Goal: Task Accomplishment & Management: Complete application form

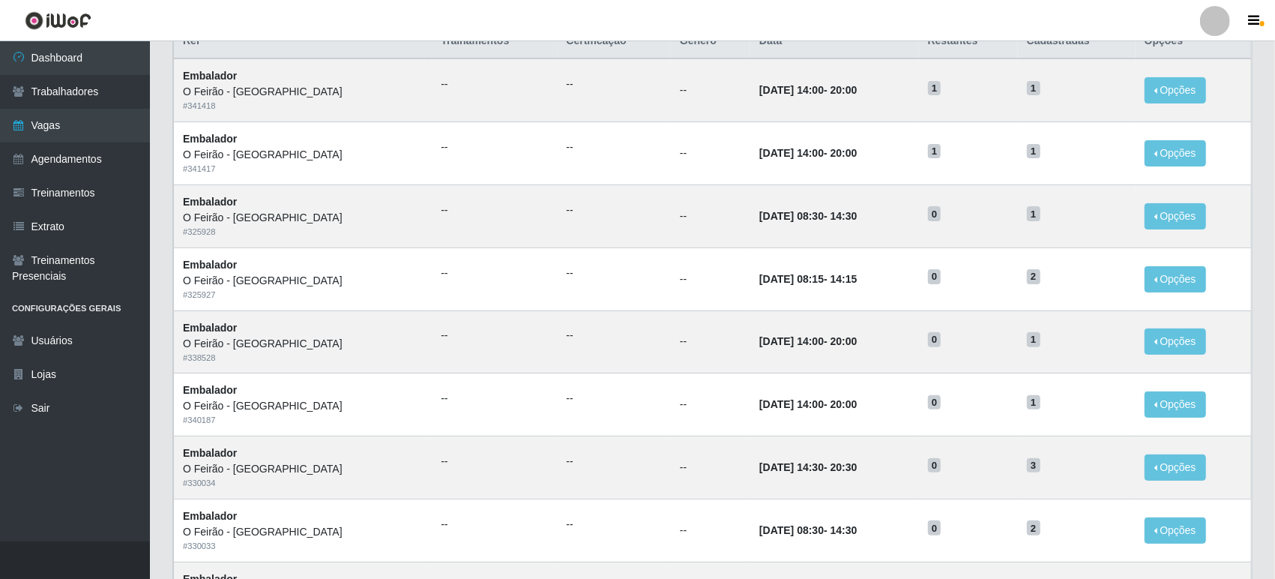
scroll to position [83, 0]
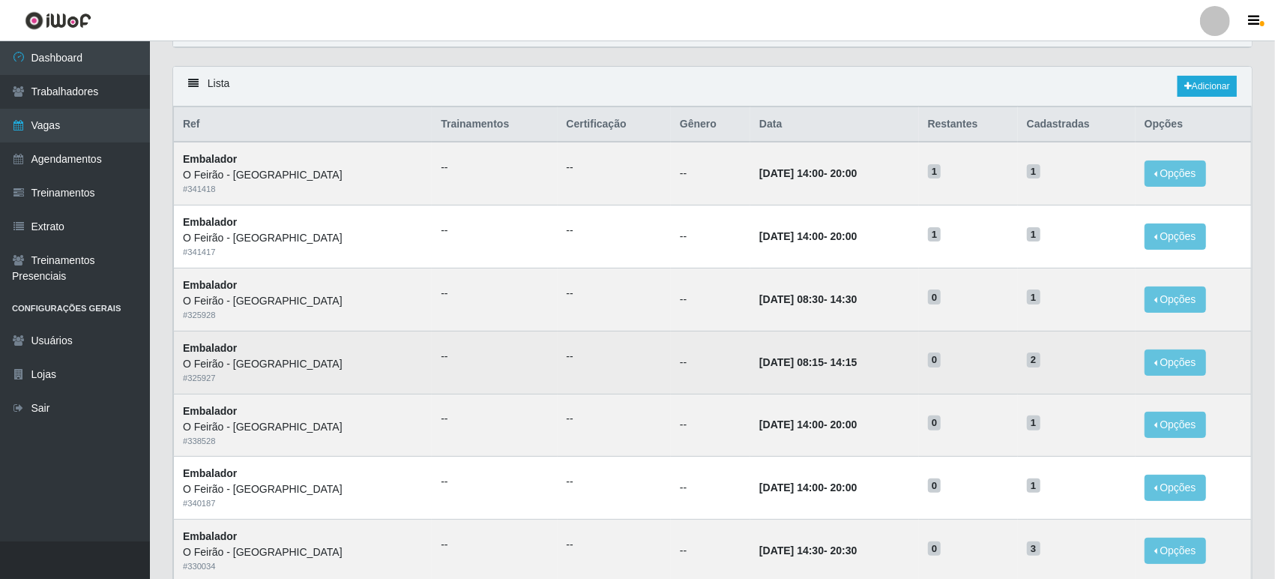
click at [861, 373] on td "[DATE] 08:15 - 14:15" at bounding box center [834, 362] width 169 height 63
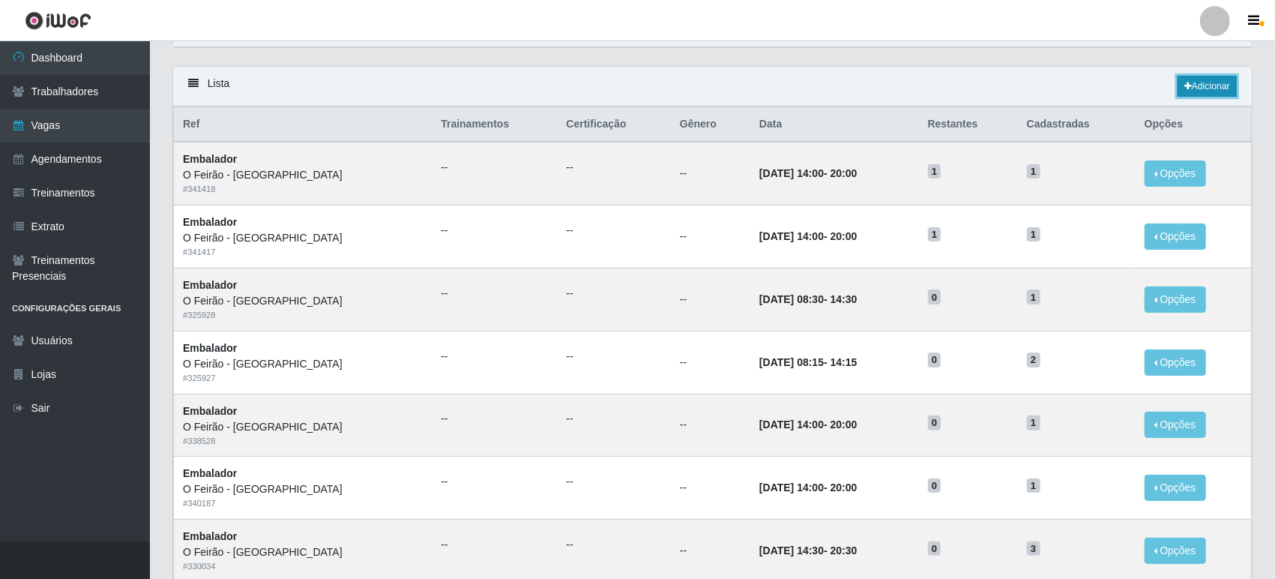
click at [1207, 87] on link "Adicionar" at bounding box center [1206, 86] width 59 height 21
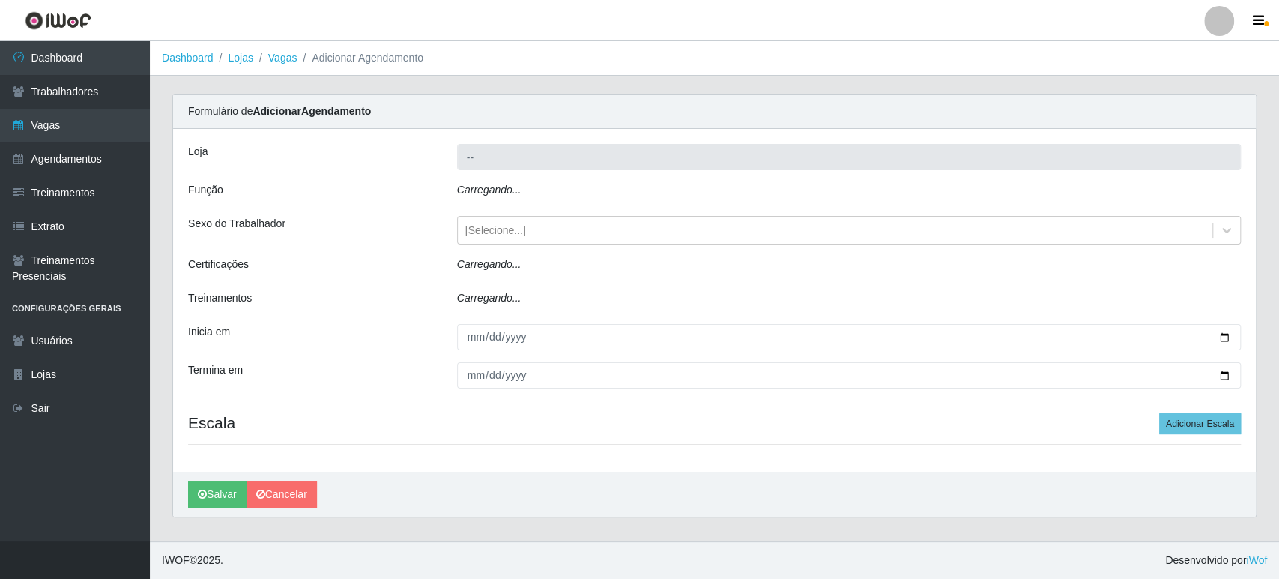
type input "O Feirão - [GEOGRAPHIC_DATA]"
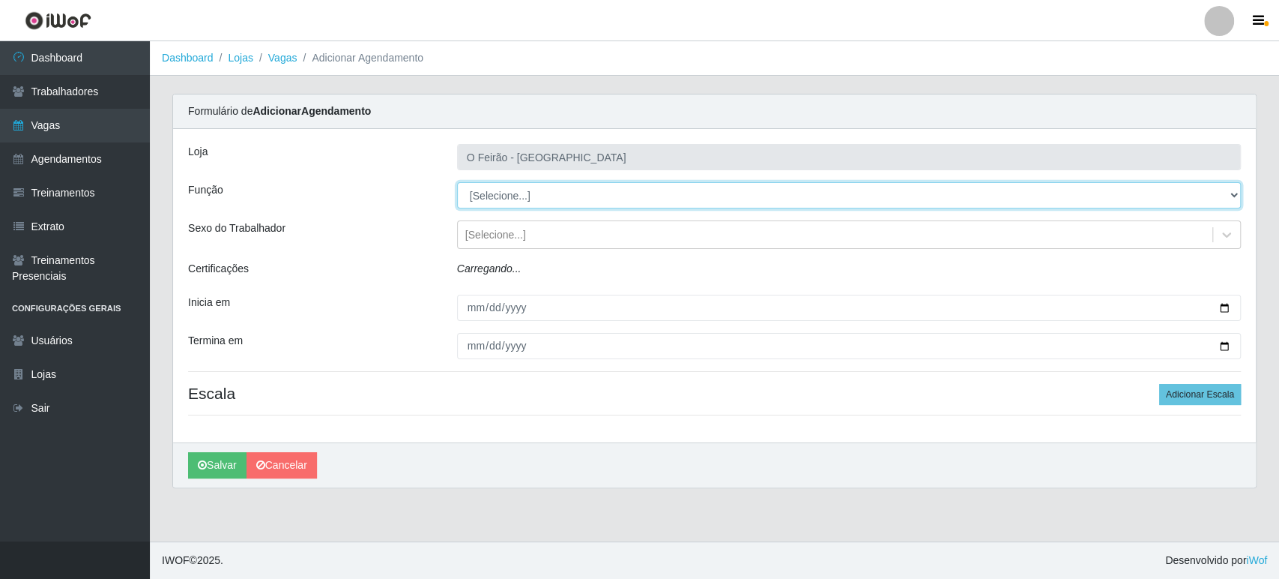
click at [578, 205] on select "[Selecione...] ASG ASG + ASG ++ Embalador Embalador + Embalador ++ Operador de …" at bounding box center [849, 195] width 784 height 26
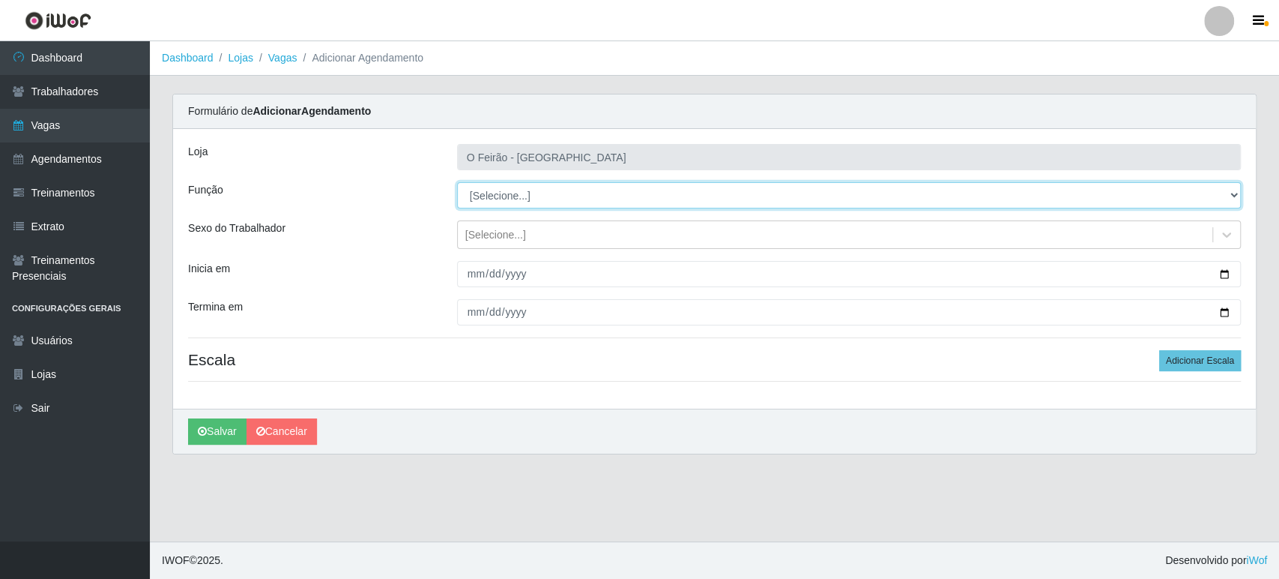
select select "1"
click at [457, 182] on select "[Selecione...] ASG ASG + ASG ++ Embalador Embalador + Embalador ++ Operador de …" at bounding box center [849, 195] width 784 height 26
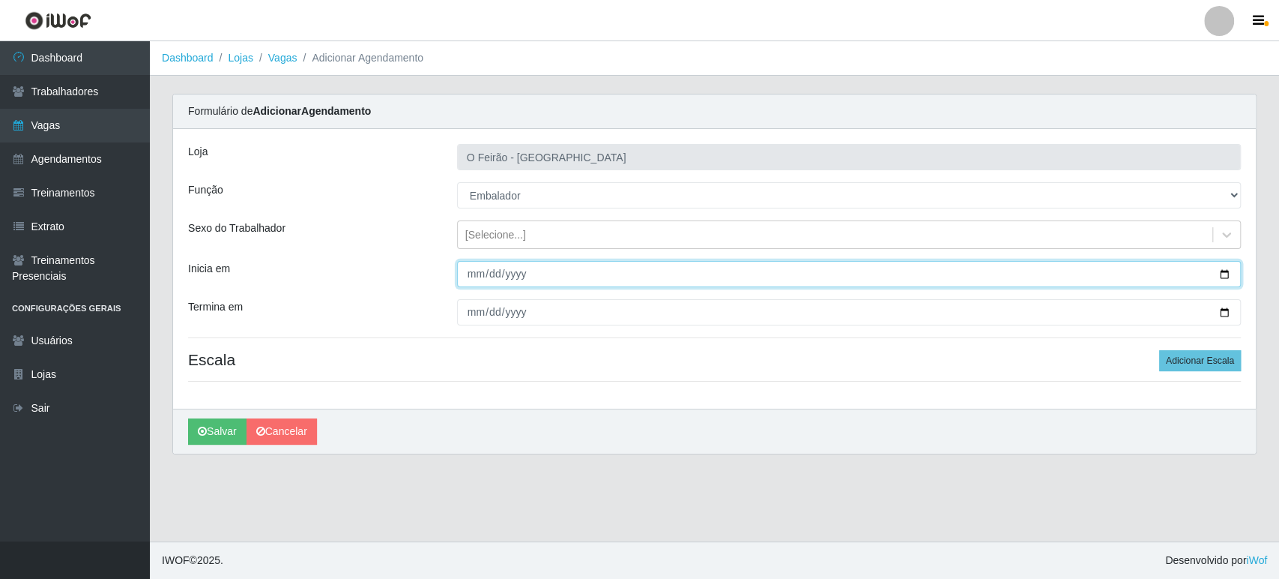
click at [1223, 274] on input "Inicia em" at bounding box center [849, 274] width 784 height 26
type input "[DATE]"
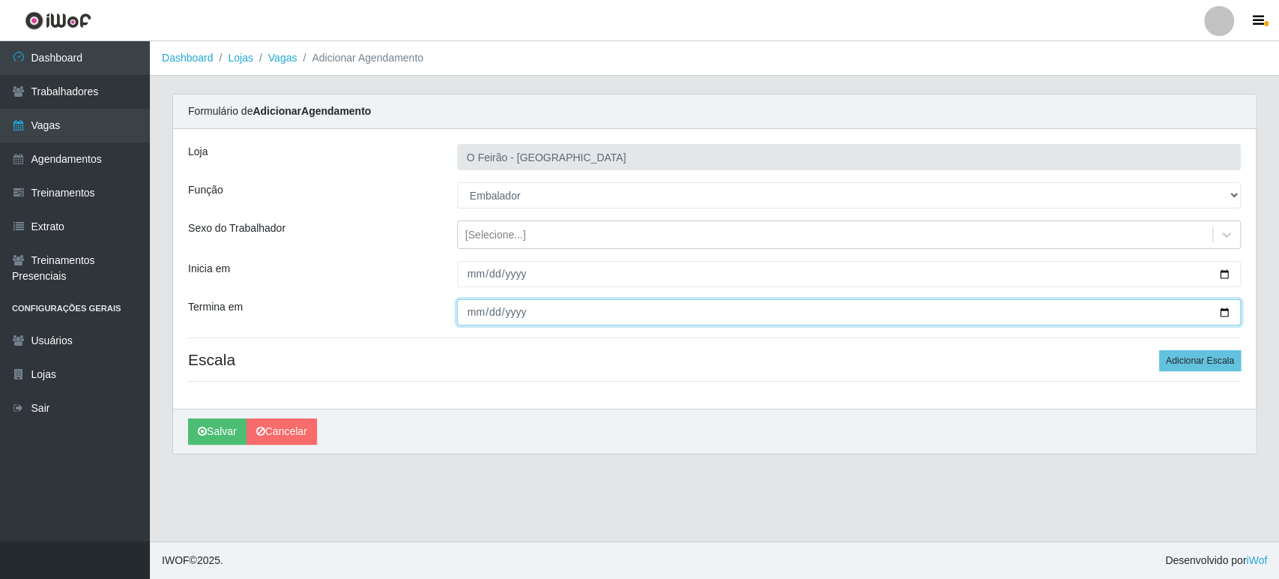
click at [1219, 310] on input "Termina em" at bounding box center [849, 312] width 784 height 26
click at [1224, 316] on input "[DATE]" at bounding box center [849, 312] width 784 height 26
type input "[DATE]"
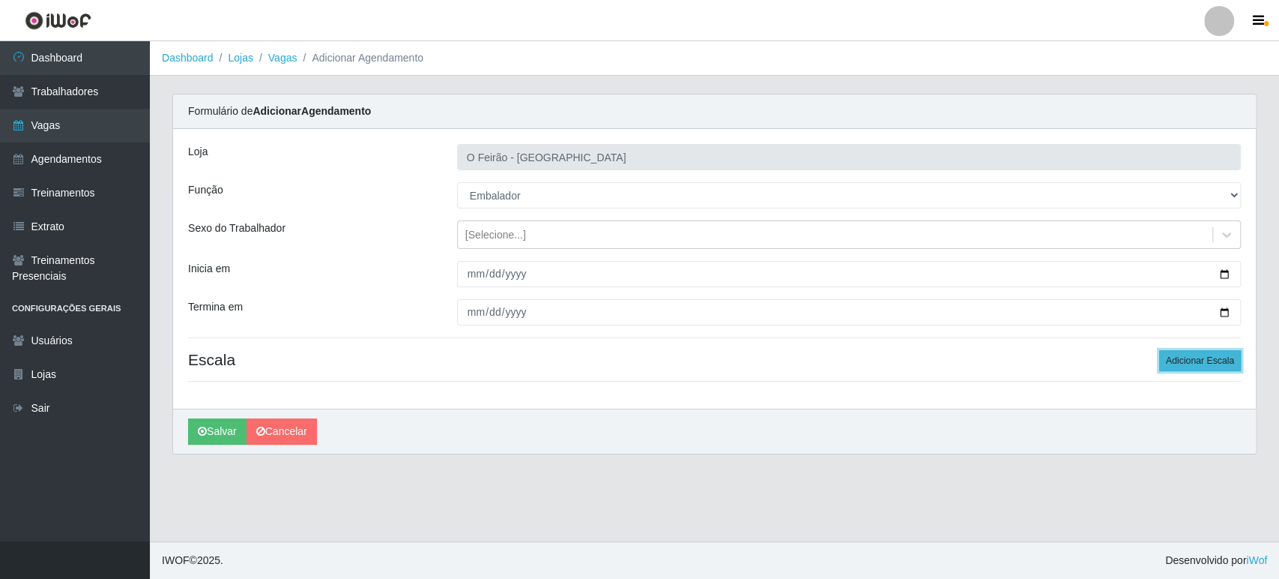
click at [1189, 355] on button "Adicionar Escala" at bounding box center [1201, 360] width 82 height 21
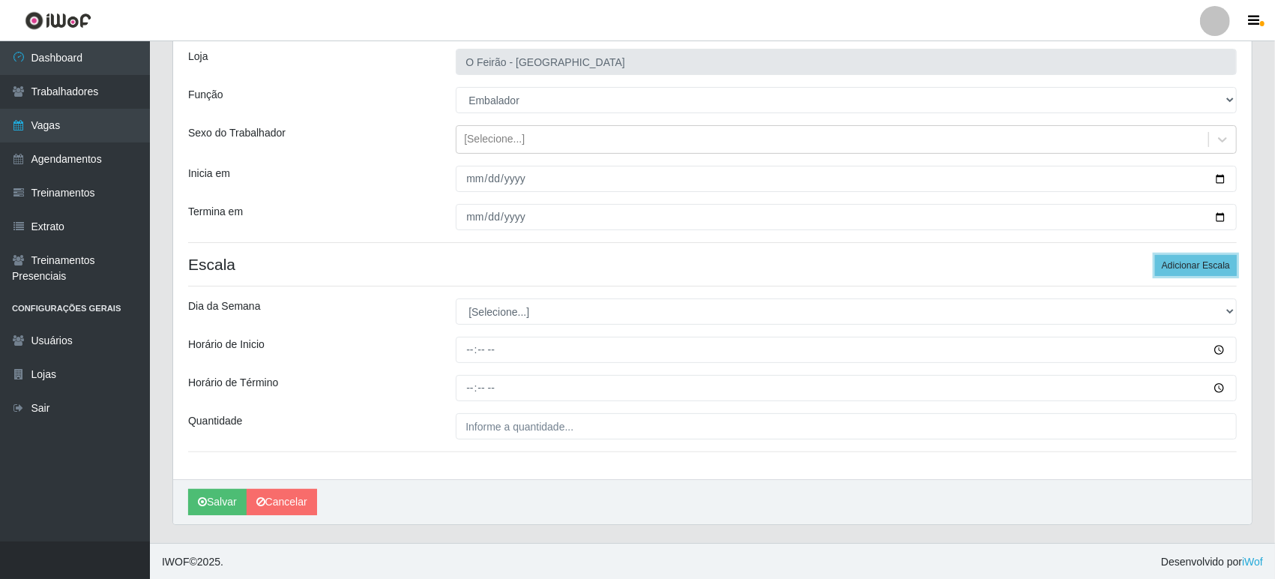
scroll to position [96, 0]
click at [510, 295] on div "Loja O Feirão - [GEOGRAPHIC_DATA] Função [Selecione...] ASG ASG + ASG ++ Embala…" at bounding box center [712, 255] width 1079 height 445
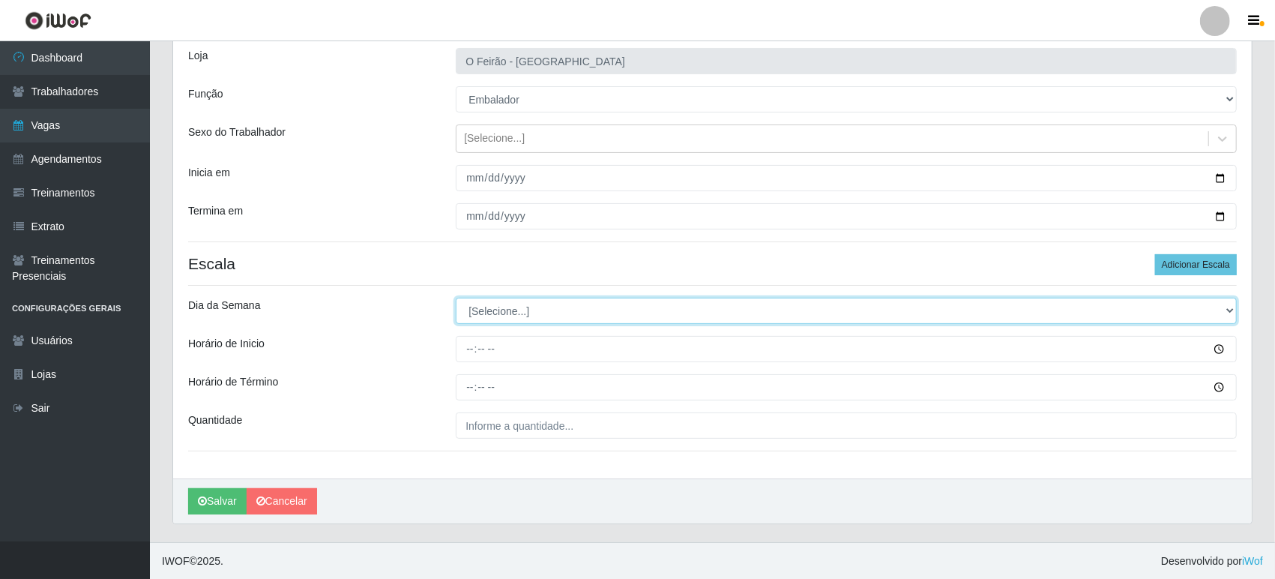
click at [510, 319] on select "[Selecione...] Segunda Terça Quarta Quinta Sexta Sábado Domingo" at bounding box center [846, 311] width 781 height 26
select select "0"
click at [456, 298] on select "[Selecione...] Segunda Terça Quarta Quinta Sexta Sábado Domingo" at bounding box center [846, 311] width 781 height 26
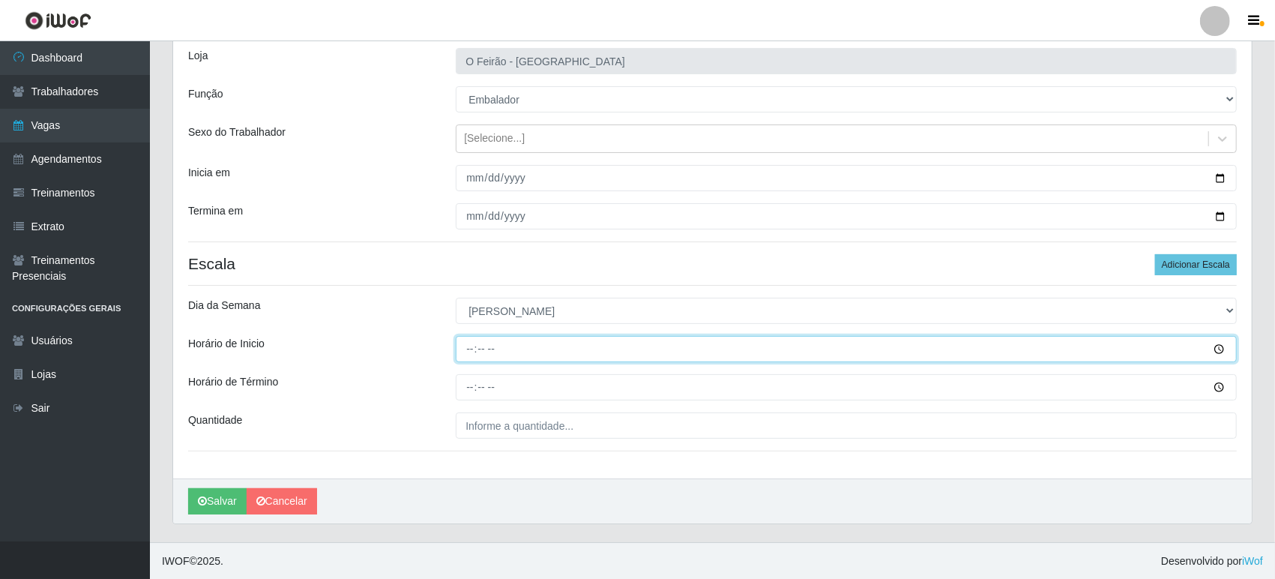
click at [498, 352] on input "Horário de Inicio" at bounding box center [846, 349] width 781 height 26
type input "08:15"
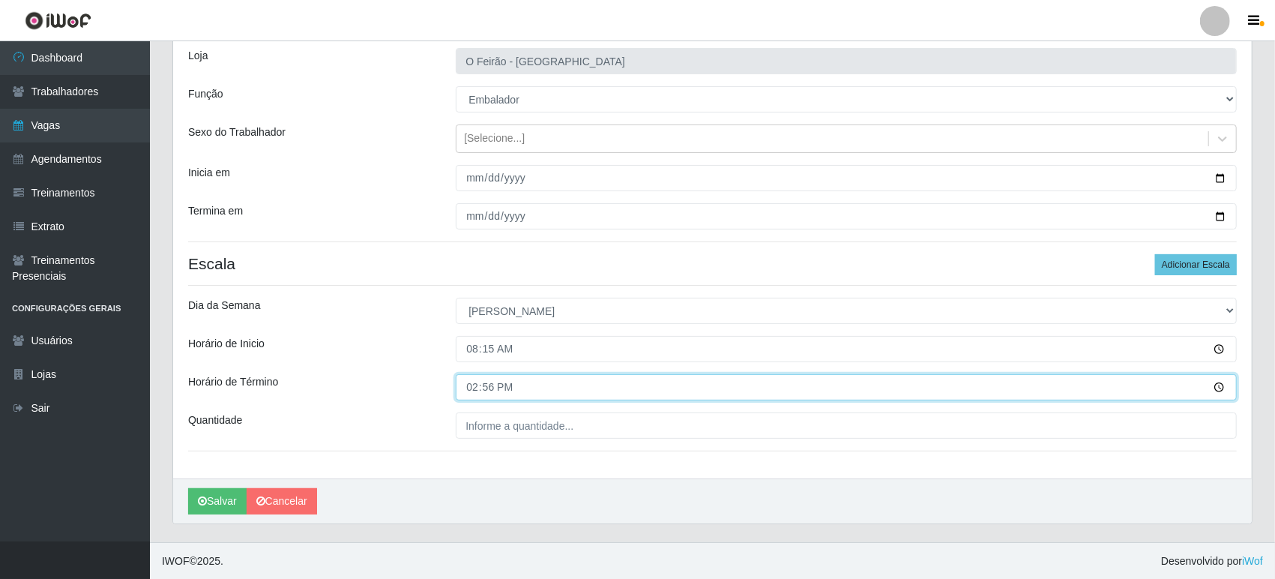
click at [503, 393] on input "14:56" at bounding box center [846, 387] width 781 height 26
click at [490, 389] on input "14:56" at bounding box center [846, 387] width 781 height 26
type input "14:15"
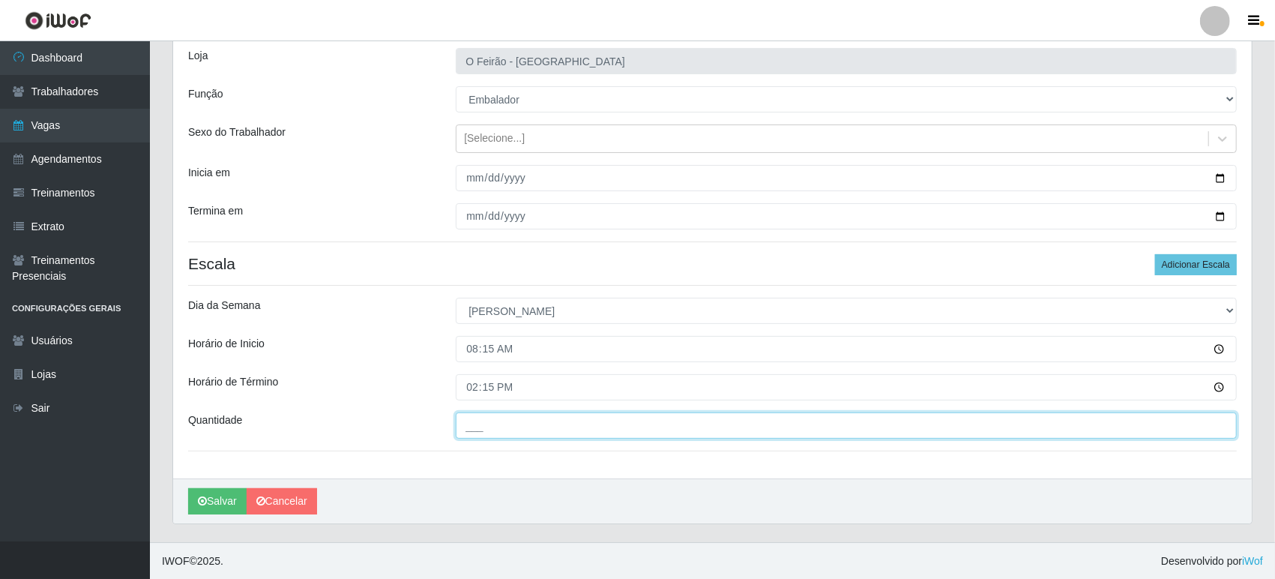
click at [492, 425] on input "___" at bounding box center [846, 425] width 781 height 26
type input "2__"
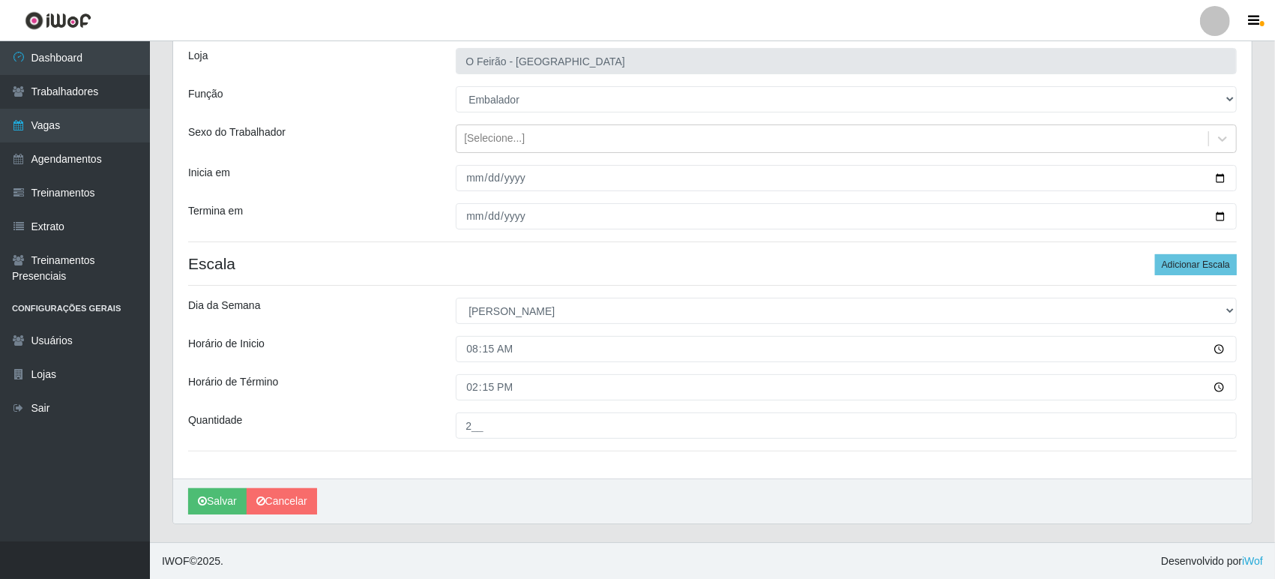
click at [1177, 277] on div "Loja O Feirão - [GEOGRAPHIC_DATA] Função [Selecione...] ASG ASG + ASG ++ Embala…" at bounding box center [712, 255] width 1079 height 445
click at [1198, 262] on button "Adicionar Escala" at bounding box center [1196, 264] width 82 height 21
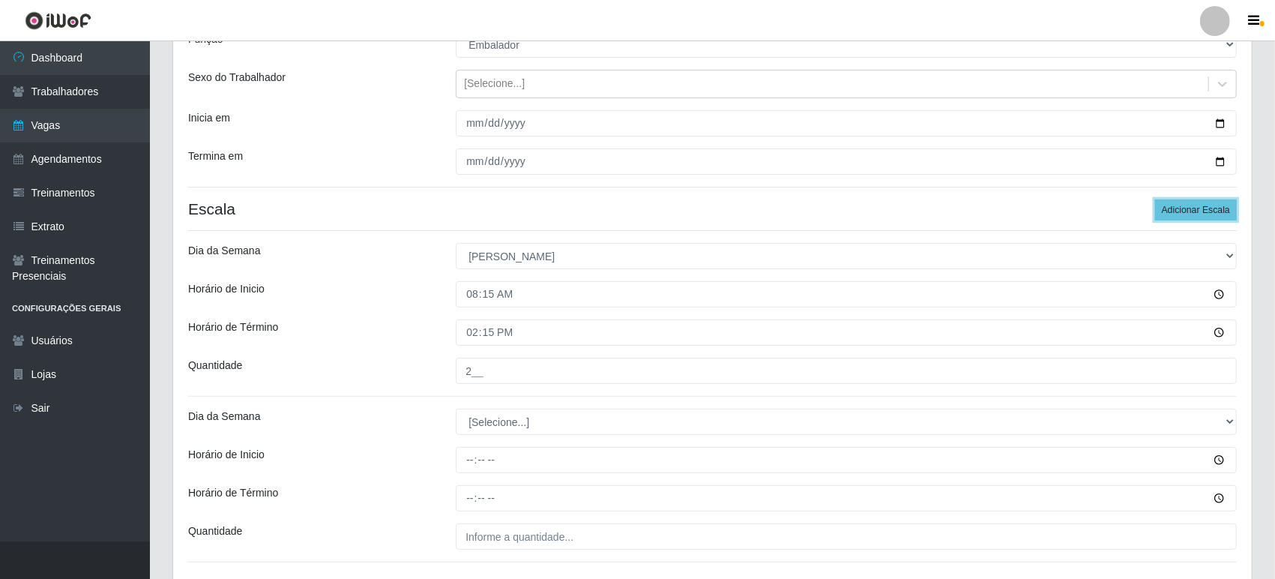
scroll to position [261, 0]
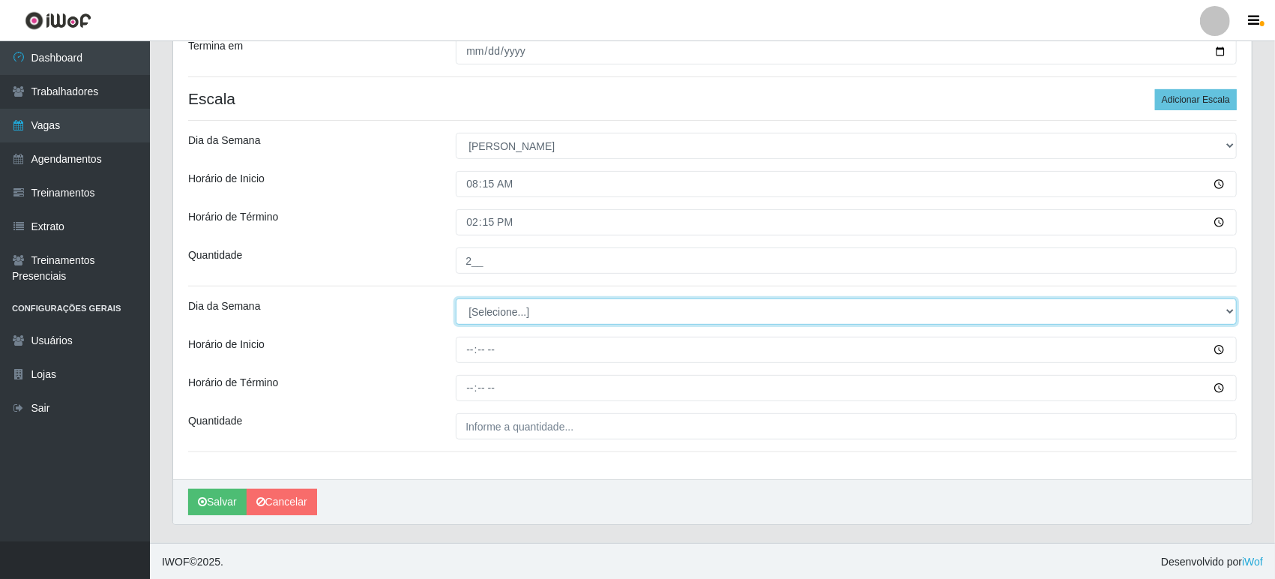
drag, startPoint x: 519, startPoint y: 310, endPoint x: 519, endPoint y: 319, distance: 9.0
click at [519, 310] on select "[Selecione...] Segunda Terça Quarta Quinta Sexta Sábado Domingo" at bounding box center [846, 311] width 781 height 26
select select "0"
click at [456, 298] on select "[Selecione...] Segunda Terça Quarta Quinta Sexta Sábado Domingo" at bounding box center [846, 311] width 781 height 26
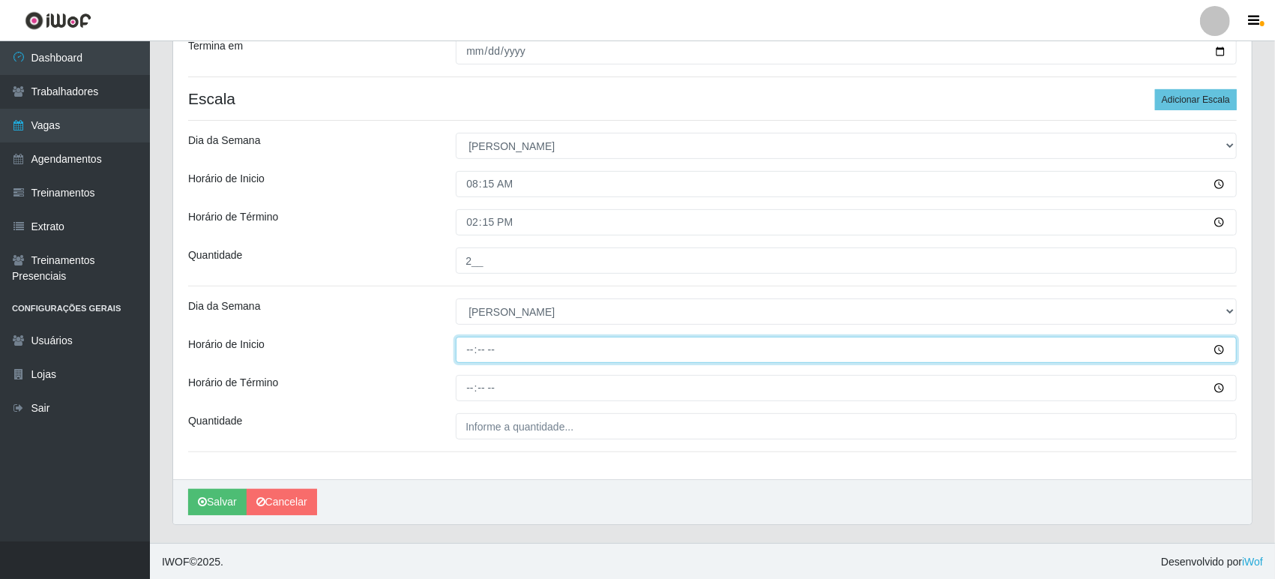
click at [513, 345] on input "Horário de Inicio" at bounding box center [846, 350] width 781 height 26
type input "08:30"
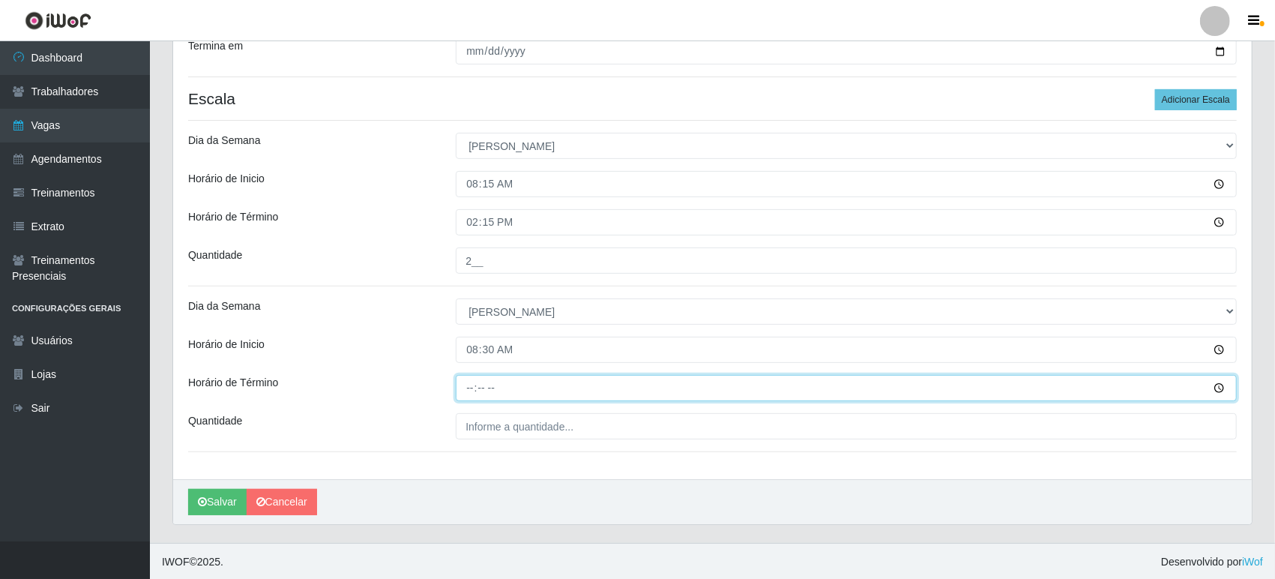
click at [498, 393] on input "Horário de Término" at bounding box center [846, 388] width 781 height 26
type input "14:30"
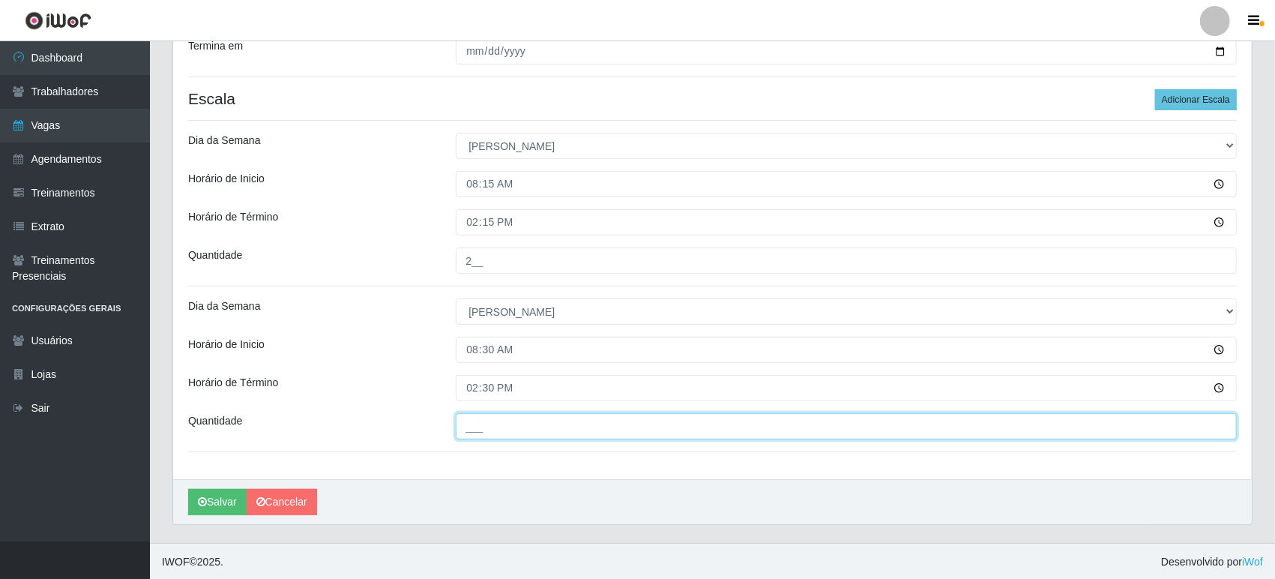
click at [495, 434] on input "___" at bounding box center [846, 426] width 781 height 26
type input "2__"
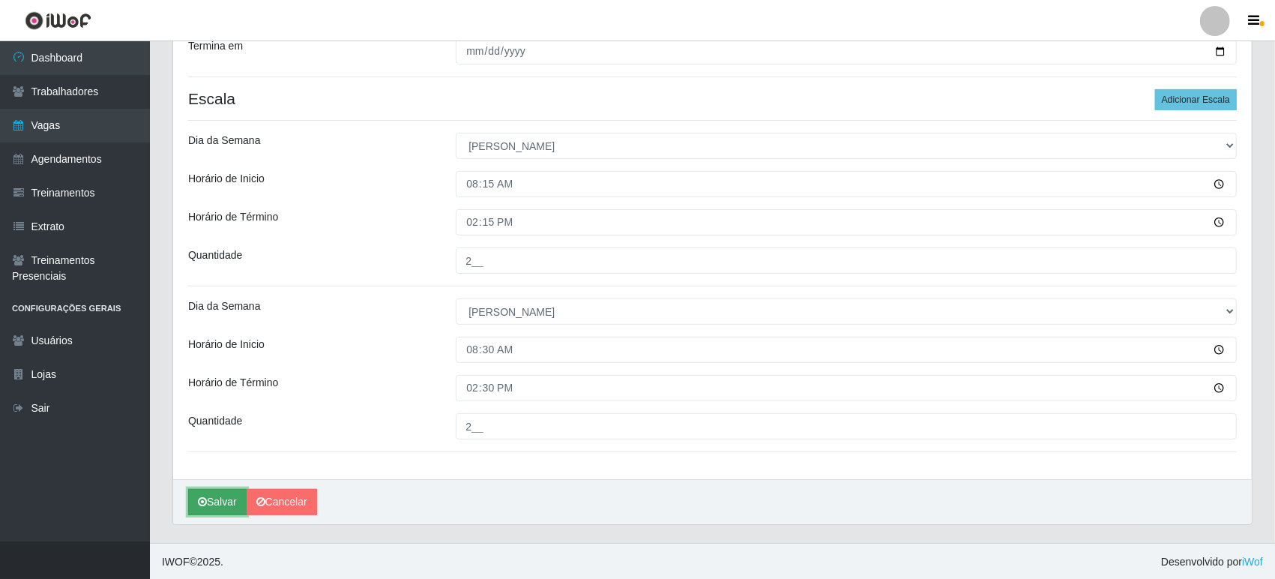
click at [193, 497] on button "Salvar" at bounding box center [217, 502] width 58 height 26
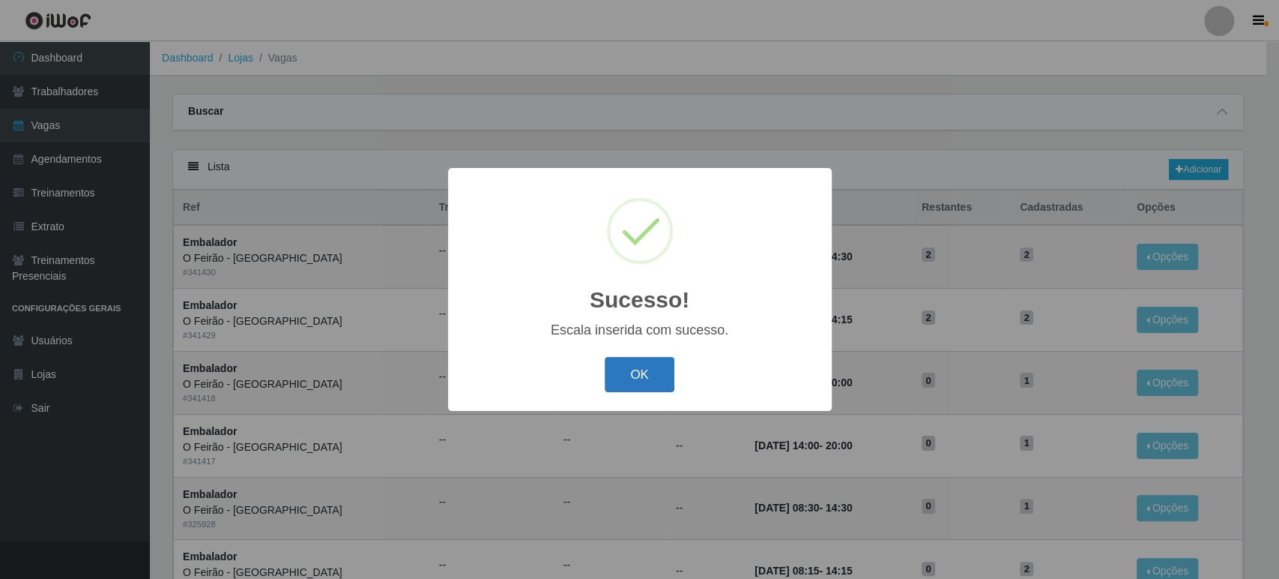
click at [659, 376] on button "OK" at bounding box center [640, 374] width 70 height 35
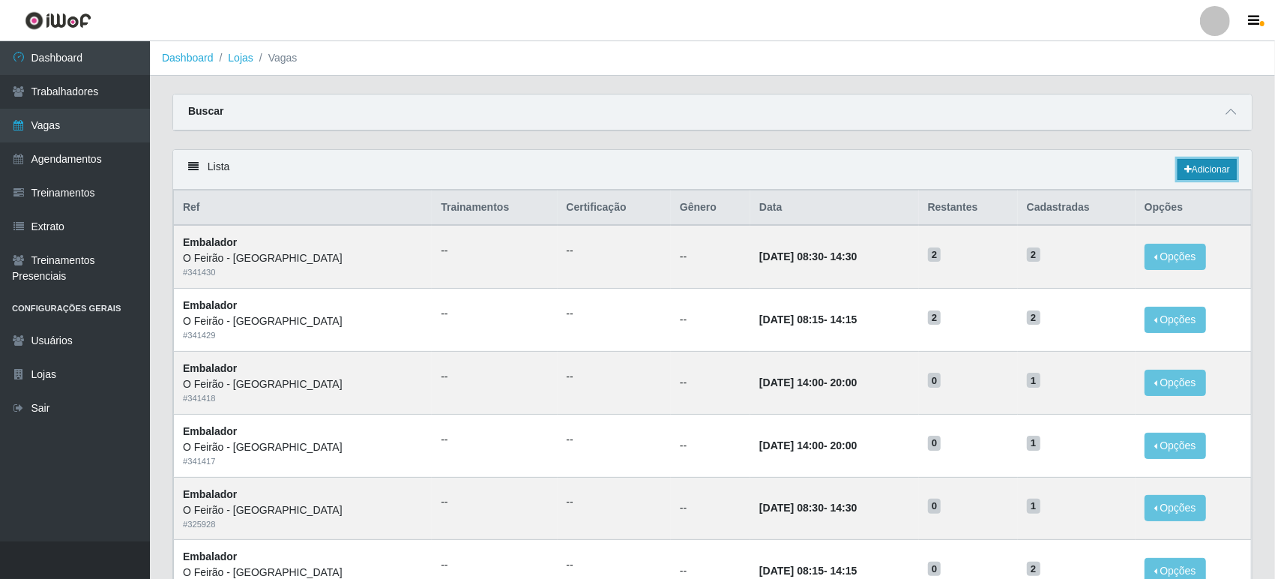
click at [1224, 172] on link "Adicionar" at bounding box center [1206, 169] width 59 height 21
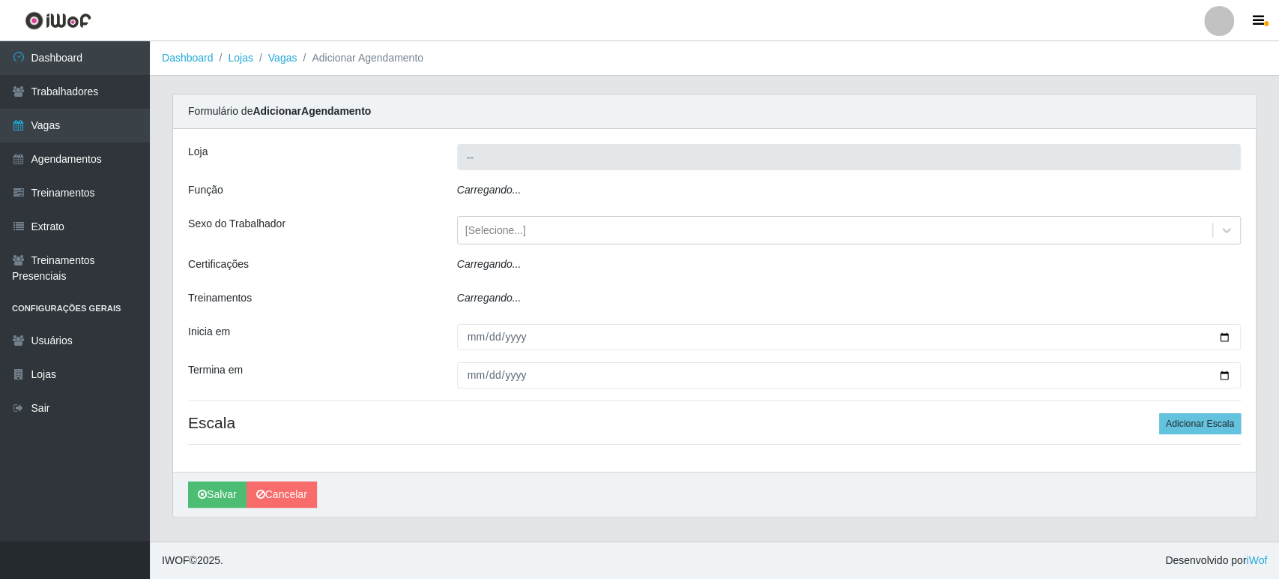
type input "O Feirão - [GEOGRAPHIC_DATA]"
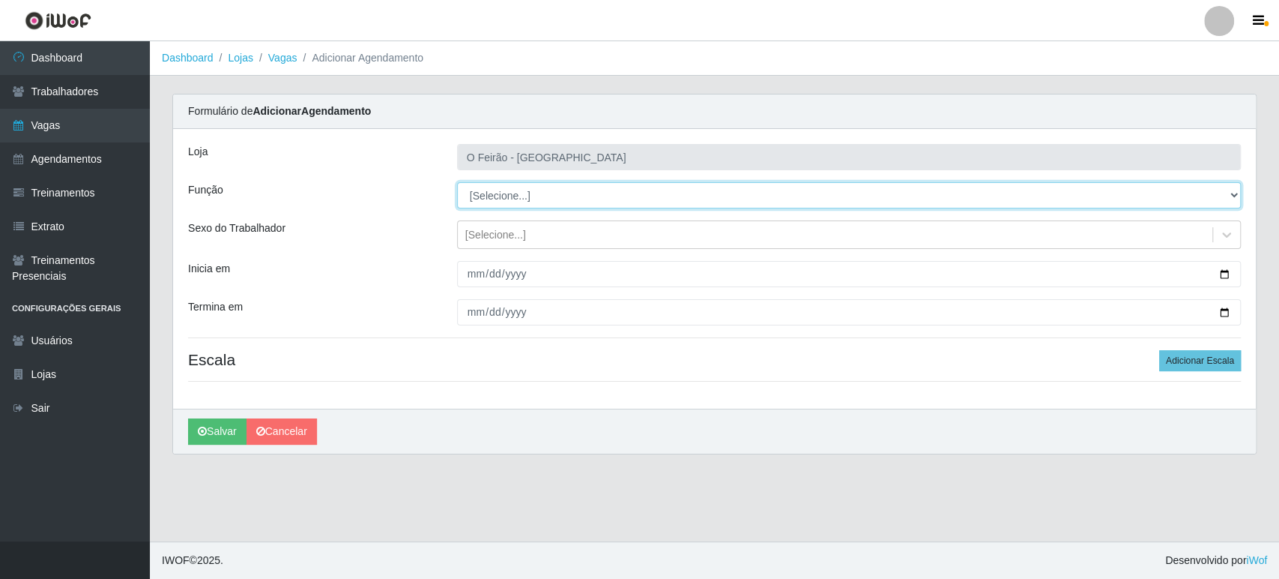
click at [631, 202] on select "[Selecione...] ASG ASG + ASG ++ Embalador Embalador + Embalador ++ Operador de …" at bounding box center [849, 195] width 784 height 26
click at [728, 196] on select "[Selecione...] ASG ASG + ASG ++ Embalador Embalador + Embalador ++ Operador de …" at bounding box center [849, 195] width 784 height 26
select select "70"
click at [457, 182] on select "[Selecione...] ASG ASG + ASG ++ Embalador Embalador + Embalador ++ Operador de …" at bounding box center [849, 195] width 784 height 26
click at [595, 188] on select "[Selecione...] ASG ASG + ASG ++ Embalador Embalador + Embalador ++ Operador de …" at bounding box center [849, 195] width 784 height 26
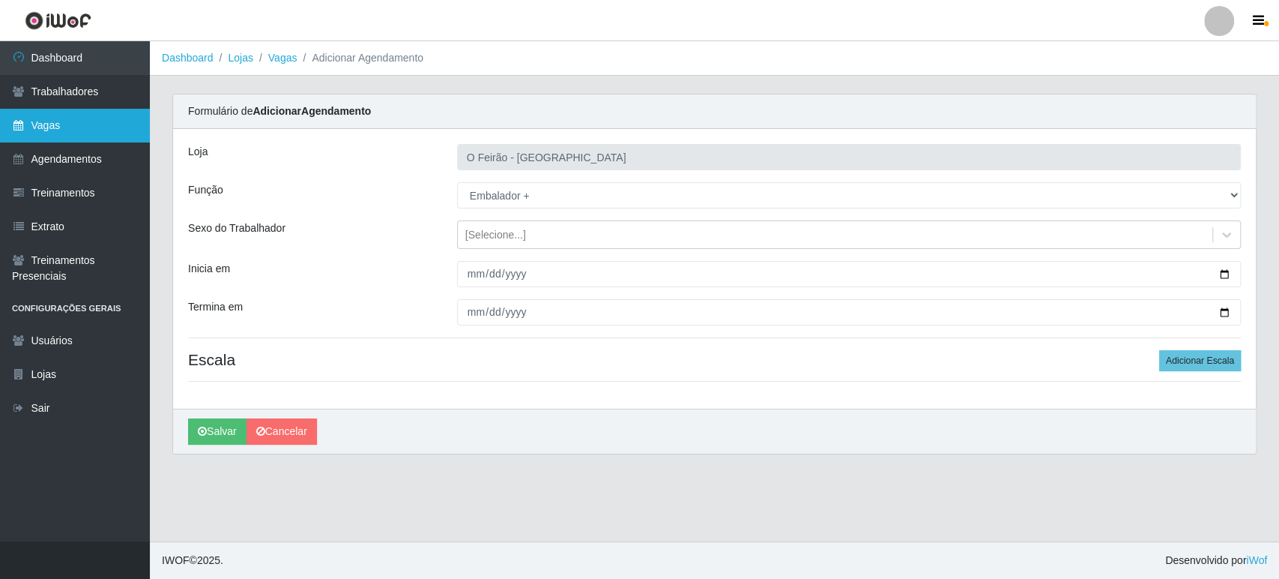
click at [142, 130] on link "Vagas" at bounding box center [75, 126] width 150 height 34
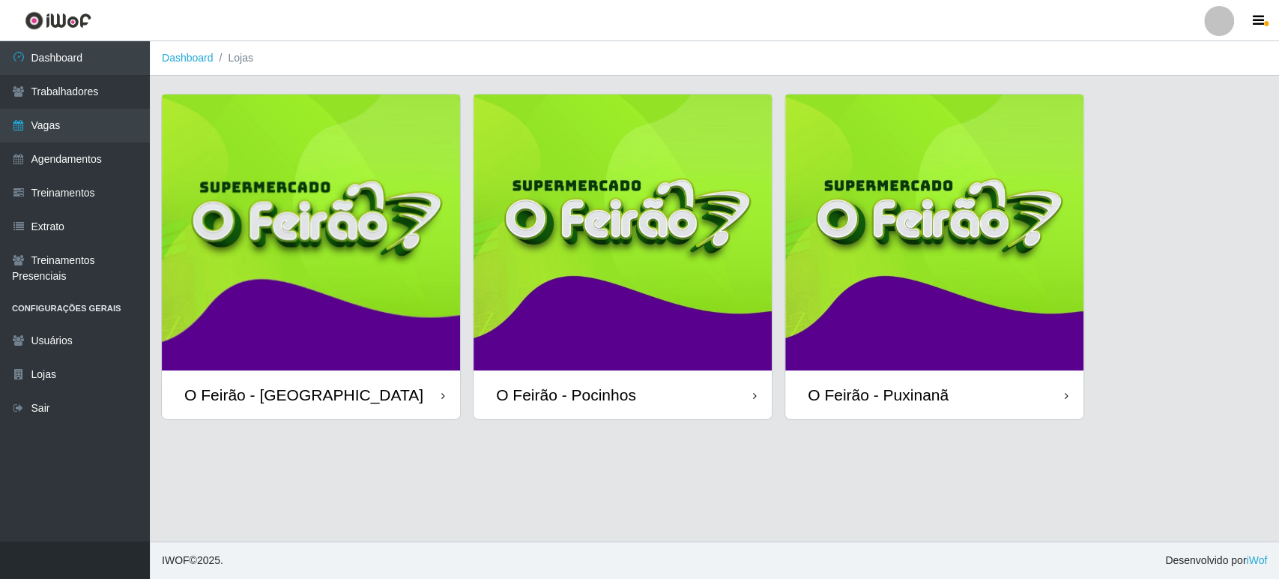
click at [277, 277] on img at bounding box center [311, 232] width 298 height 276
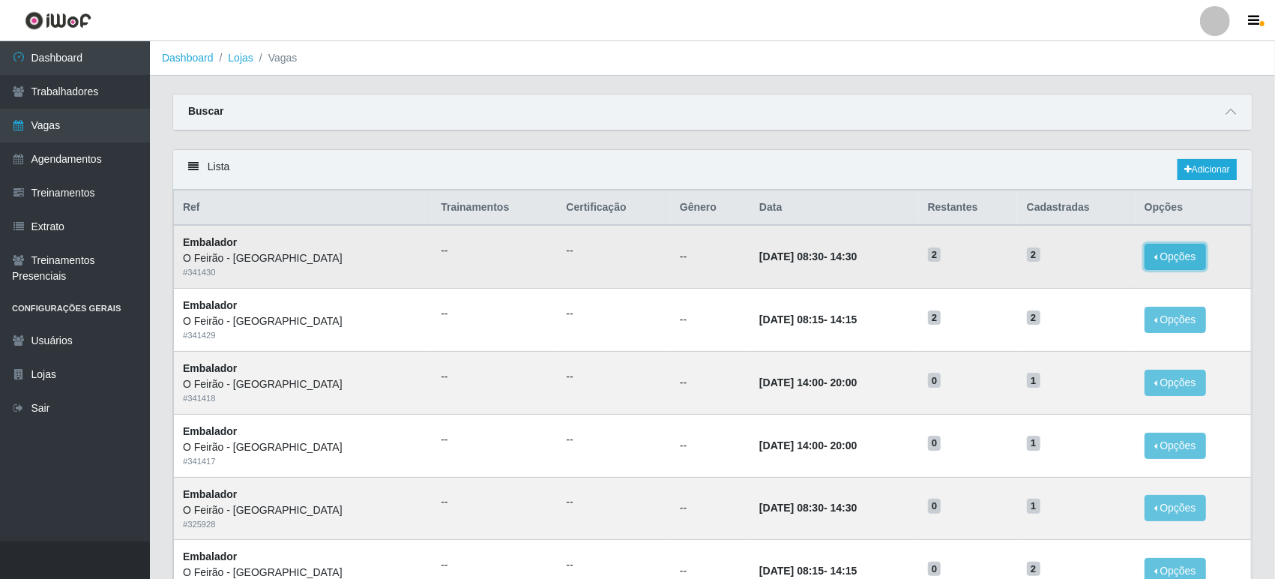
click at [1159, 255] on button "Opções" at bounding box center [1175, 257] width 61 height 26
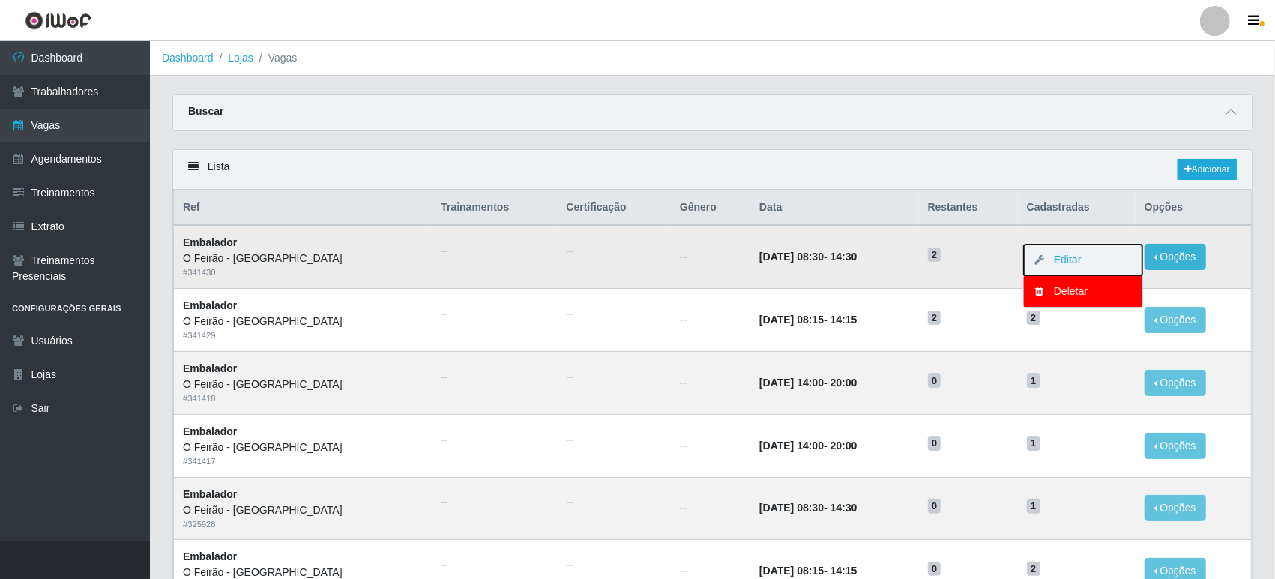
click at [1089, 262] on button "Editar" at bounding box center [1083, 259] width 118 height 31
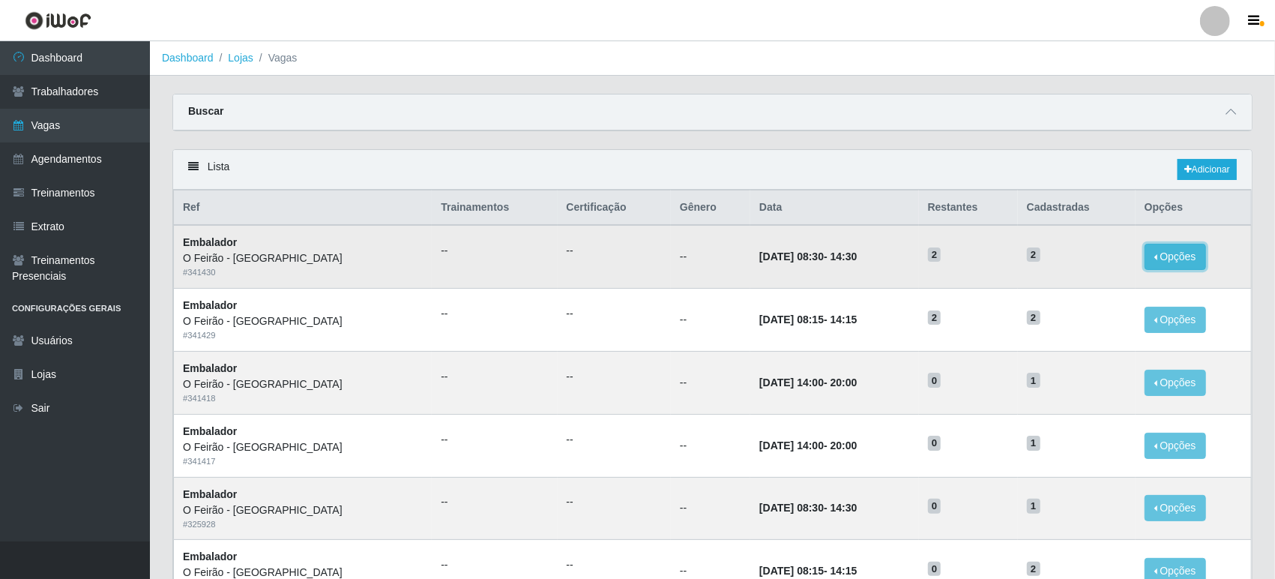
click at [1150, 262] on button "Opções" at bounding box center [1175, 257] width 61 height 26
click at [1054, 262] on link "Editar" at bounding box center [1060, 259] width 43 height 12
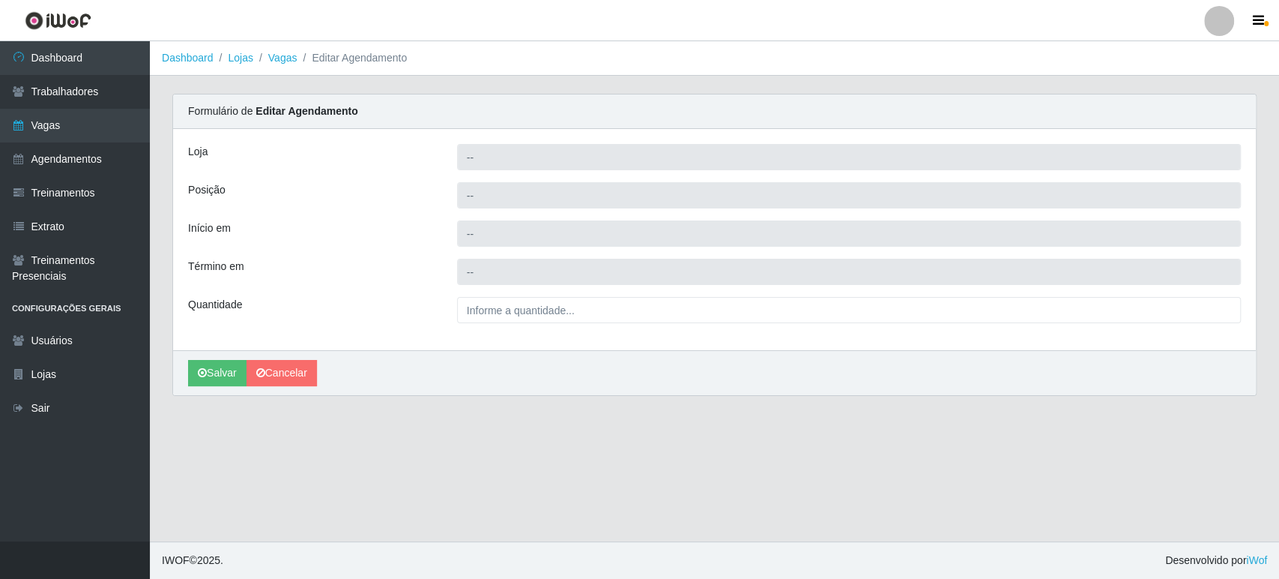
type input "O Feirão - [GEOGRAPHIC_DATA]"
type input "Embalador"
type input "[DATE] 08:30:00"
type input "[DATE] 14:30:00"
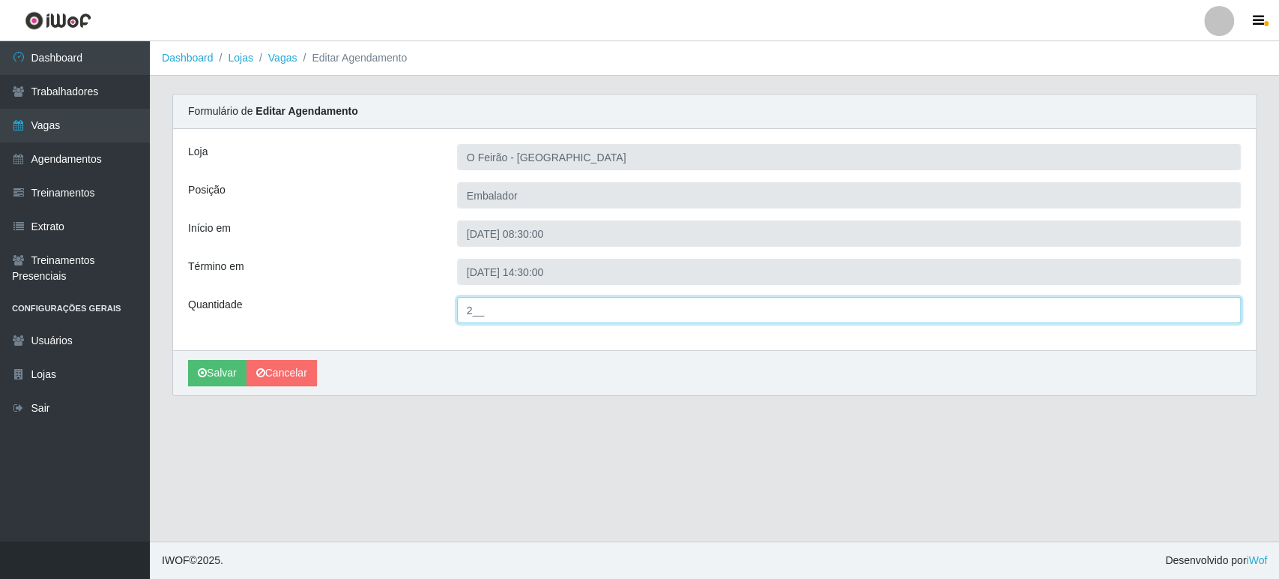
click at [516, 315] on input "2__" at bounding box center [849, 310] width 784 height 26
type input "1__"
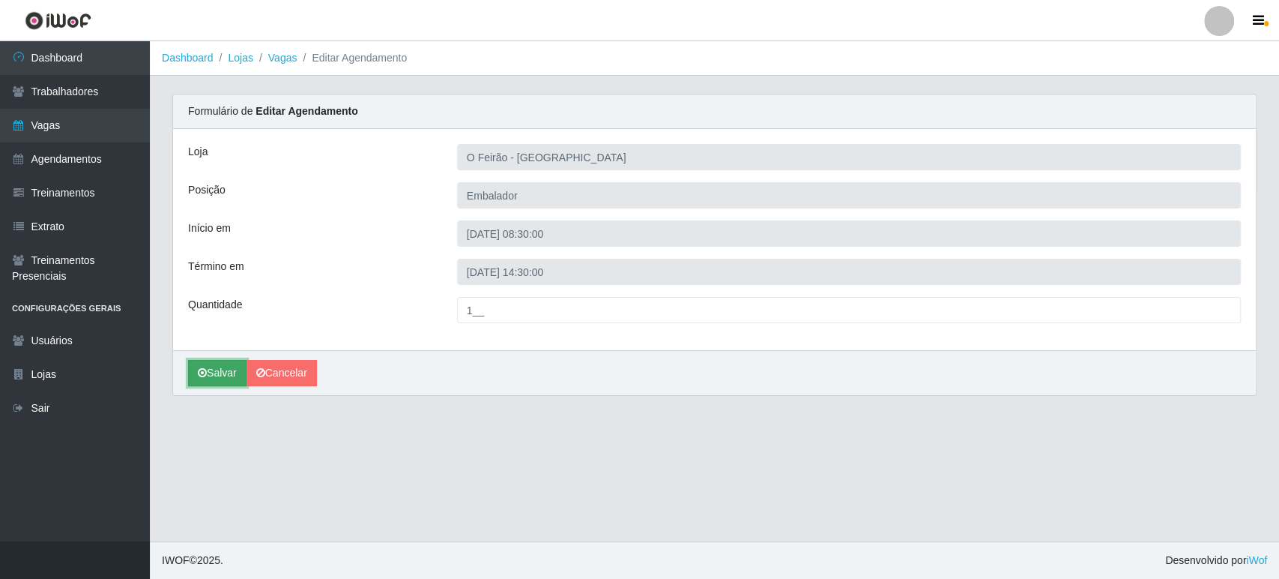
click at [225, 367] on button "Salvar" at bounding box center [217, 373] width 58 height 26
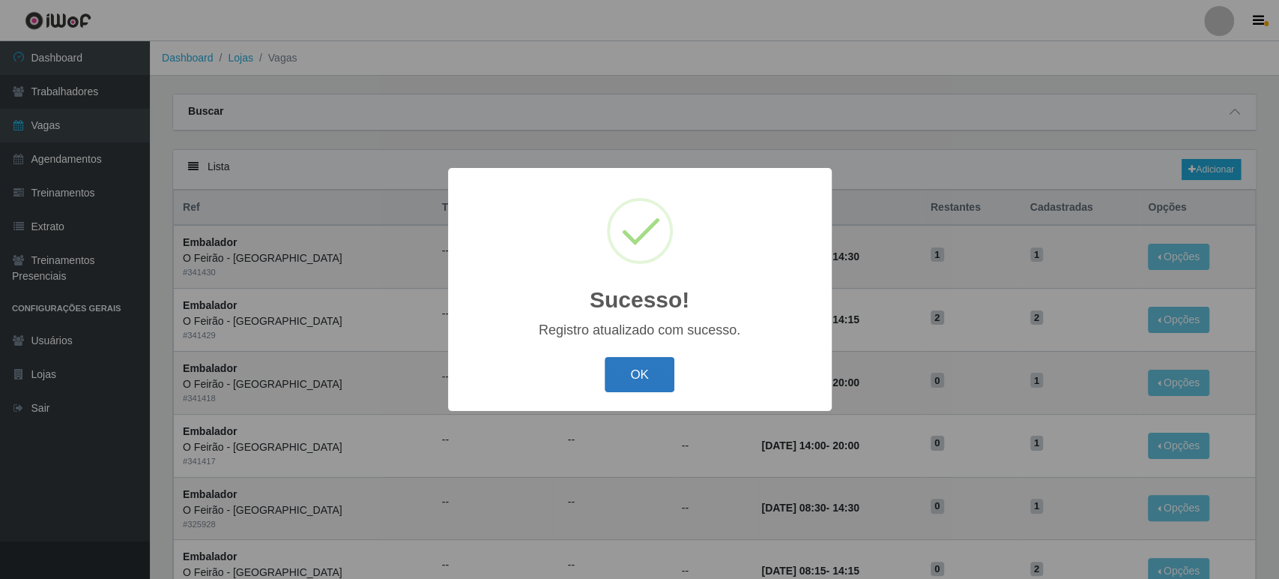
click at [651, 376] on button "OK" at bounding box center [640, 374] width 70 height 35
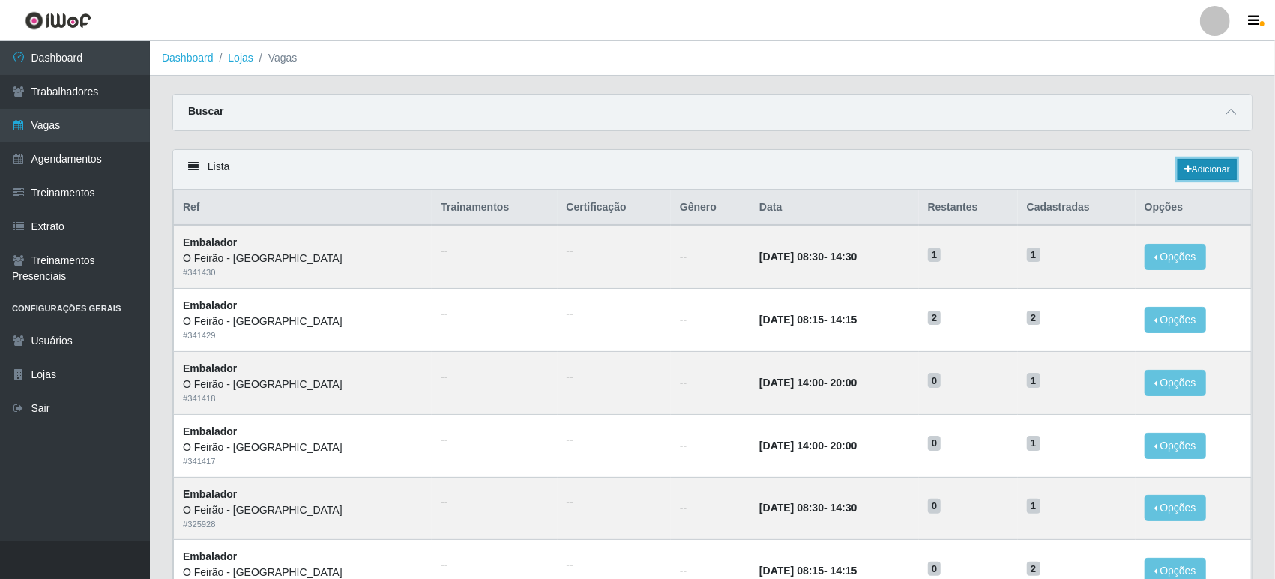
click at [1213, 172] on link "Adicionar" at bounding box center [1206, 169] width 59 height 21
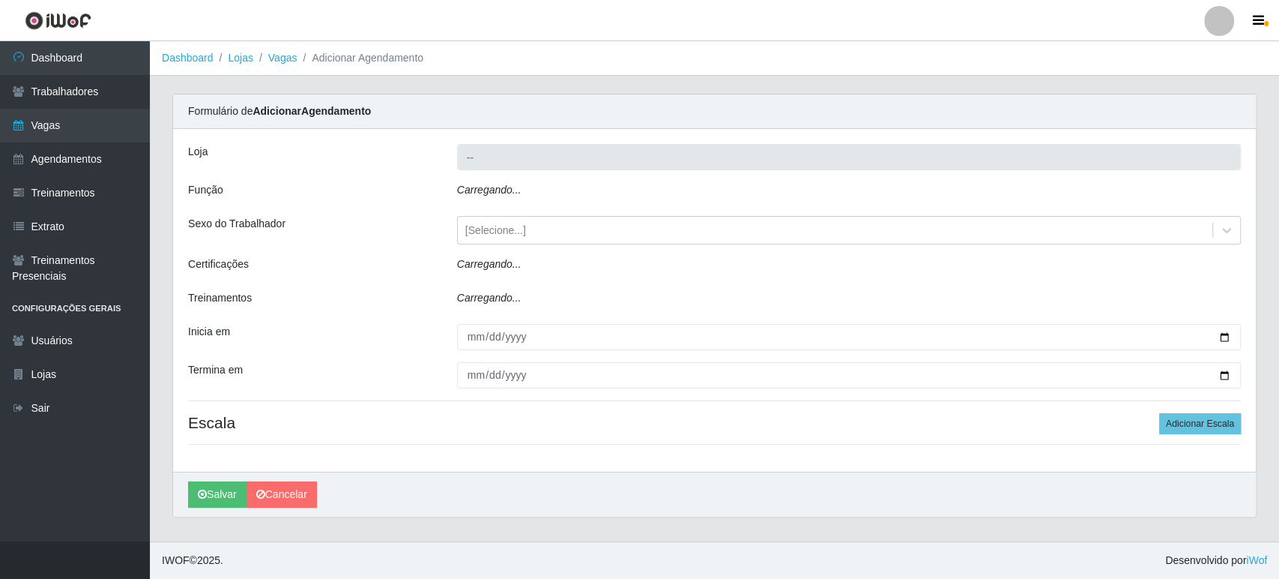
type input "O Feirão - [GEOGRAPHIC_DATA]"
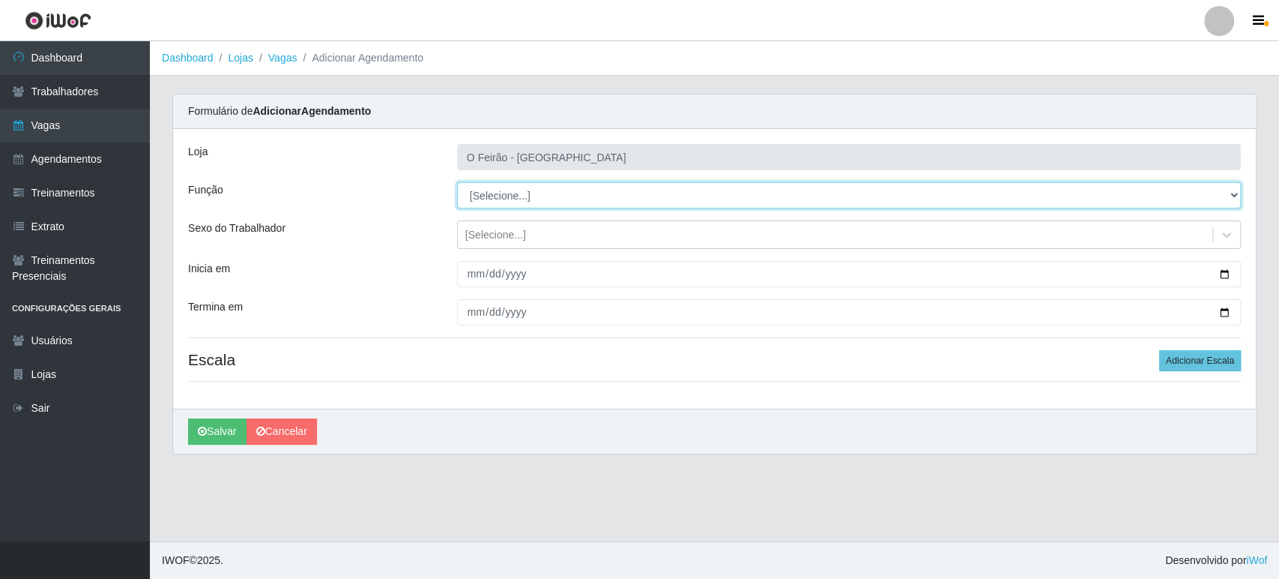
click at [720, 188] on select "[Selecione...] ASG ASG + ASG ++ Embalador Embalador + Embalador ++ Operador de …" at bounding box center [849, 195] width 784 height 26
select select "1"
click at [457, 182] on select "[Selecione...] ASG ASG + ASG ++ Embalador Embalador + Embalador ++ Operador de …" at bounding box center [849, 195] width 784 height 26
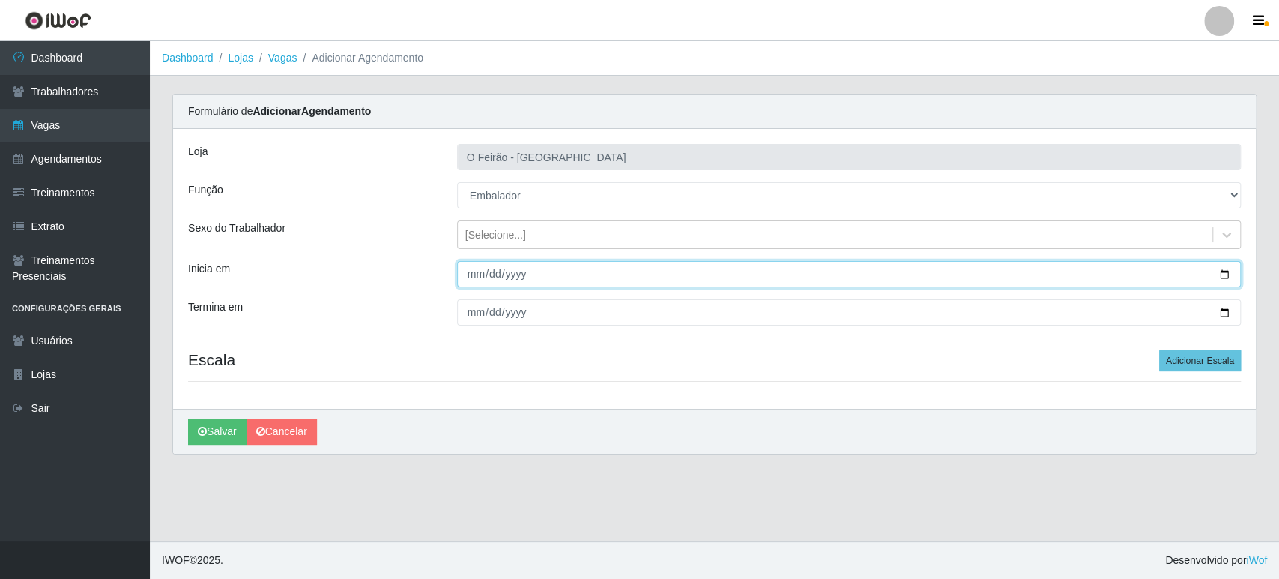
click at [1225, 274] on input "Inicia em" at bounding box center [849, 274] width 784 height 26
type input "[DATE]"
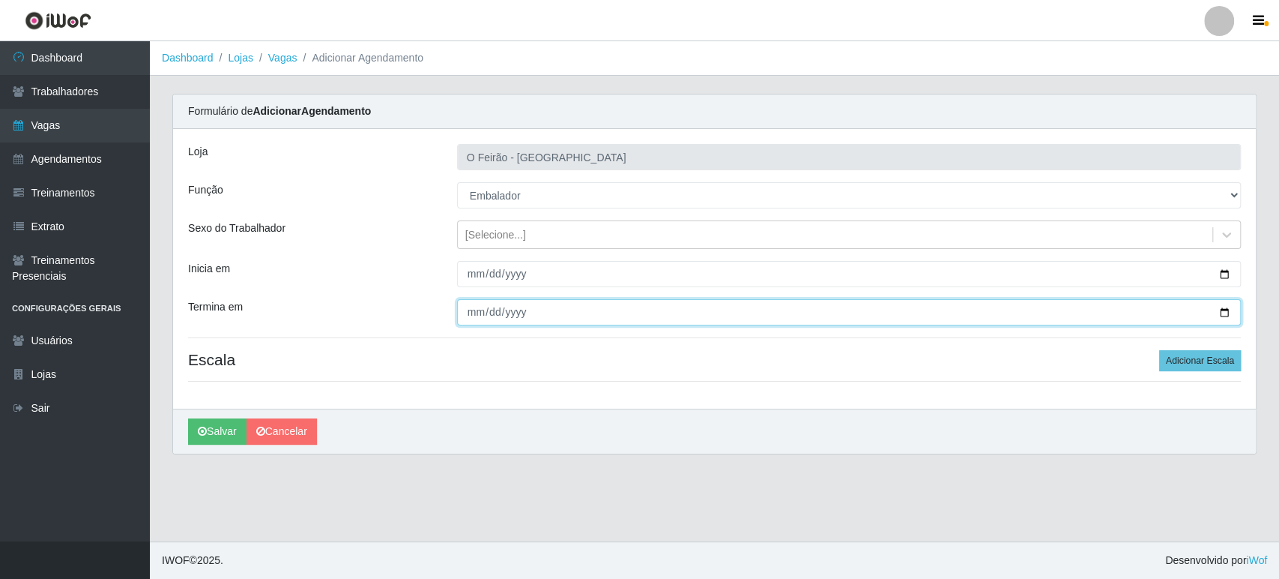
click at [1219, 307] on input "Termina em" at bounding box center [849, 312] width 784 height 26
type input "[DATE]"
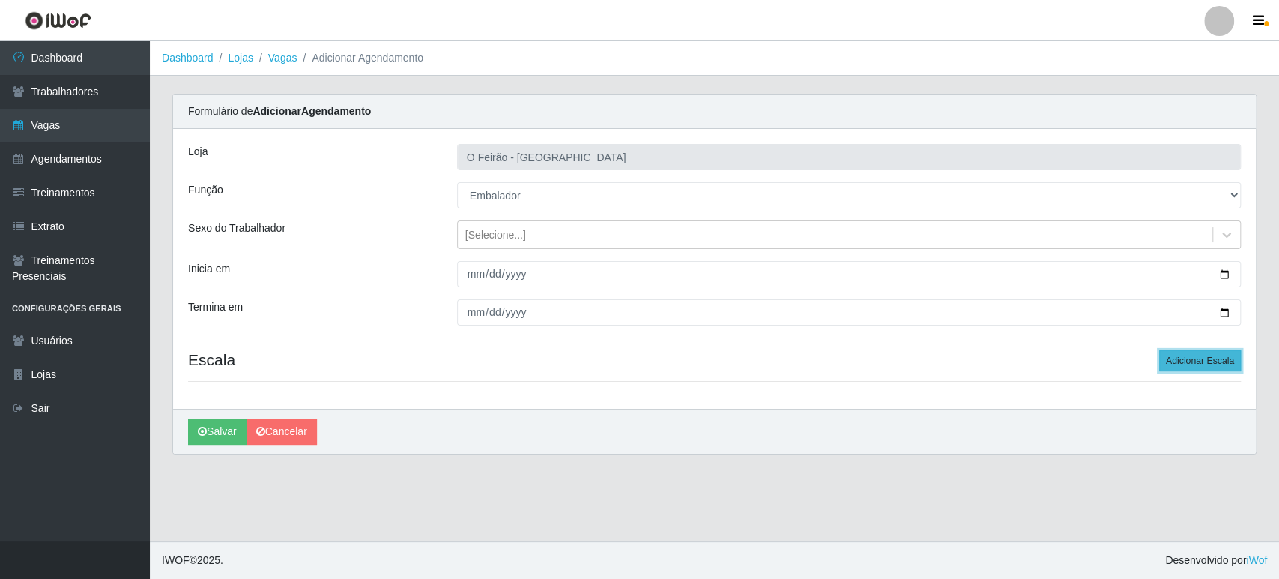
click at [1192, 362] on button "Adicionar Escala" at bounding box center [1201, 360] width 82 height 21
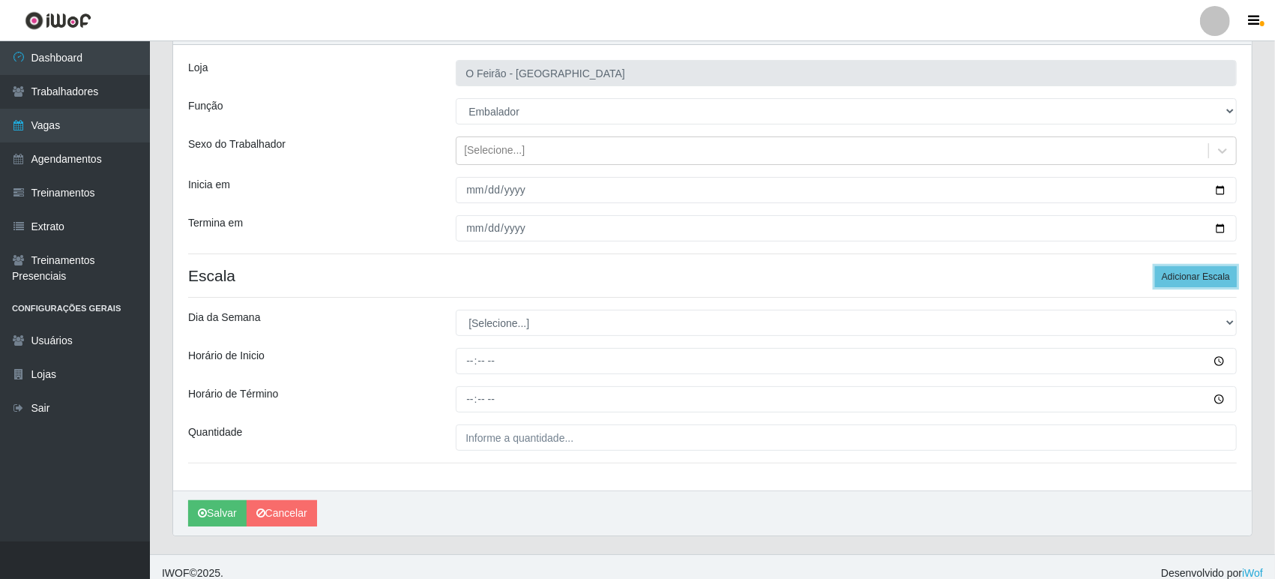
scroll to position [96, 0]
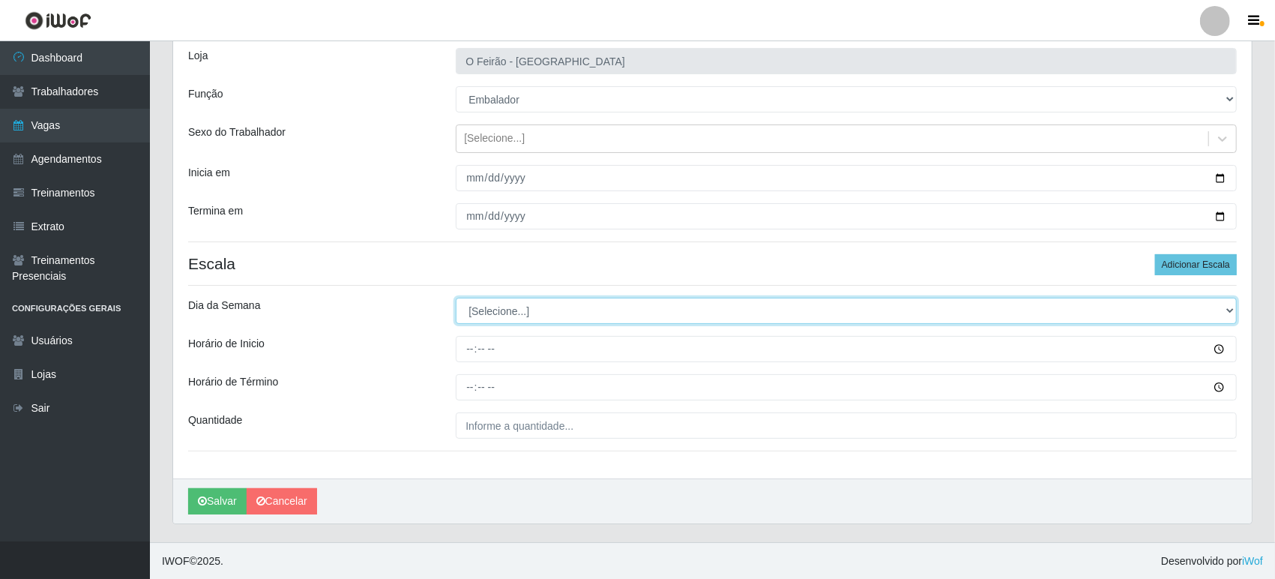
click at [552, 298] on select "[Selecione...] Segunda Terça Quarta Quinta Sexta Sábado Domingo" at bounding box center [846, 311] width 781 height 26
drag, startPoint x: 537, startPoint y: 304, endPoint x: 534, endPoint y: 316, distance: 12.4
click at [537, 304] on select "[Selecione...] Segunda Terça Quarta Quinta Sexta Sábado Domingo" at bounding box center [846, 311] width 781 height 26
select select "0"
click at [456, 298] on select "[Selecione...] Segunda Terça Quarta Quinta Sexta Sábado Domingo" at bounding box center [846, 311] width 781 height 26
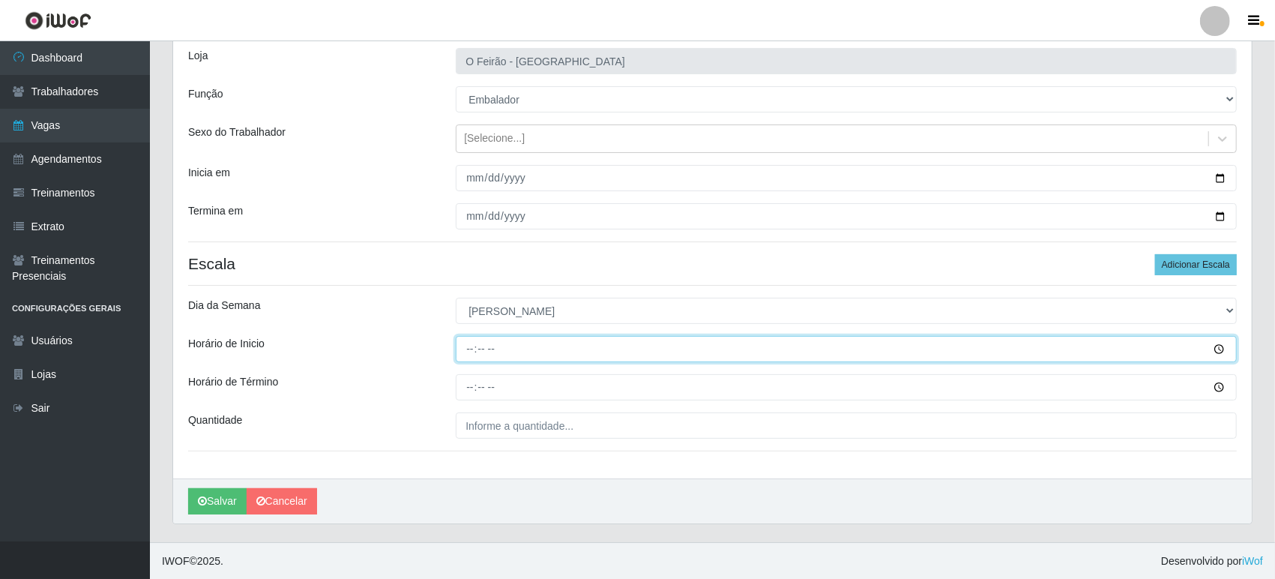
click at [519, 353] on input "Horário de Inicio" at bounding box center [846, 349] width 781 height 26
type input "08:15"
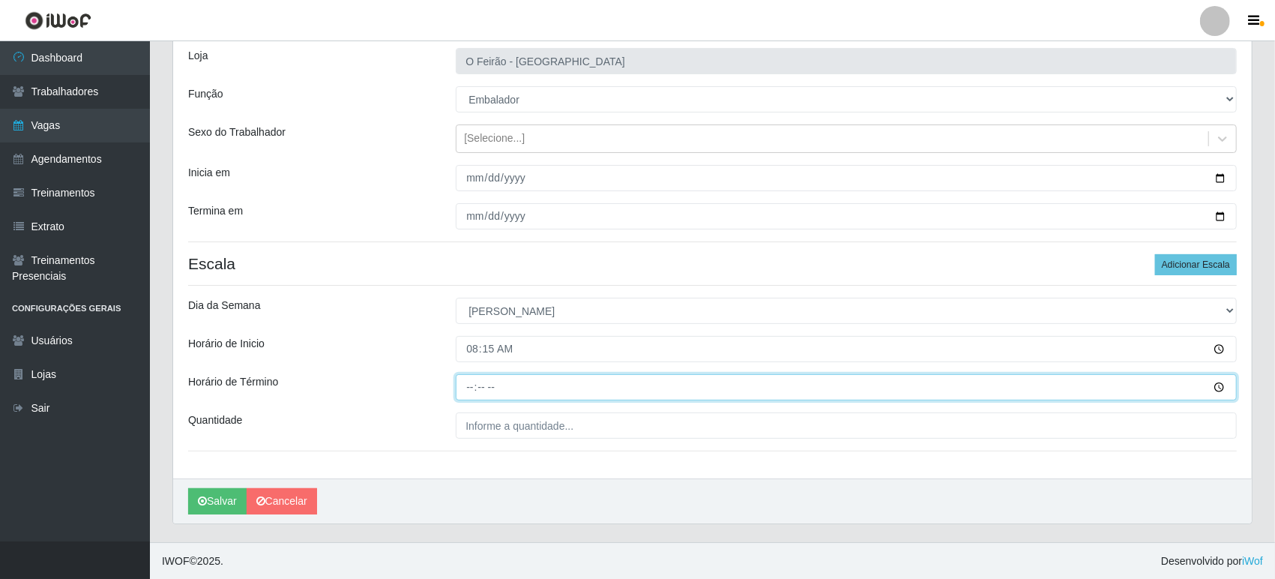
click at [540, 384] on input "Horário de Término" at bounding box center [846, 387] width 781 height 26
type input "14:15"
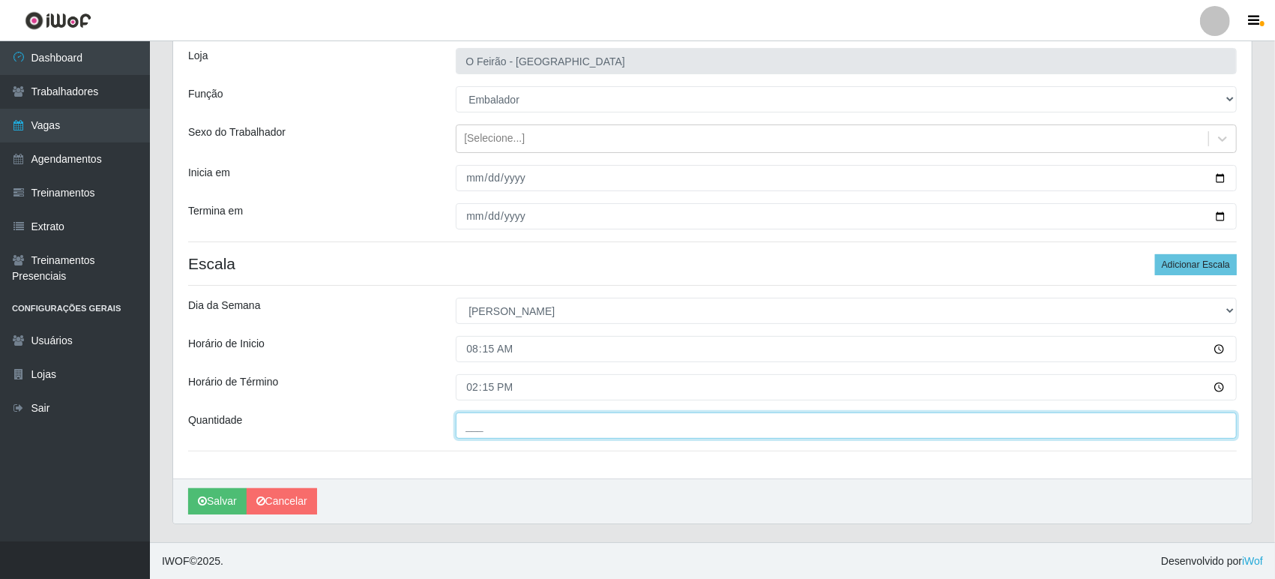
click at [535, 426] on input "___" at bounding box center [846, 425] width 781 height 26
type input "2__"
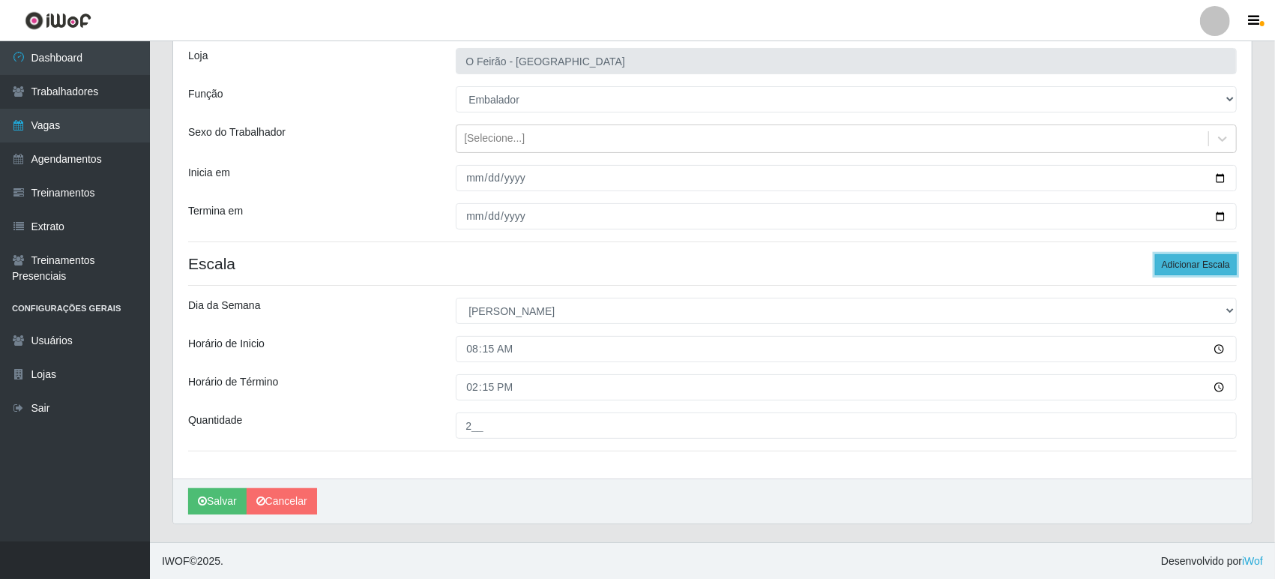
click at [1208, 262] on button "Adicionar Escala" at bounding box center [1196, 264] width 82 height 21
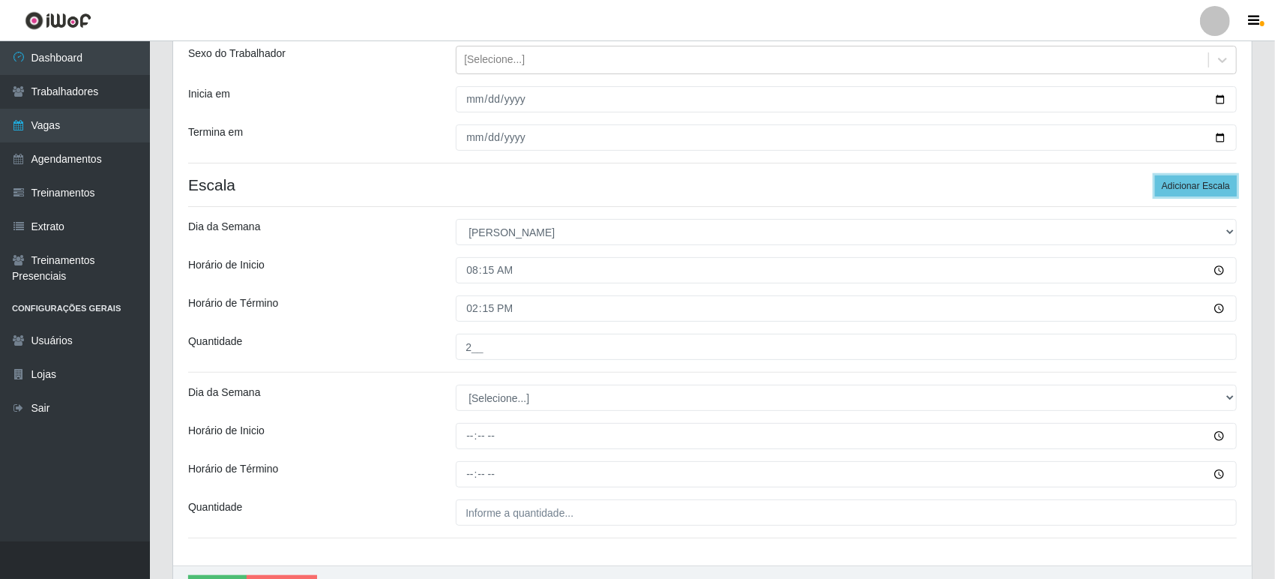
scroll to position [261, 0]
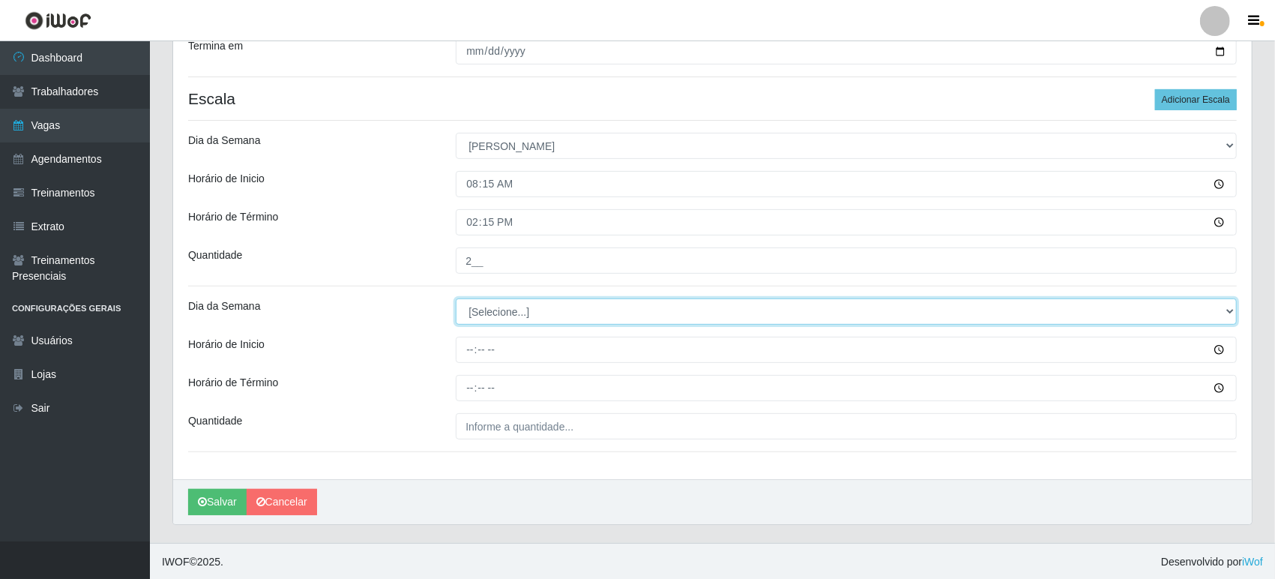
click at [543, 319] on select "[Selecione...] Segunda Terça Quarta Quinta Sexta Sábado Domingo" at bounding box center [846, 311] width 781 height 26
select select "0"
click at [456, 298] on select "[Selecione...] Segunda Terça Quarta Quinta Sexta Sábado Domingo" at bounding box center [846, 311] width 781 height 26
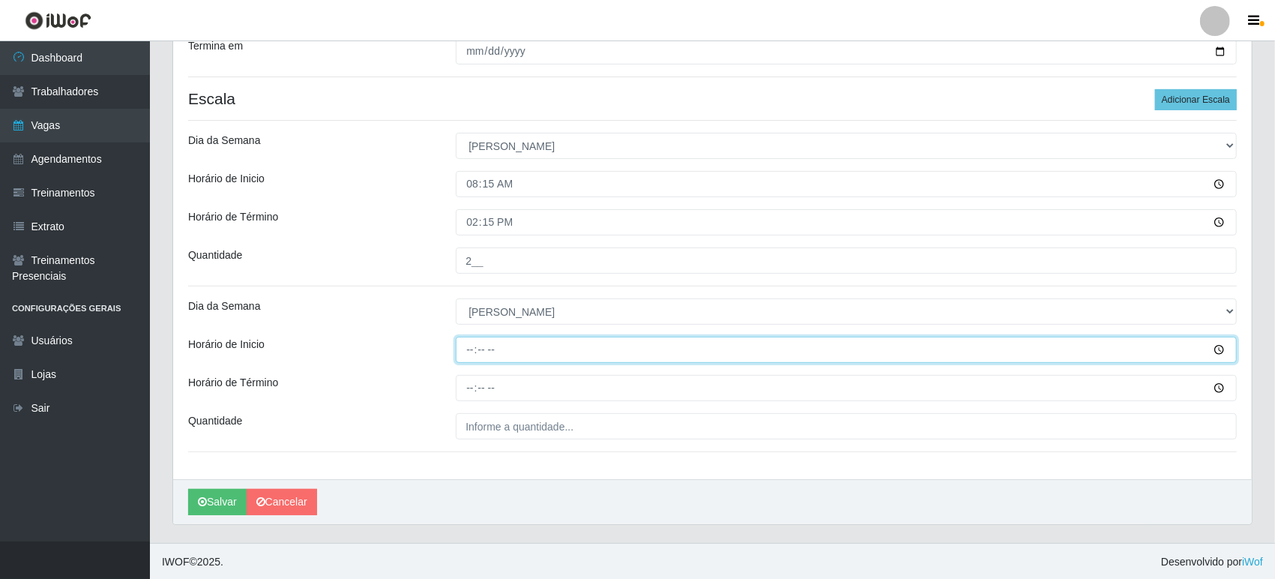
click at [527, 350] on input "Horário de Inicio" at bounding box center [846, 350] width 781 height 26
type input "08:15"
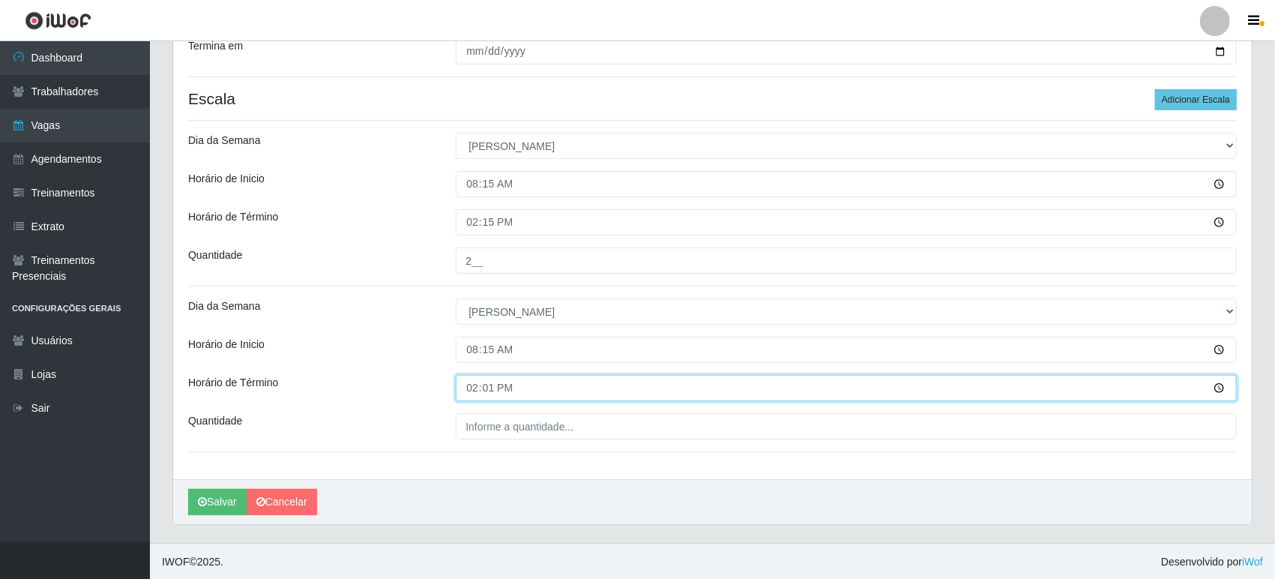
type input "14:15"
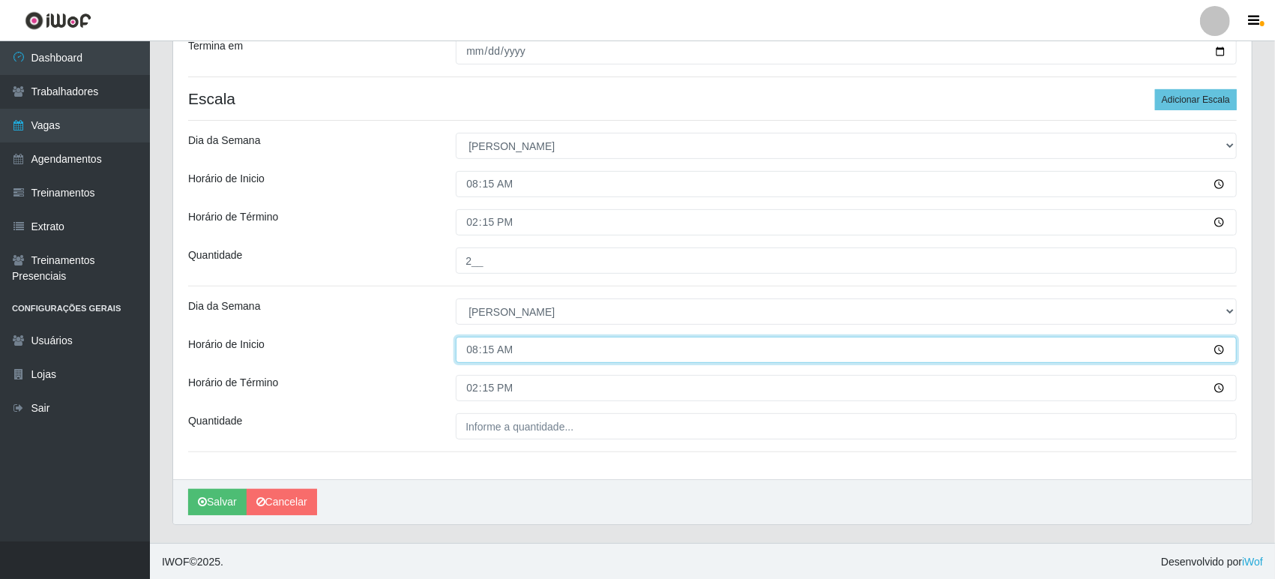
click at [541, 346] on input "08:15" at bounding box center [846, 350] width 781 height 26
type input "08:30"
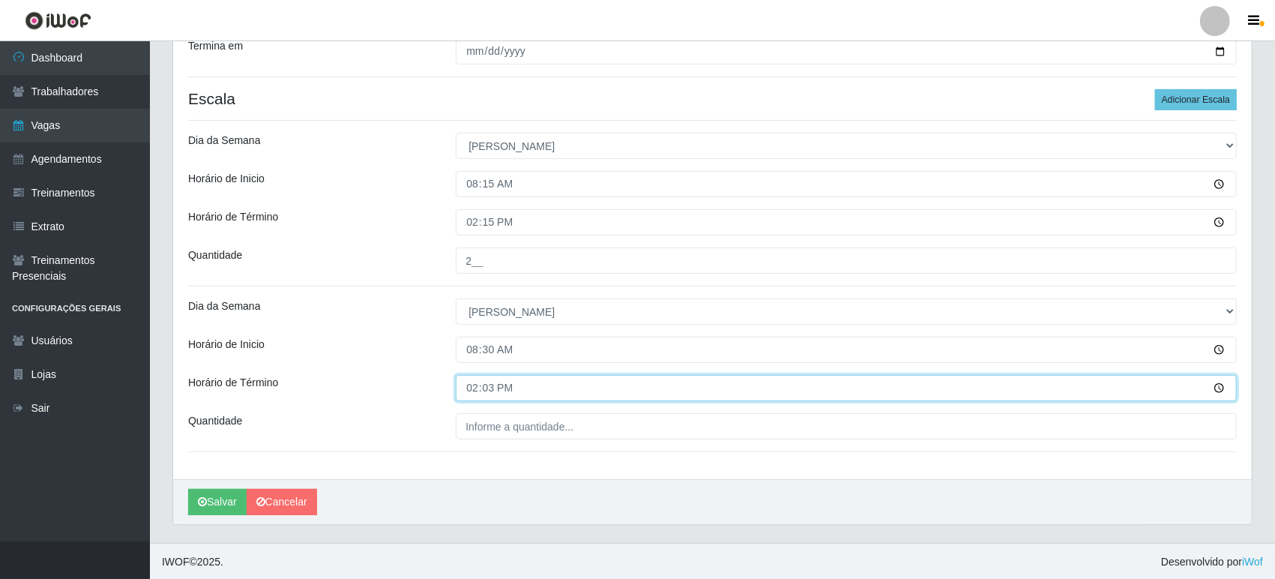
type input "14:30"
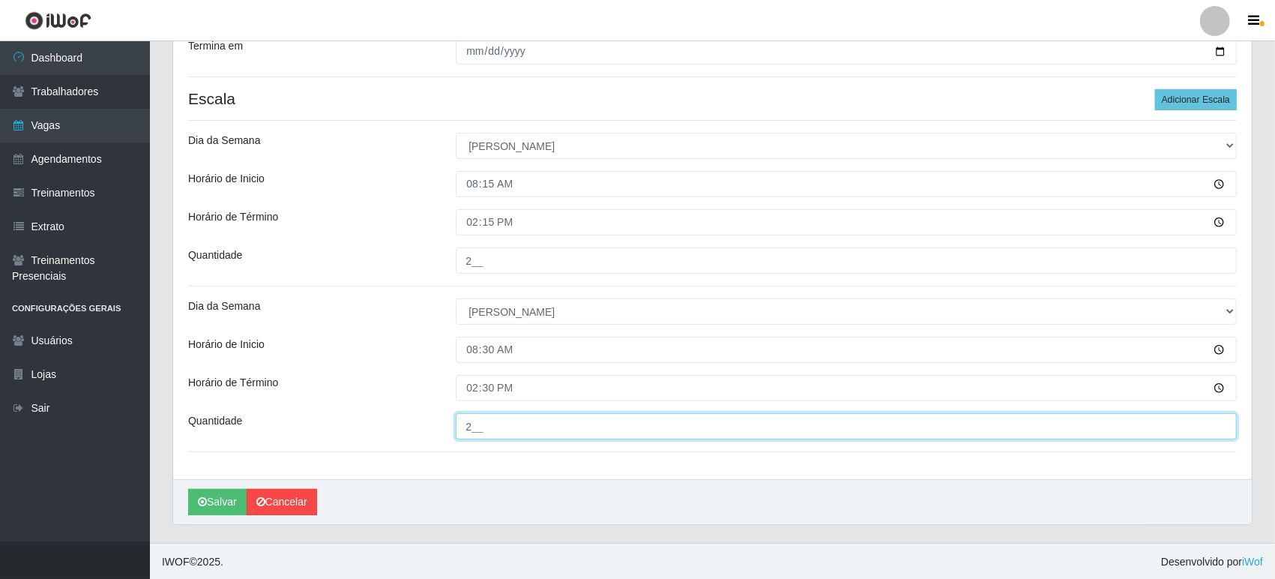
type input "2__"
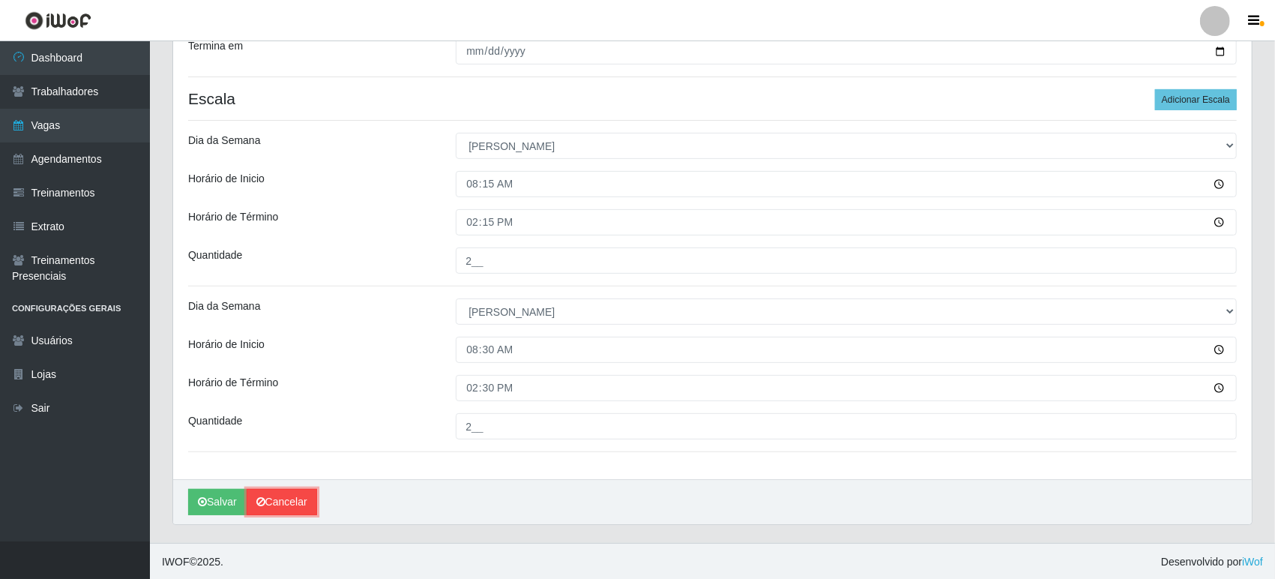
click at [247, 497] on link "Cancelar" at bounding box center [282, 502] width 70 height 26
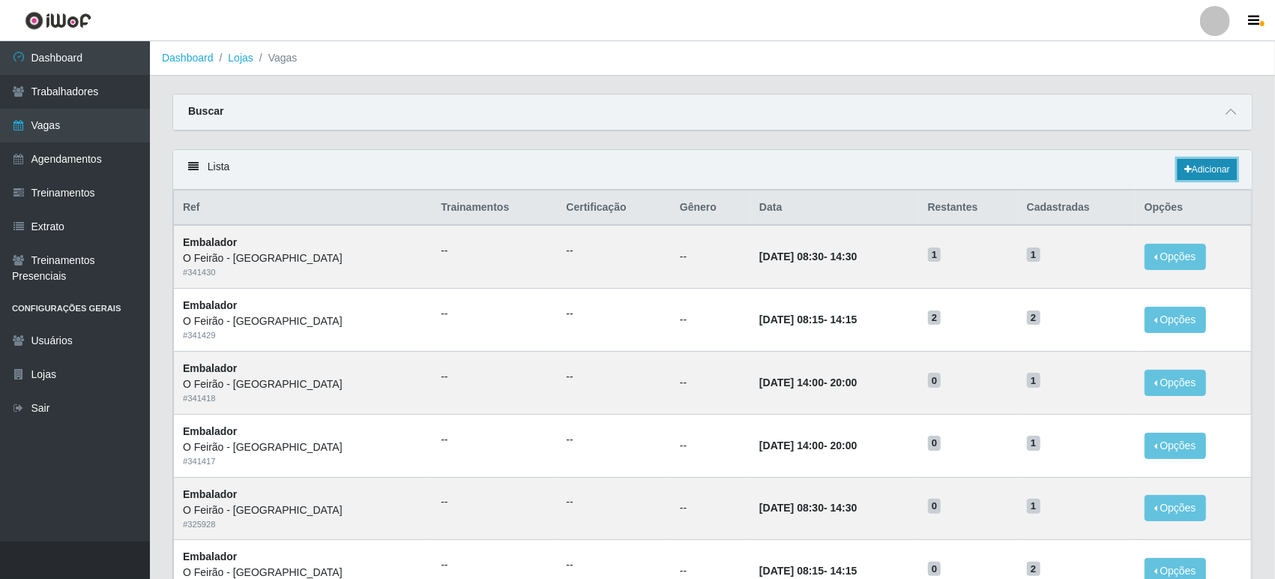
click at [1228, 166] on link "Adicionar" at bounding box center [1206, 169] width 59 height 21
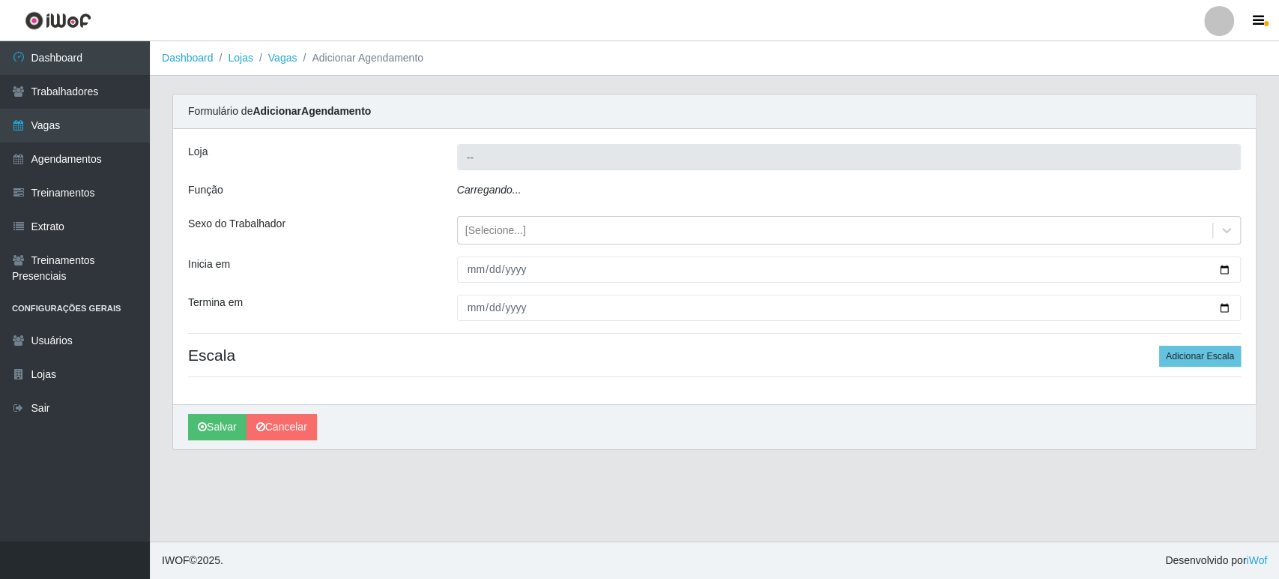
type input "O Feirão - [GEOGRAPHIC_DATA]"
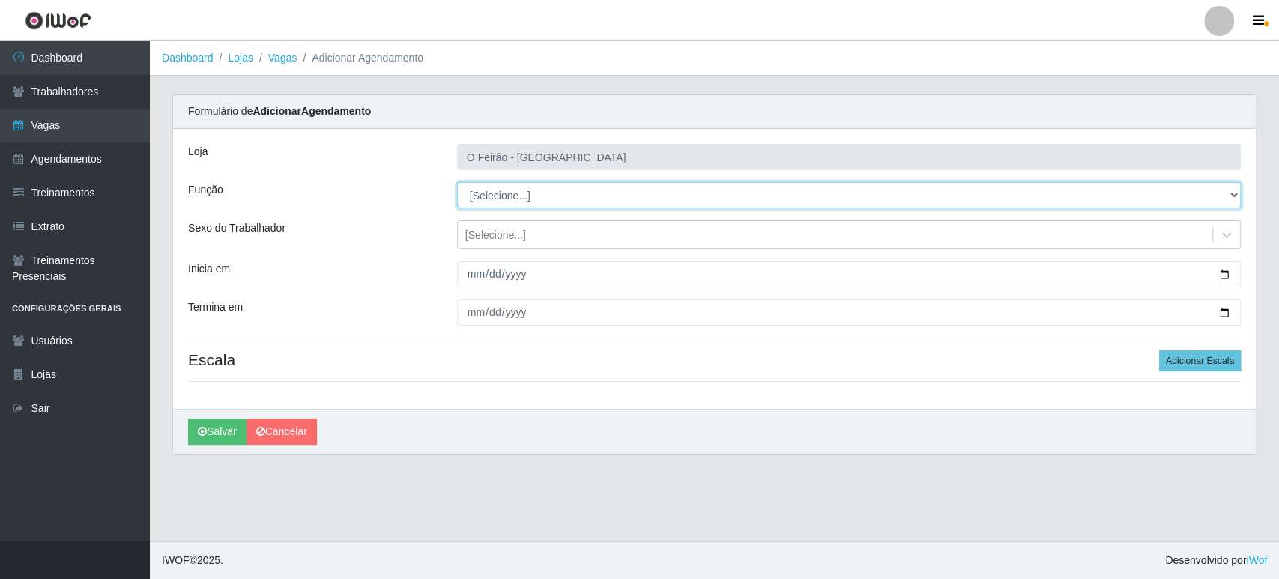
click at [630, 184] on select "[Selecione...] ASG ASG + ASG ++ Embalador Embalador + Embalador ++ Operador de …" at bounding box center [849, 195] width 784 height 26
select select "1"
click at [457, 182] on select "[Selecione...] ASG ASG + ASG ++ Embalador Embalador + Embalador ++ Operador de …" at bounding box center [849, 195] width 784 height 26
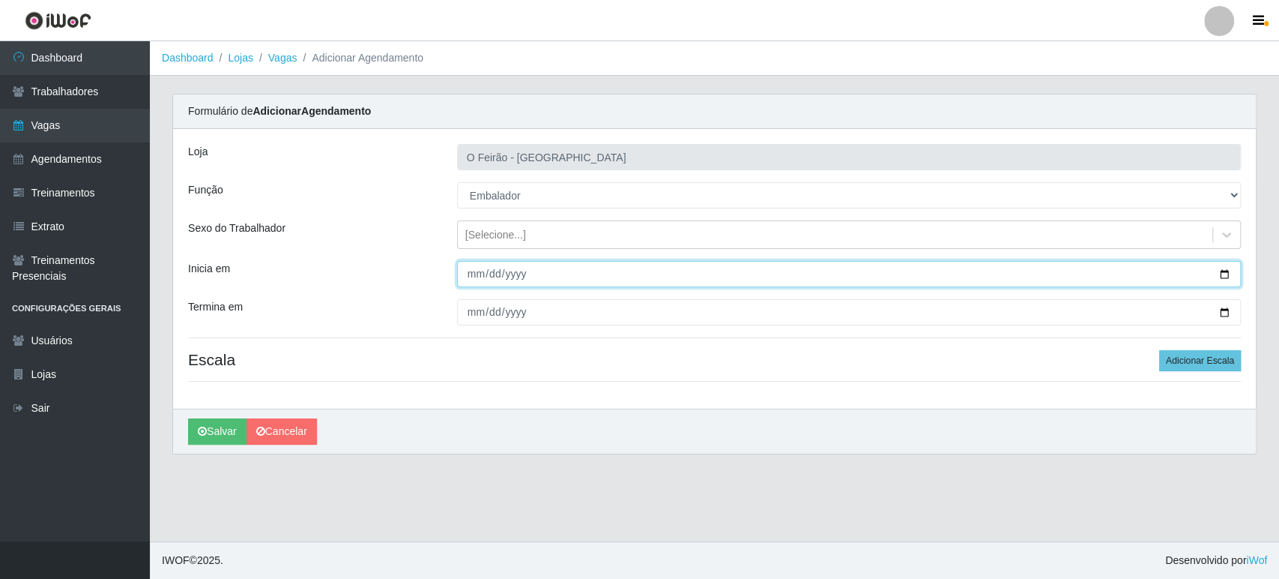
click at [1223, 272] on input "Inicia em" at bounding box center [849, 274] width 784 height 26
type input "[DATE]"
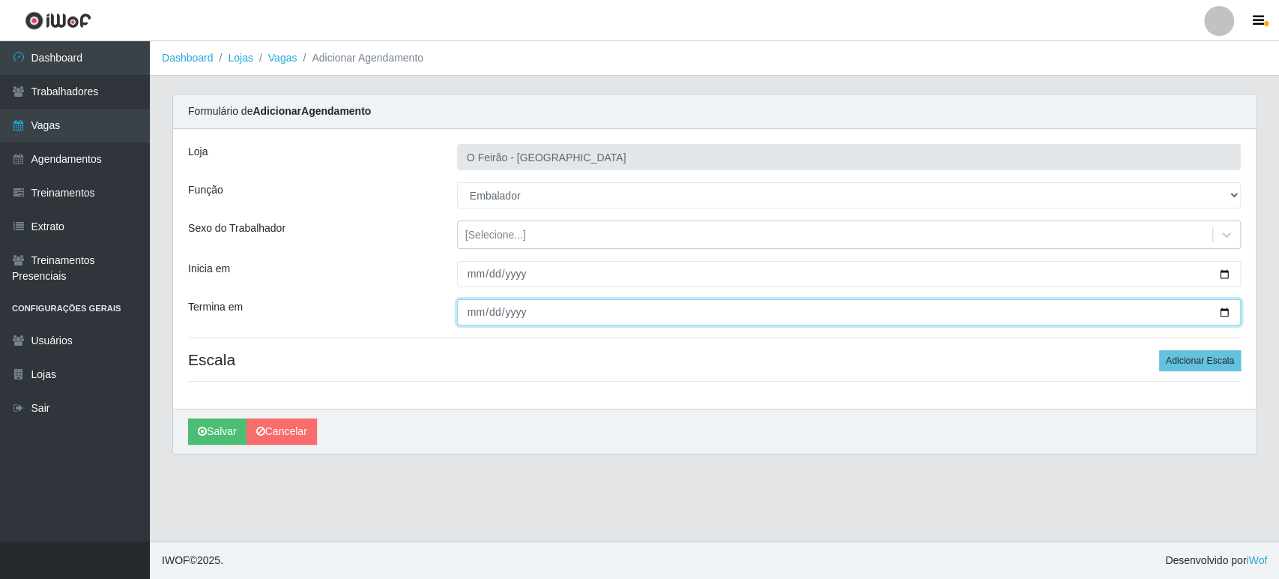
click at [1224, 306] on input "Termina em" at bounding box center [849, 312] width 784 height 26
type input "[DATE]"
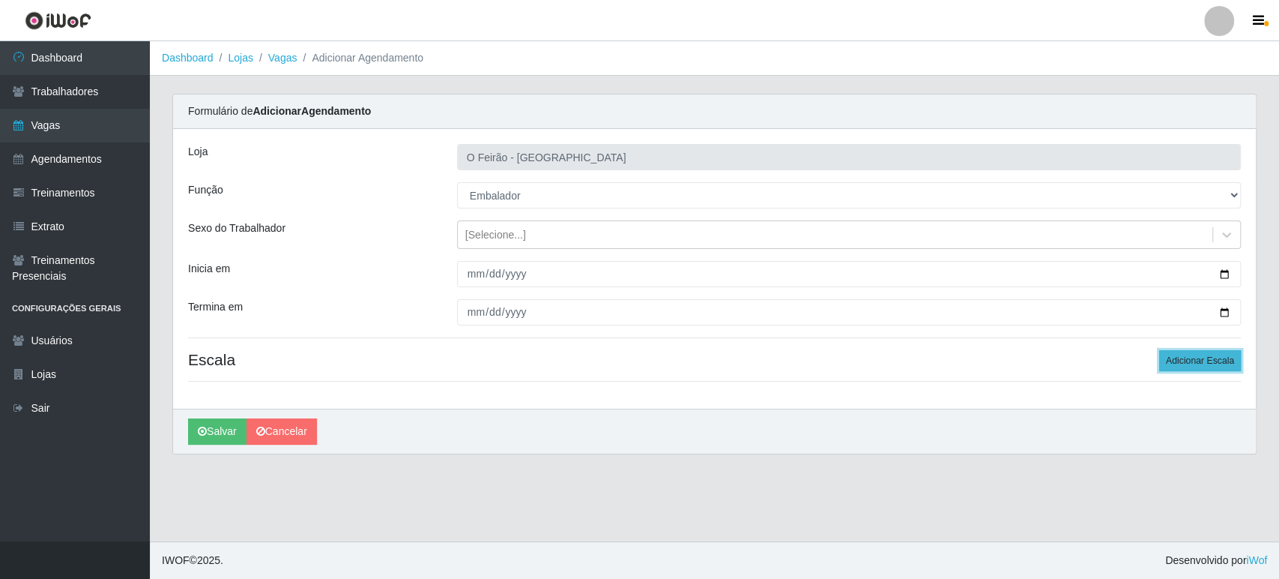
click at [1214, 355] on button "Adicionar Escala" at bounding box center [1201, 360] width 82 height 21
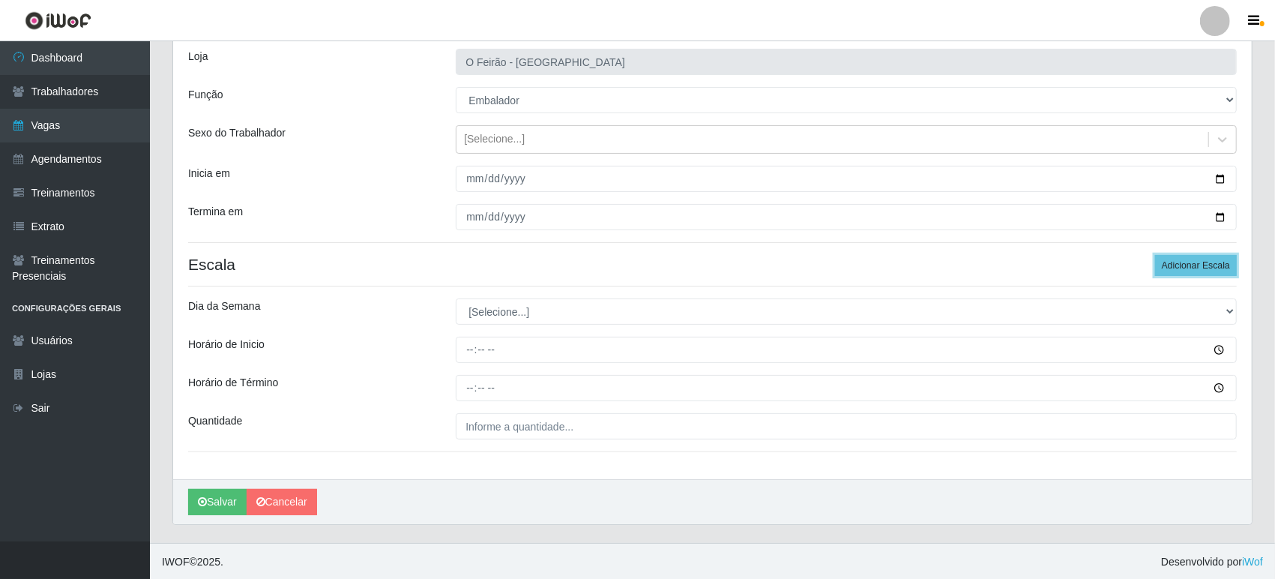
scroll to position [96, 0]
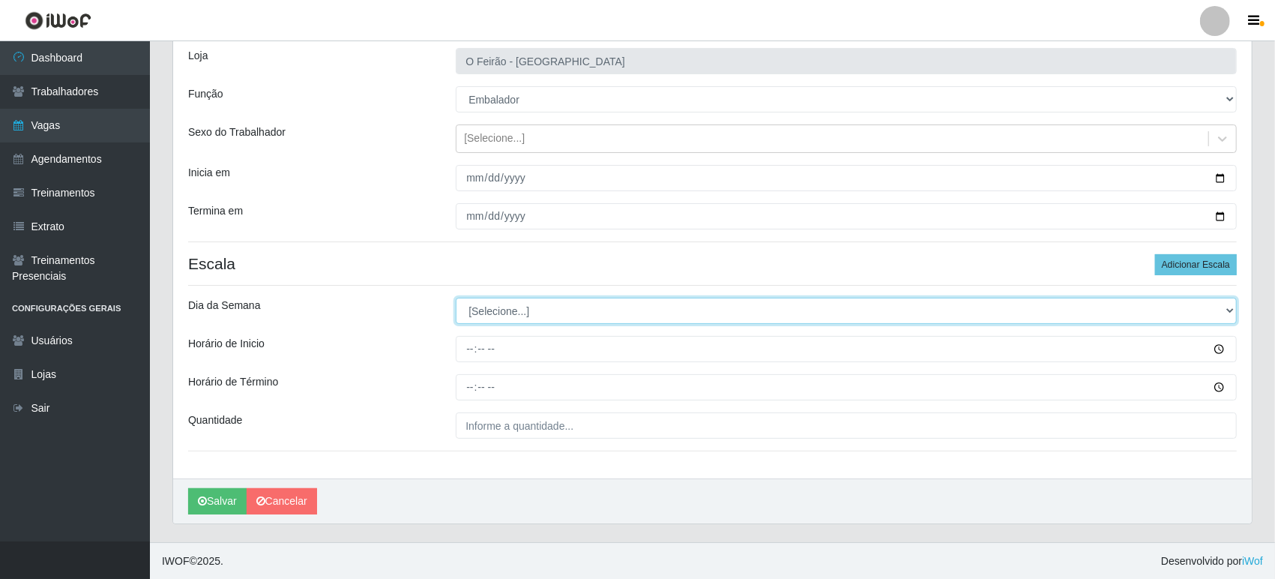
click at [552, 315] on select "[Selecione...] Segunda Terça Quarta Quinta Sexta Sábado Domingo" at bounding box center [846, 311] width 781 height 26
click at [517, 318] on select "[Selecione...] Segunda Terça Quarta Quinta Sexta Sábado Domingo" at bounding box center [846, 311] width 781 height 26
select select "0"
click at [456, 298] on select "[Selecione...] Segunda Terça Quarta Quinta Sexta Sábado Domingo" at bounding box center [846, 311] width 781 height 26
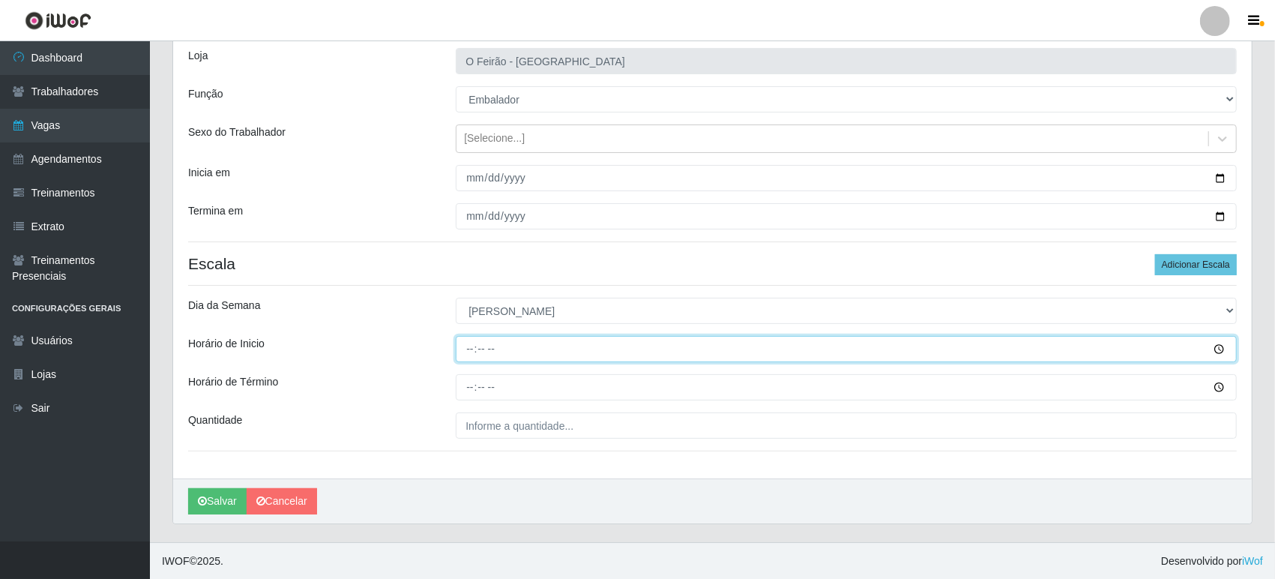
click at [526, 350] on input "Horário de Inicio" at bounding box center [846, 349] width 781 height 26
type input "08:15"
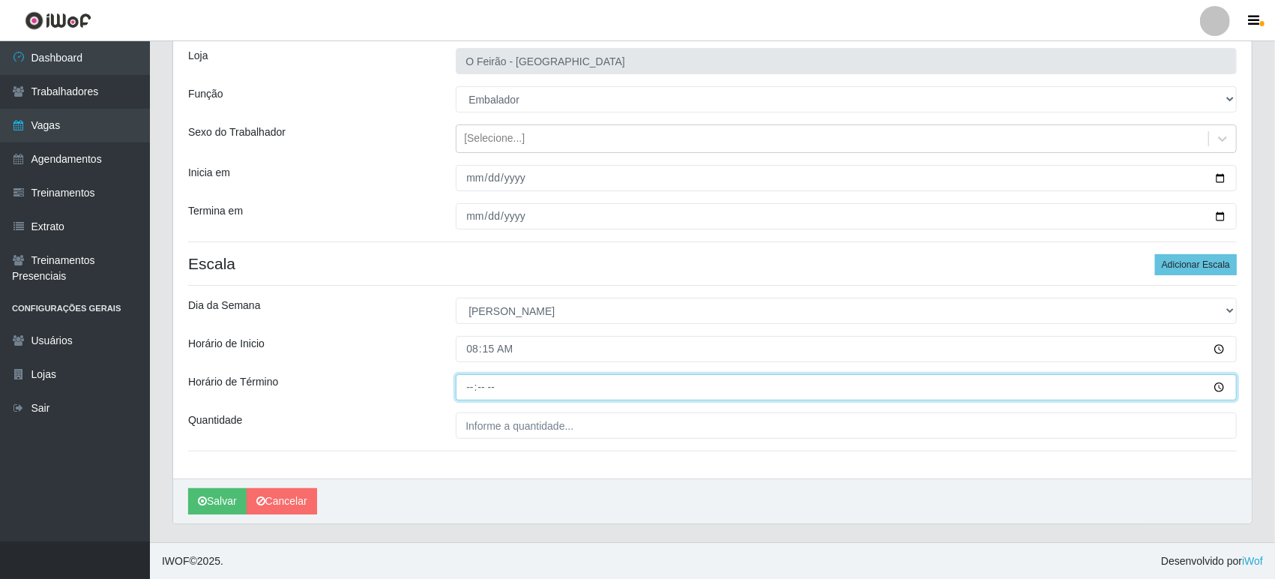
click at [534, 399] on input "Horário de Término" at bounding box center [846, 387] width 781 height 26
type input "14:15"
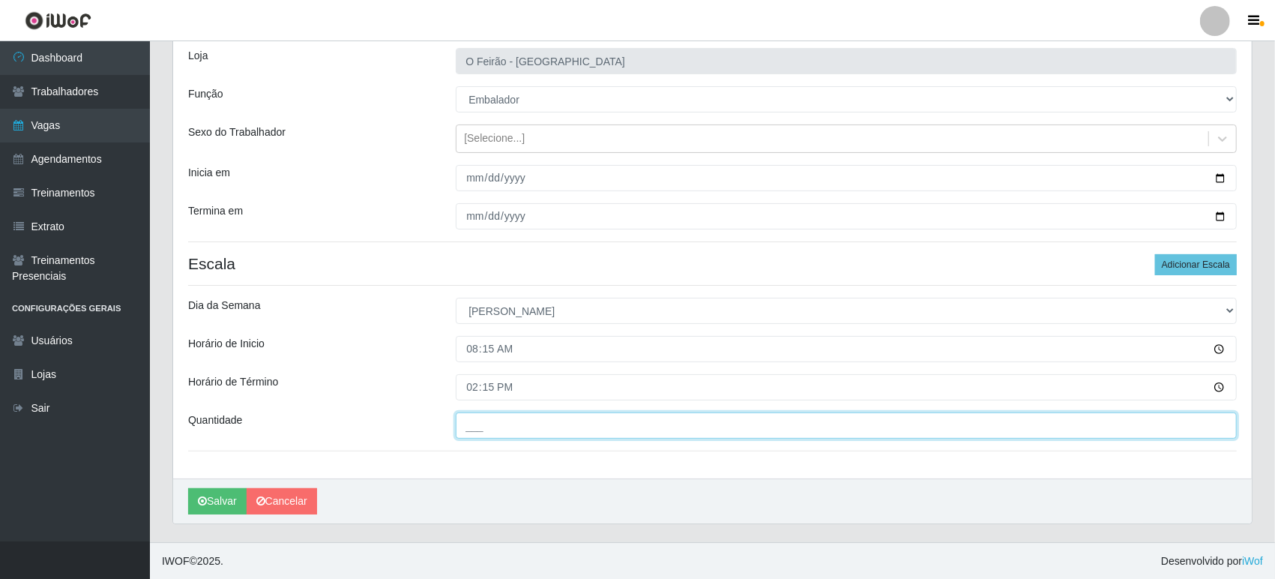
click at [534, 433] on input "___" at bounding box center [846, 425] width 781 height 26
type input "2__"
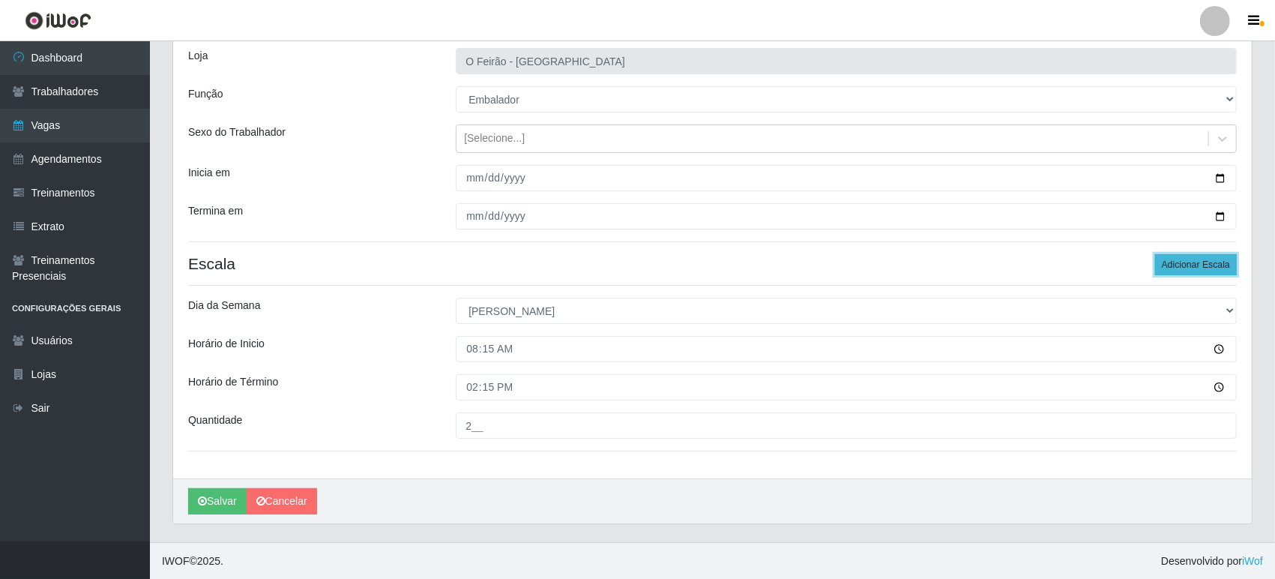
click at [1213, 271] on button "Adicionar Escala" at bounding box center [1196, 264] width 82 height 21
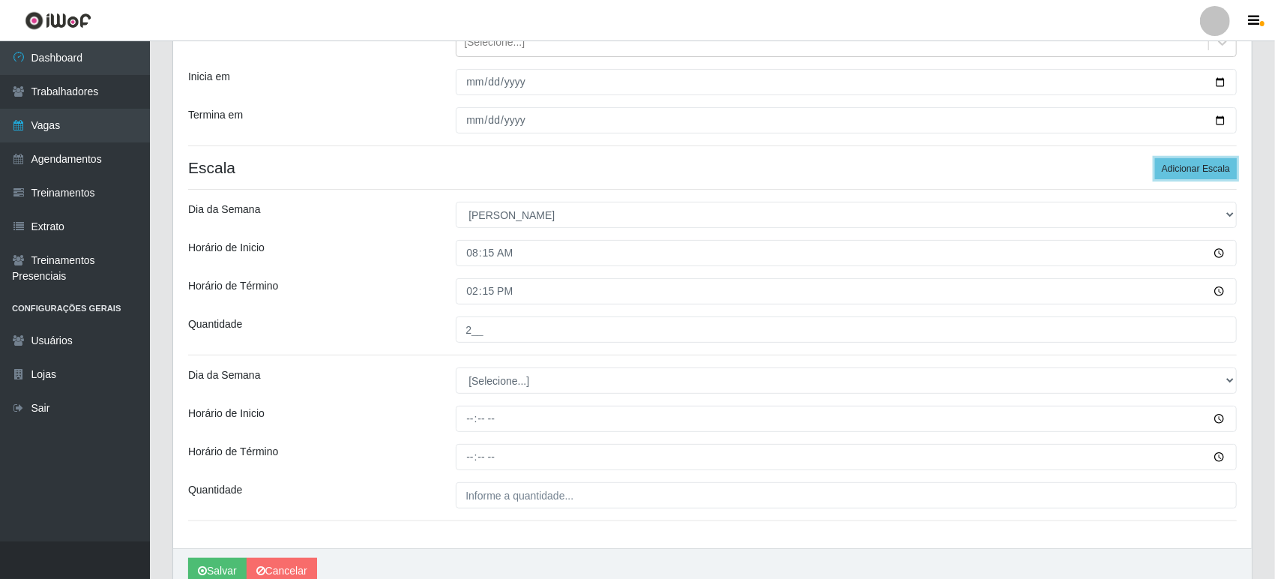
scroll to position [261, 0]
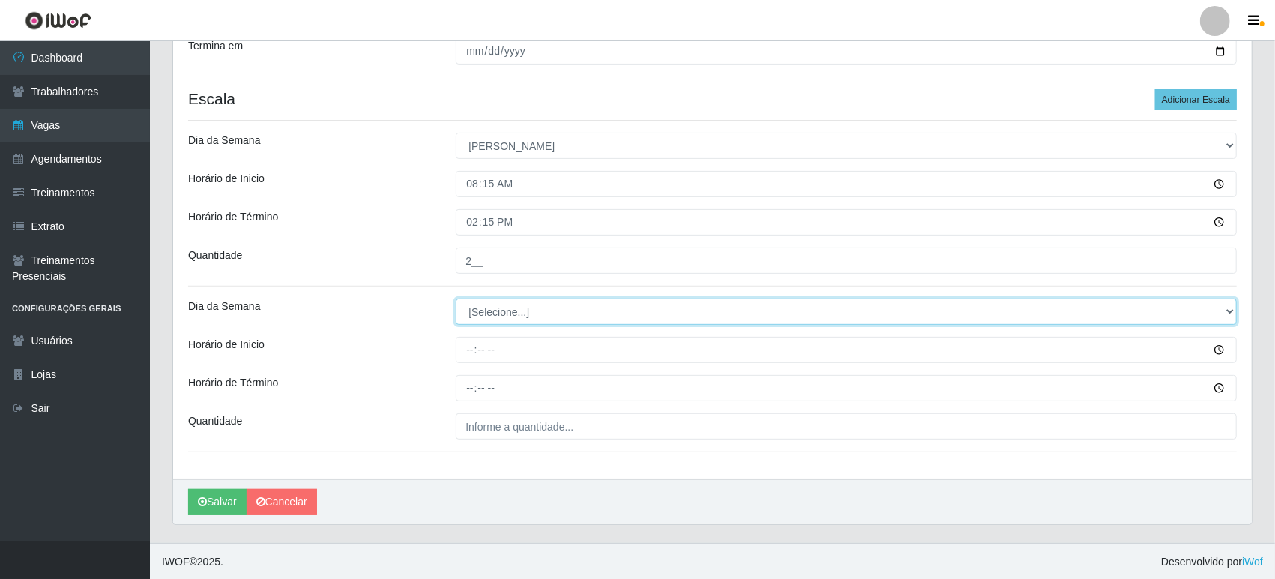
click at [526, 313] on select "[Selecione...] Segunda Terça Quarta Quinta Sexta Sábado Domingo" at bounding box center [846, 311] width 781 height 26
drag, startPoint x: 501, startPoint y: 310, endPoint x: 504, endPoint y: 322, distance: 12.2
click at [501, 310] on select "[Selecione...] Segunda Terça Quarta Quinta Sexta Sábado Domingo" at bounding box center [846, 311] width 781 height 26
select select "0"
click at [456, 298] on select "[Selecione...] Segunda Terça Quarta Quinta Sexta Sábado Domingo" at bounding box center [846, 311] width 781 height 26
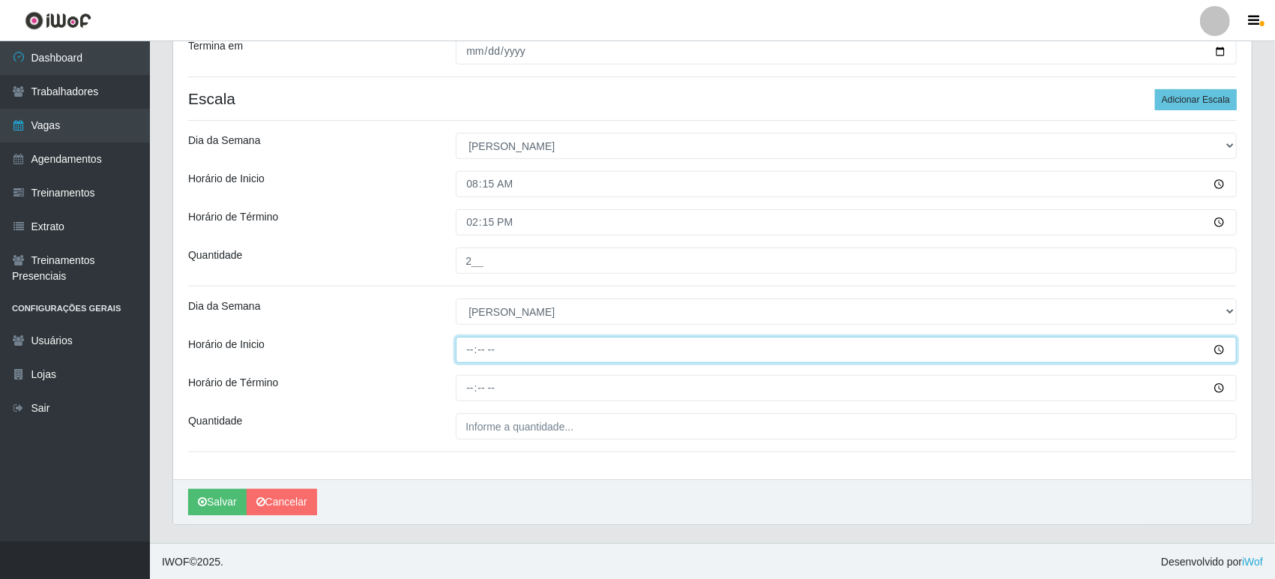
click at [486, 348] on input "Horário de Inicio" at bounding box center [846, 350] width 781 height 26
type input "08:30"
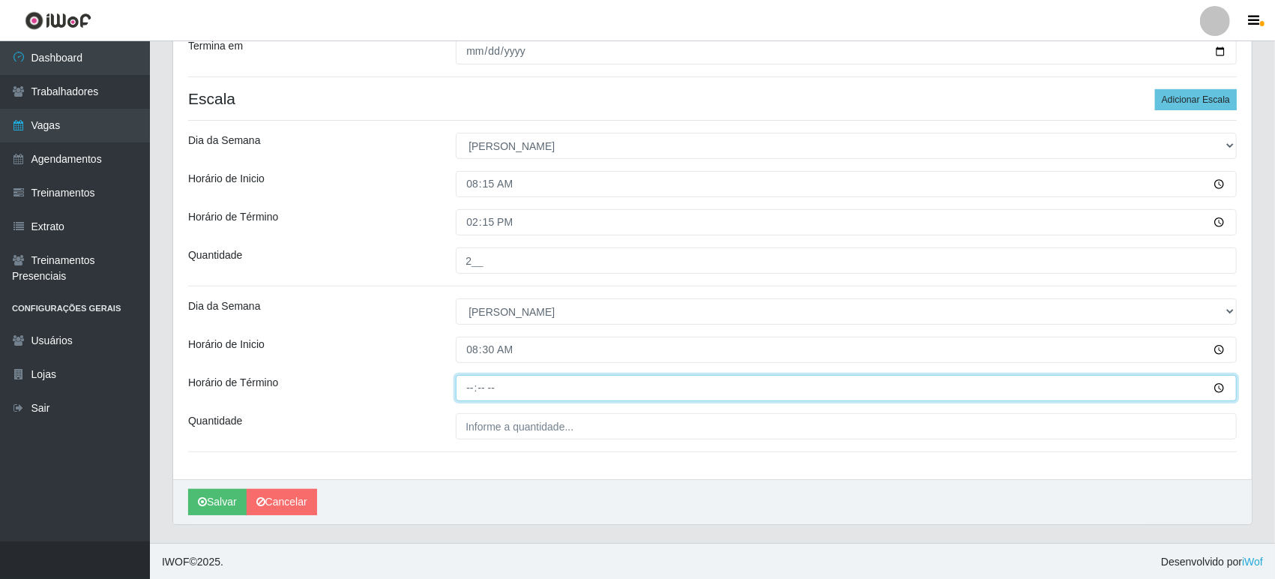
click at [492, 390] on input "Horário de Término" at bounding box center [846, 388] width 781 height 26
type input "14:30"
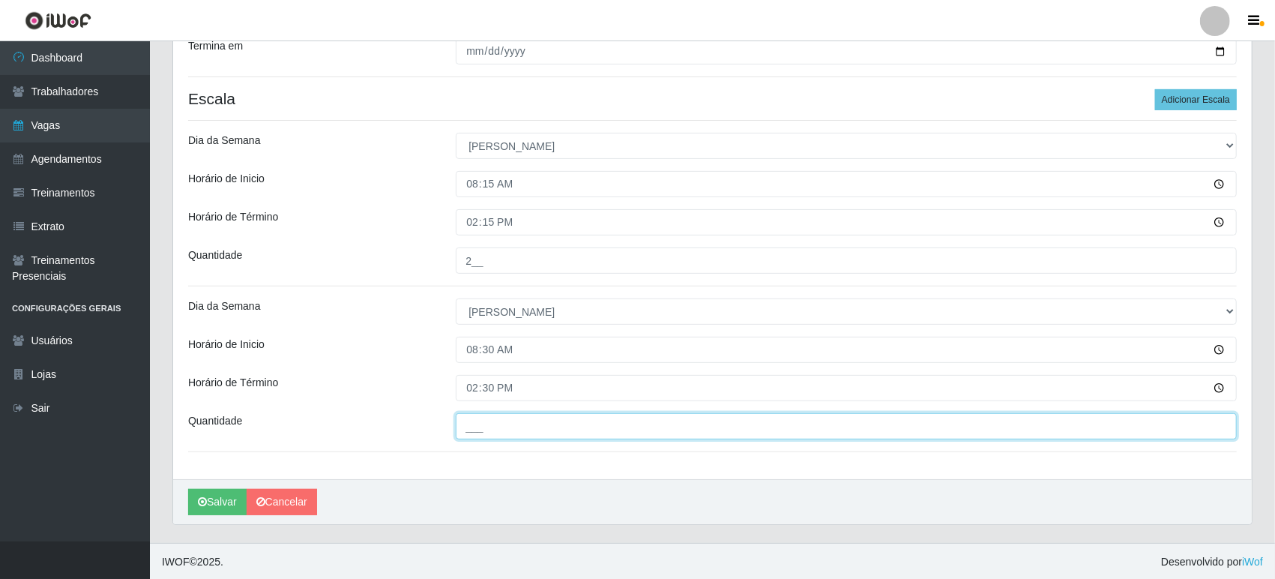
click at [494, 432] on input "___" at bounding box center [846, 426] width 781 height 26
type input "2__"
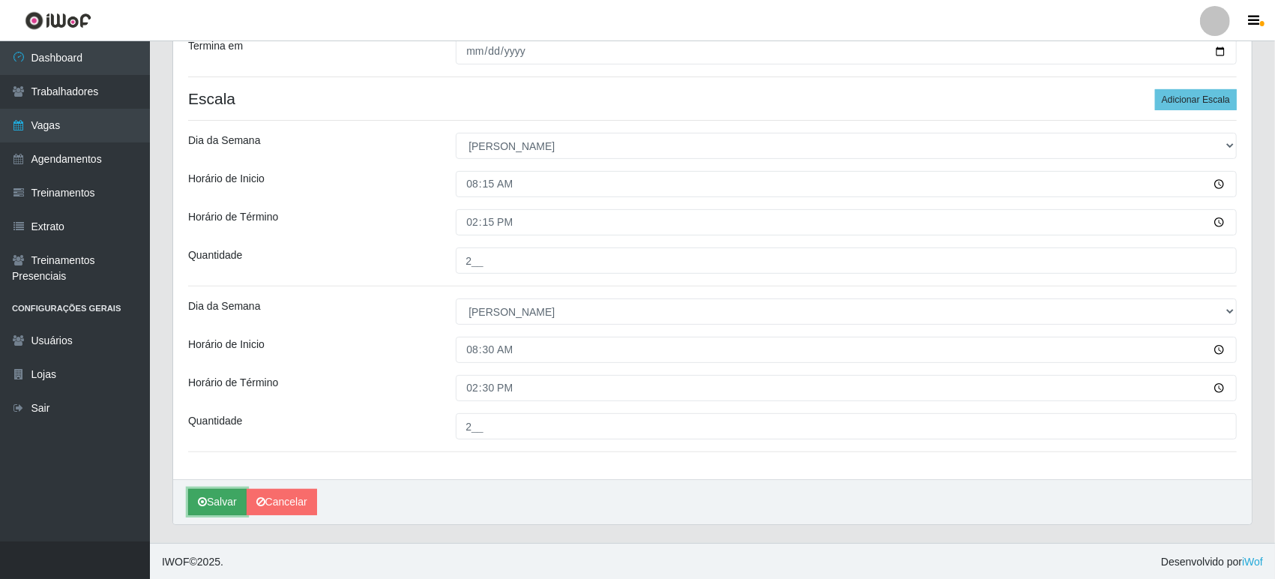
click at [216, 496] on button "Salvar" at bounding box center [217, 502] width 58 height 26
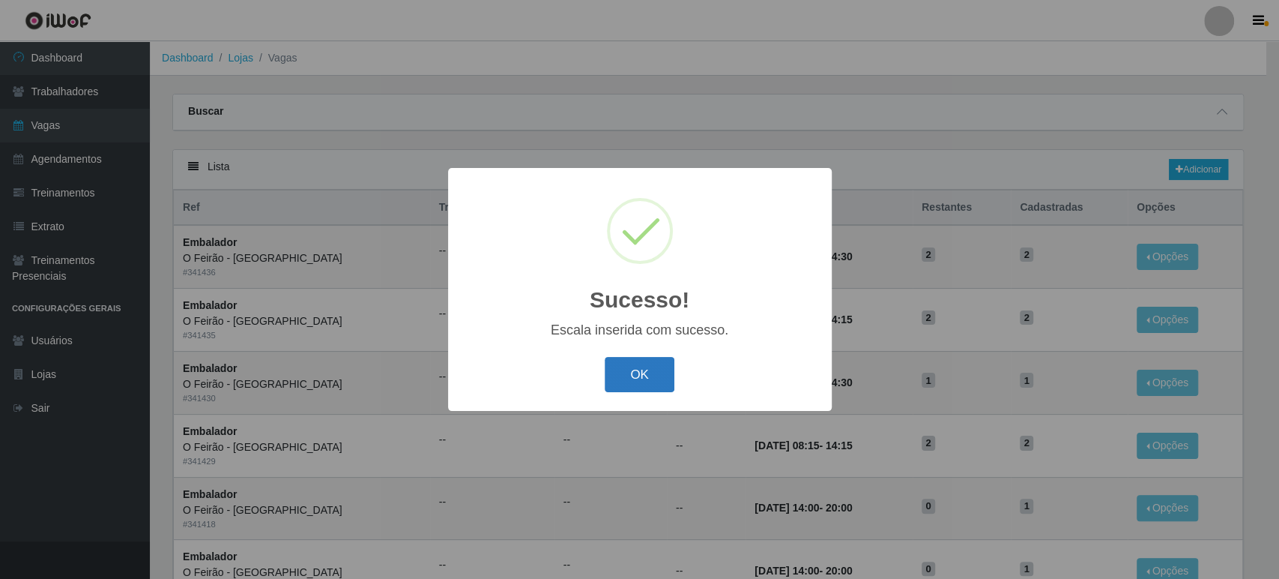
click at [667, 367] on button "OK" at bounding box center [640, 374] width 70 height 35
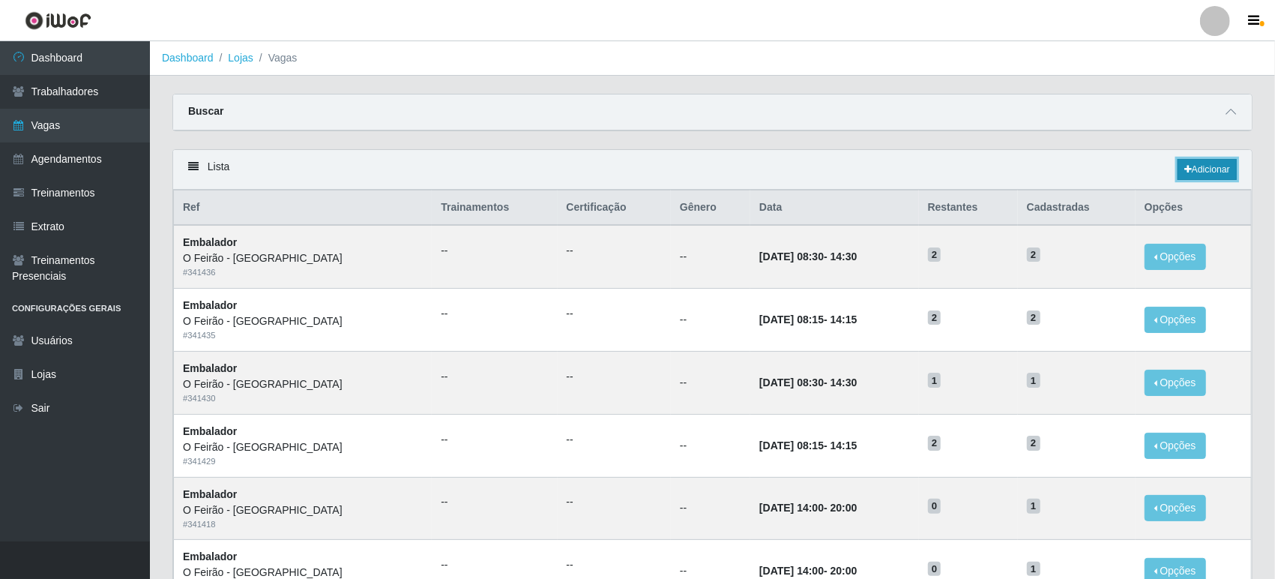
click at [1203, 176] on link "Adicionar" at bounding box center [1206, 169] width 59 height 21
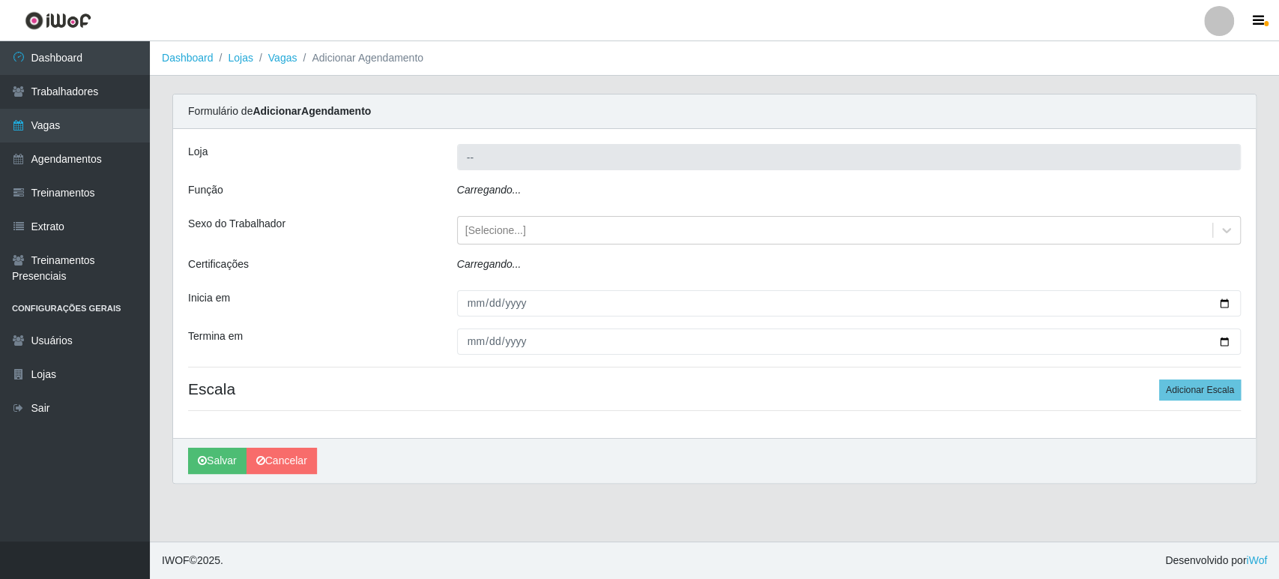
type input "O Feirão - [GEOGRAPHIC_DATA]"
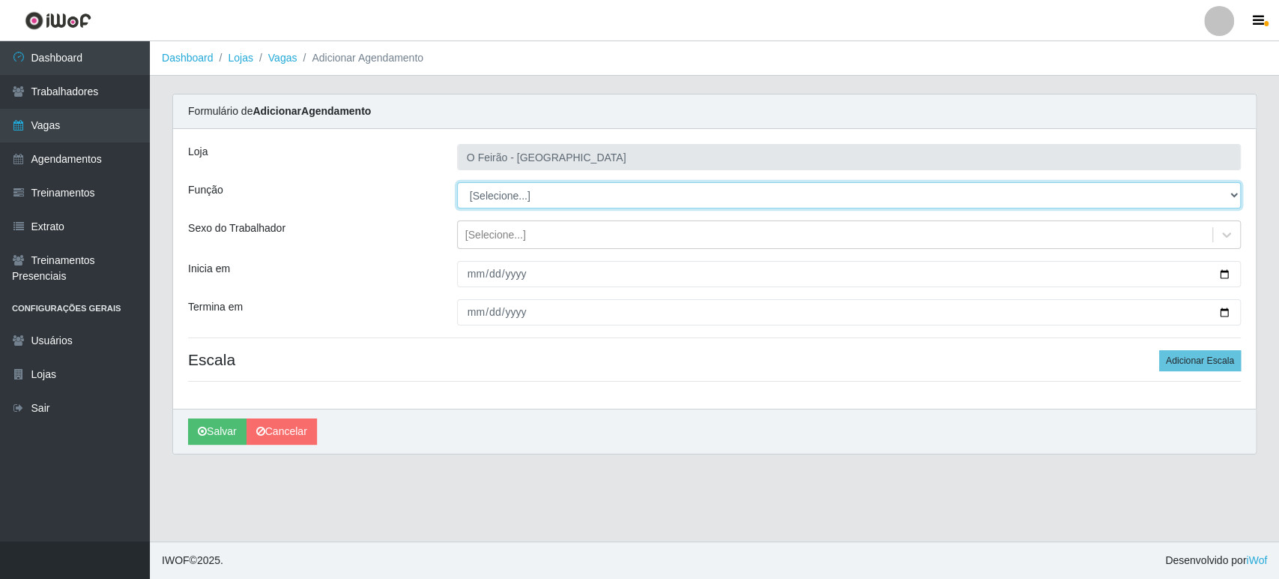
click at [609, 194] on select "[Selecione...] ASG ASG + ASG ++ Embalador Embalador + Embalador ++ Operador de …" at bounding box center [849, 195] width 784 height 26
select select "1"
click at [457, 182] on select "[Selecione...] ASG ASG + ASG ++ Embalador Embalador + Embalador ++ Operador de …" at bounding box center [849, 195] width 784 height 26
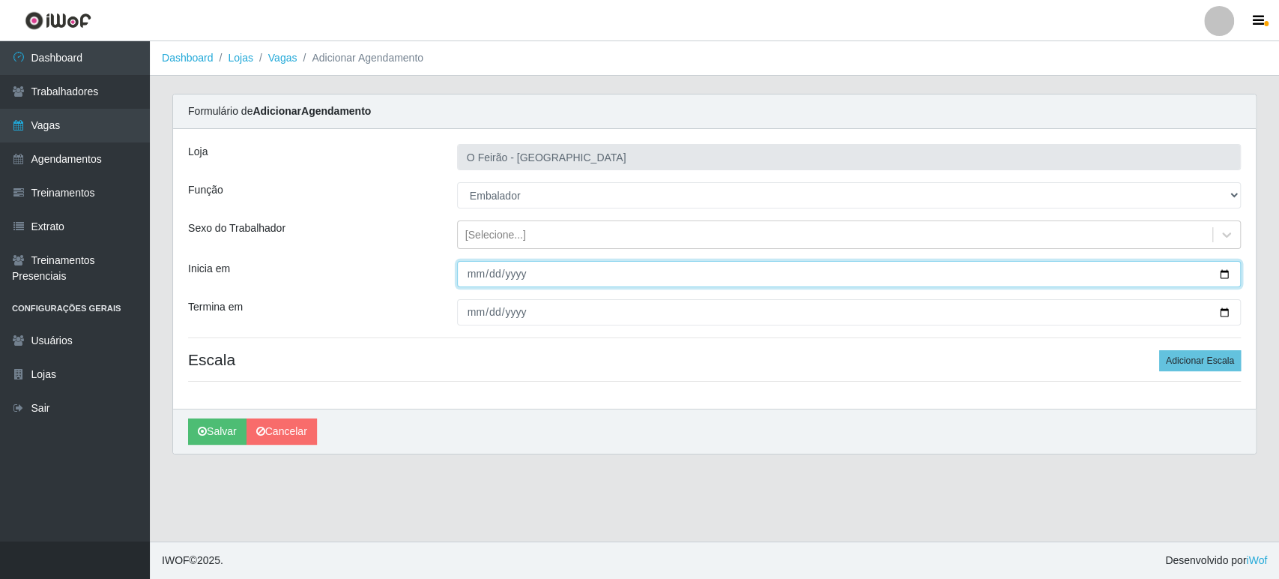
click at [1223, 274] on input "Inicia em" at bounding box center [849, 274] width 784 height 26
type input "[DATE]"
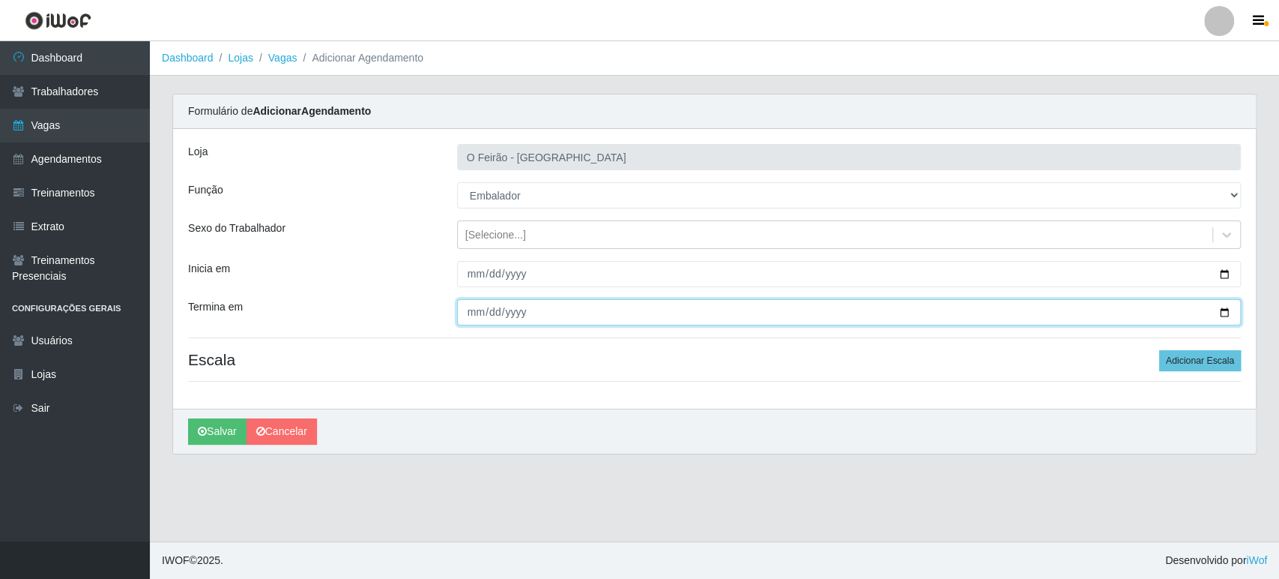
click at [1230, 310] on input "Termina em" at bounding box center [849, 312] width 784 height 26
type input "[DATE]"
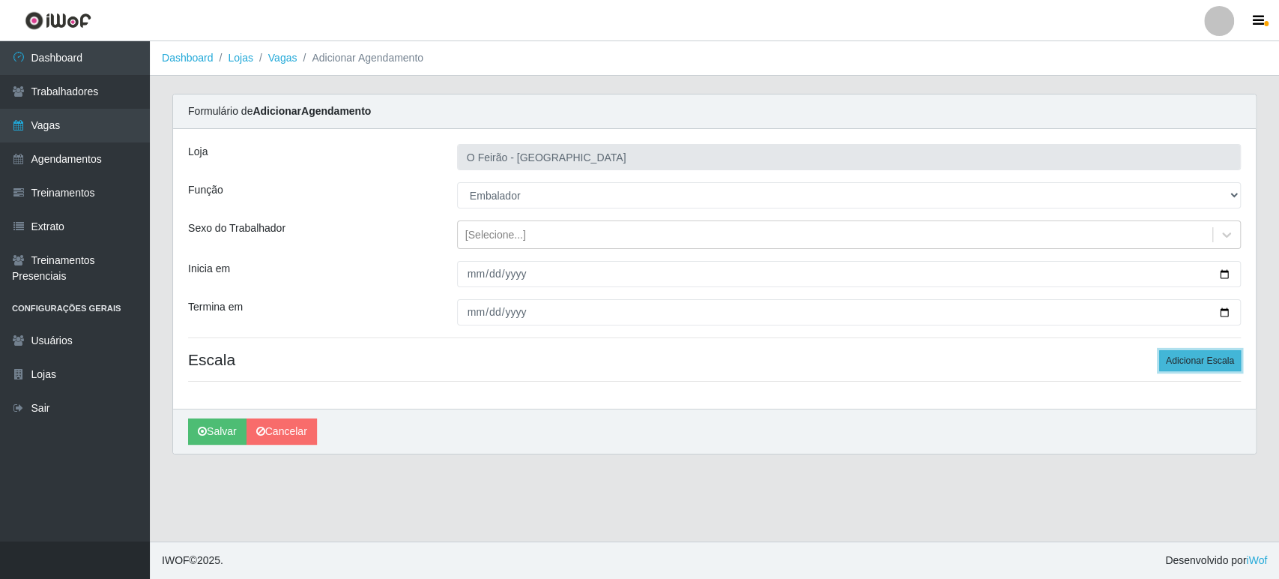
click at [1194, 362] on button "Adicionar Escala" at bounding box center [1201, 360] width 82 height 21
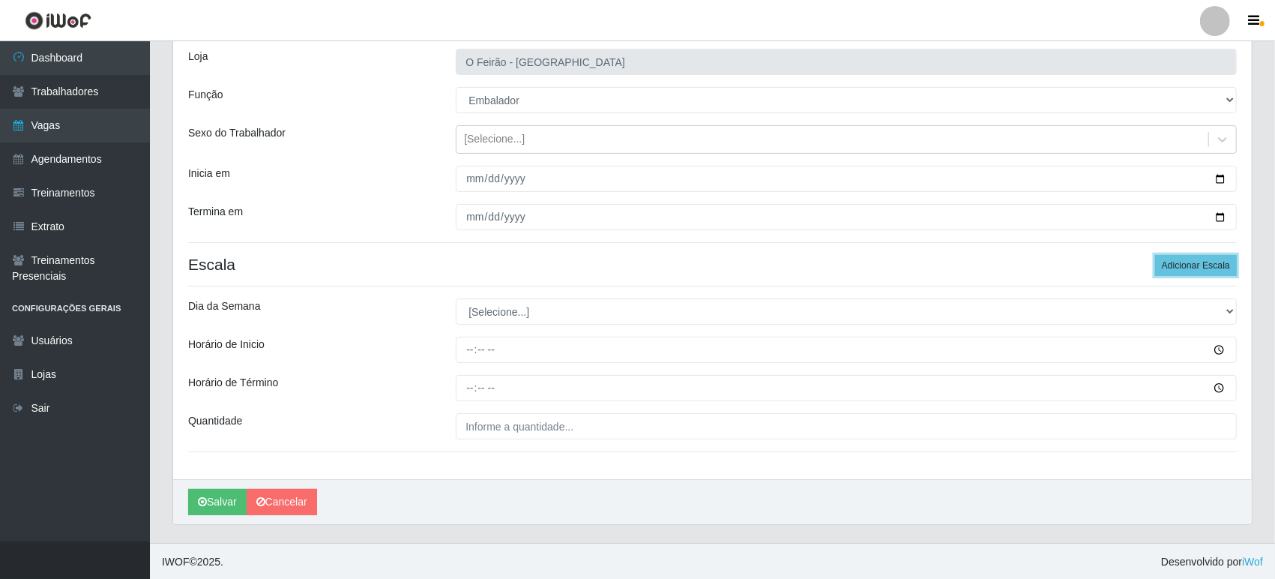
scroll to position [96, 0]
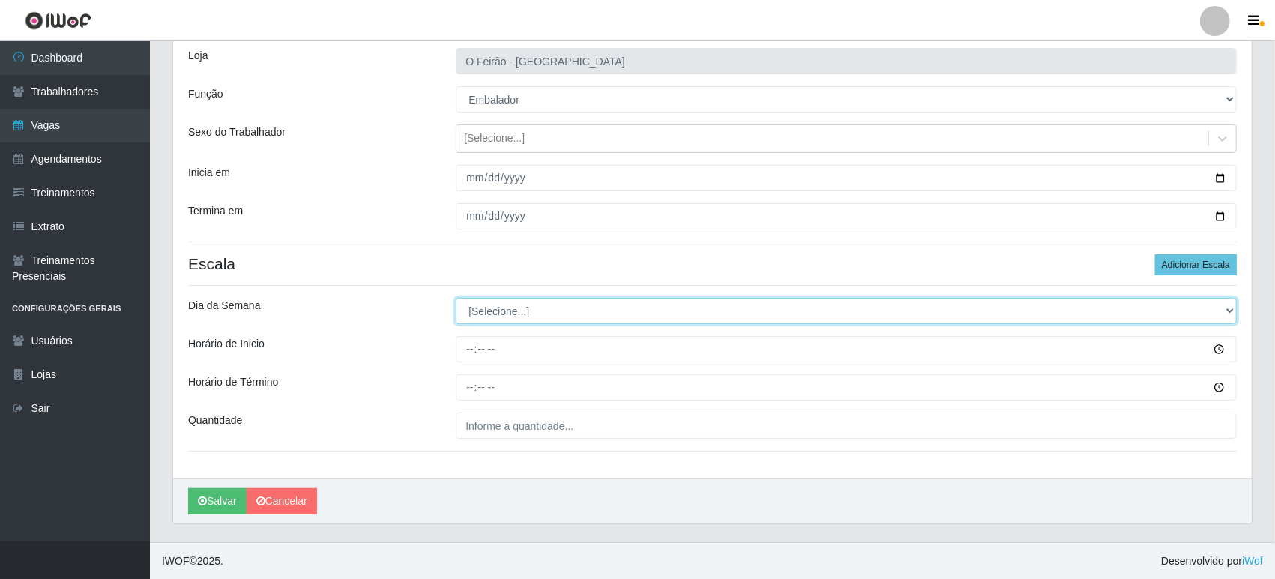
click at [510, 319] on select "[Selecione...] Segunda Terça Quarta Quinta Sexta Sábado Domingo" at bounding box center [846, 311] width 781 height 26
click at [520, 320] on select "[Selecione...] Segunda Terça Quarta Quinta Sexta Sábado Domingo" at bounding box center [846, 311] width 781 height 26
select select "0"
click at [456, 298] on select "[Selecione...] Segunda Terça Quarta Quinta Sexta Sábado Domingo" at bounding box center [846, 311] width 781 height 26
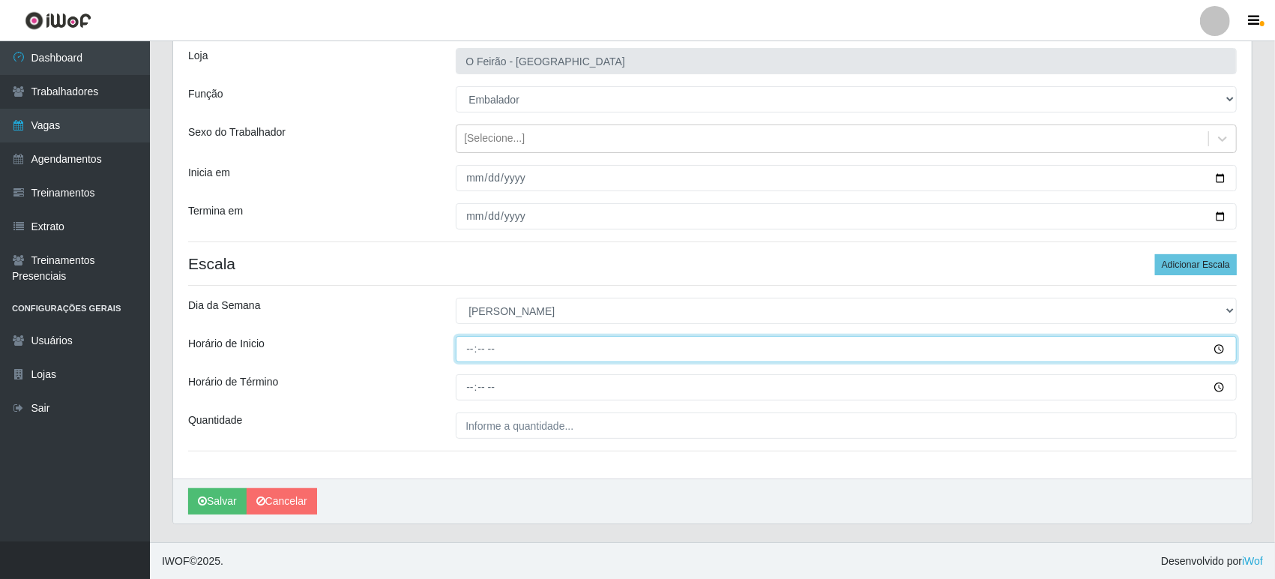
click at [501, 345] on input "Horário de Inicio" at bounding box center [846, 349] width 781 height 26
type input "08:15"
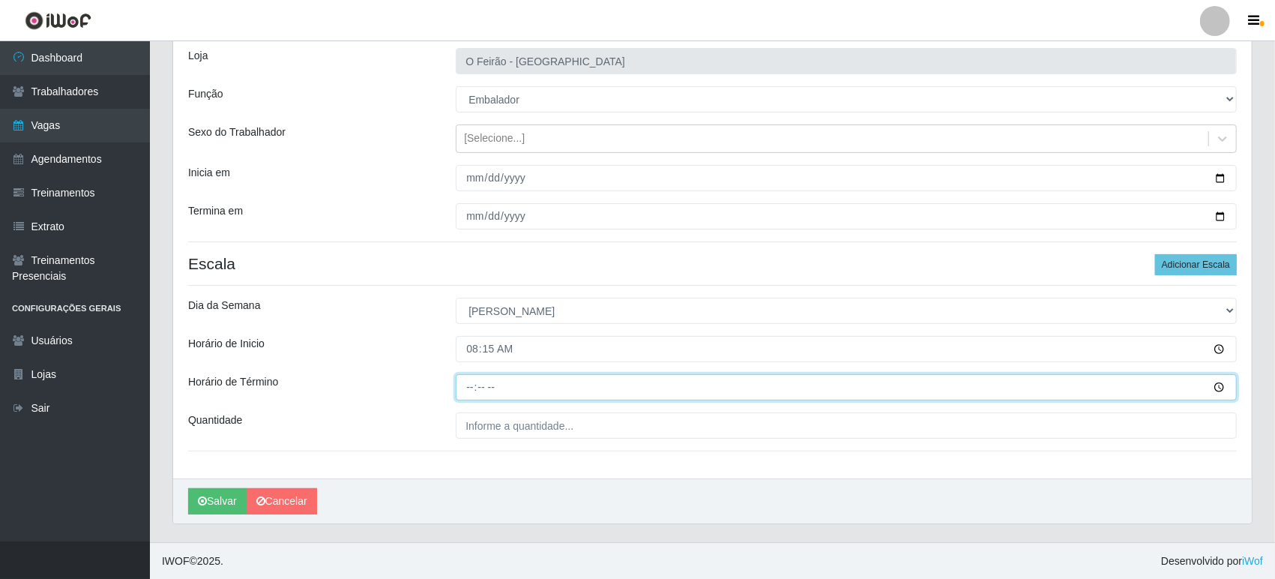
click at [497, 390] on input "Horário de Término" at bounding box center [846, 387] width 781 height 26
type input "14:15"
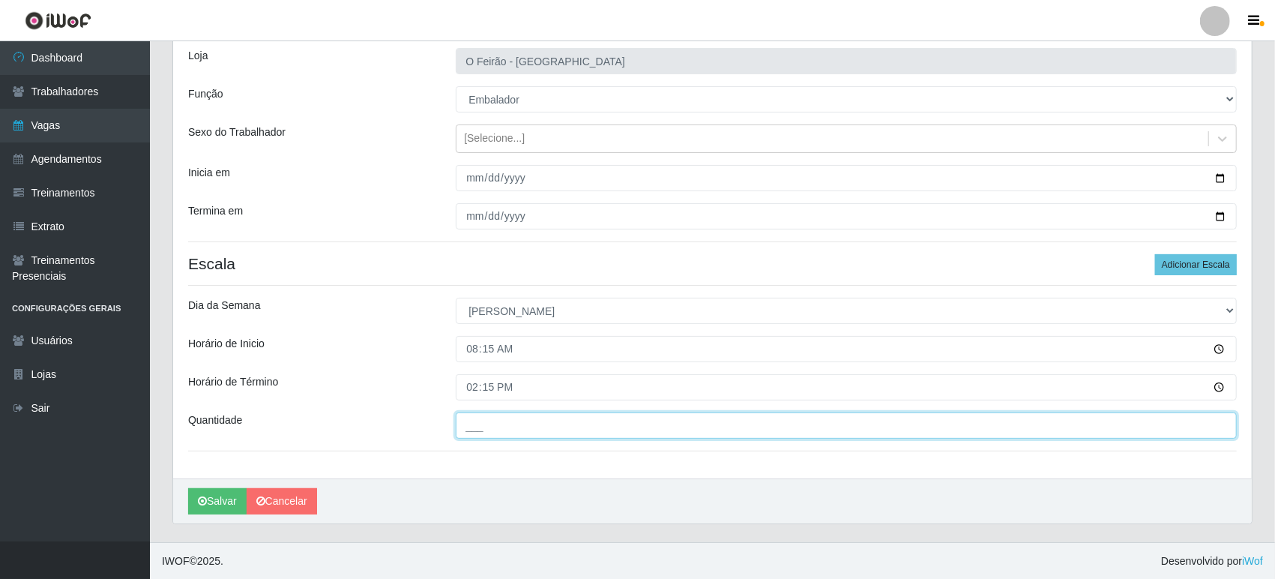
click at [489, 426] on input "___" at bounding box center [846, 425] width 781 height 26
type input "2__"
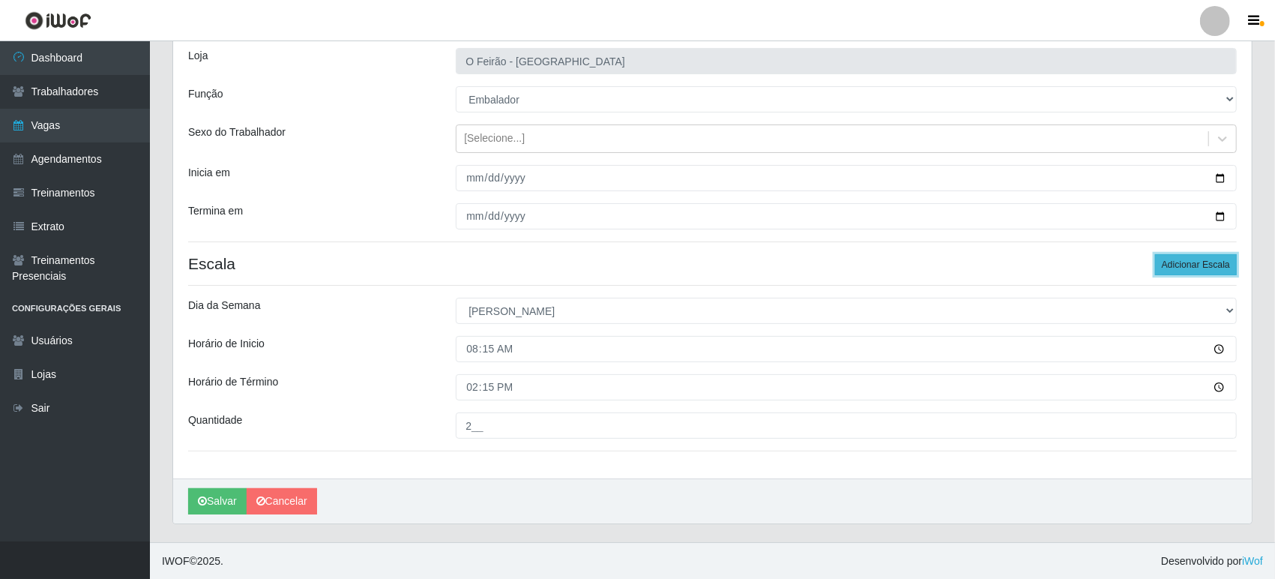
click at [1183, 269] on button "Adicionar Escala" at bounding box center [1196, 264] width 82 height 21
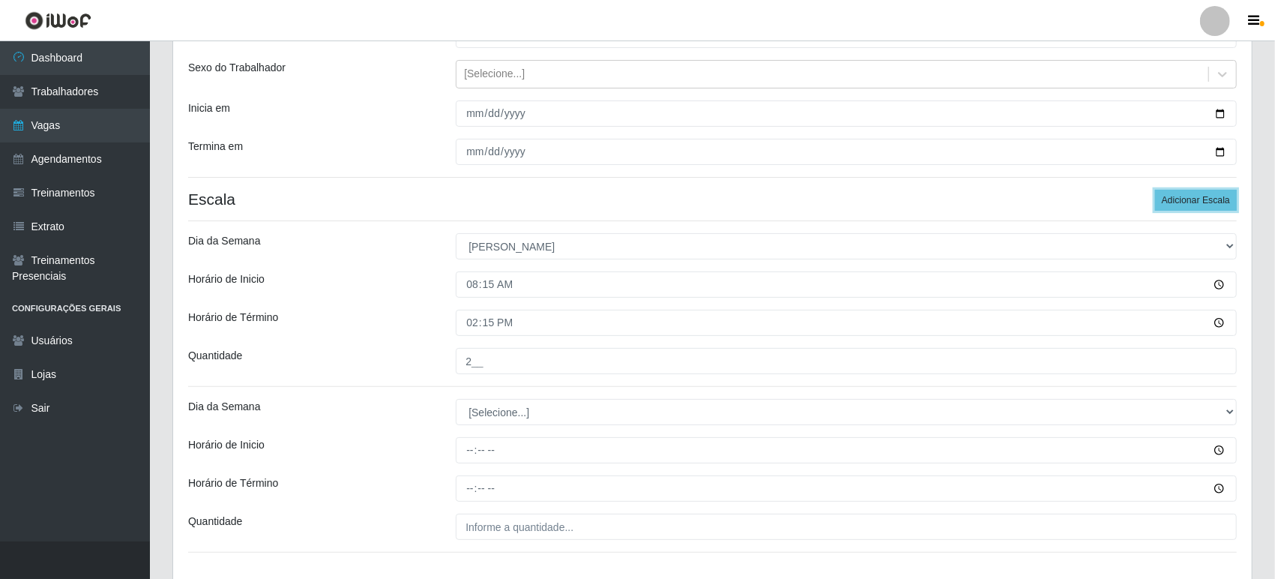
scroll to position [261, 0]
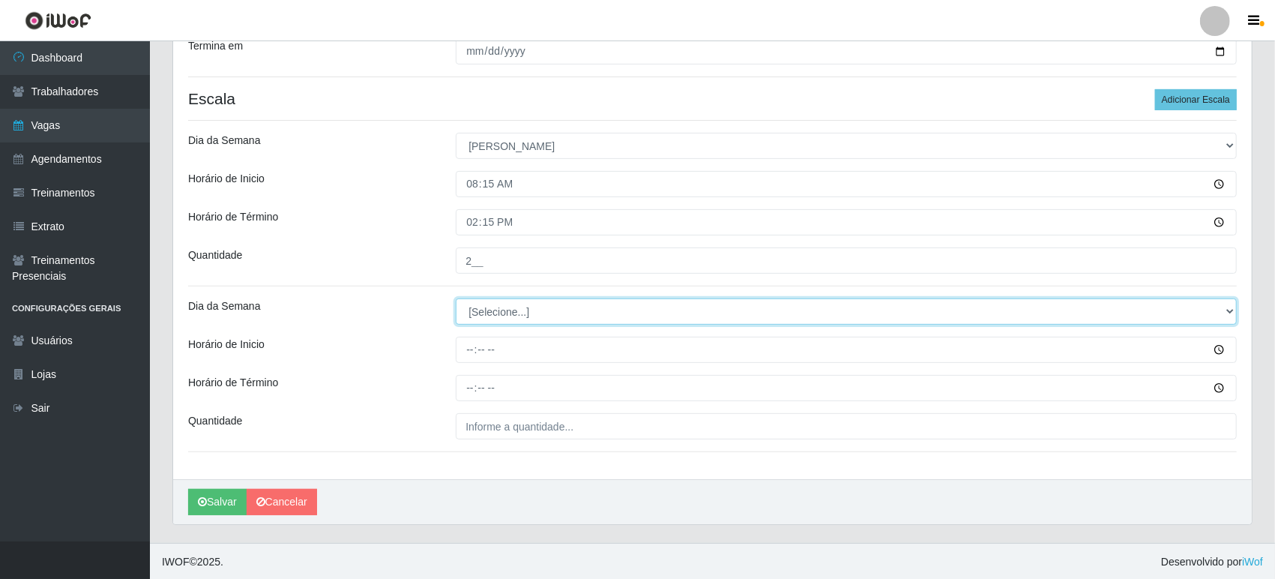
click at [534, 313] on select "[Selecione...] Segunda Terça Quarta Quinta Sexta Sábado Domingo" at bounding box center [846, 311] width 781 height 26
select select "0"
click at [456, 298] on select "[Selecione...] Segunda Terça Quarta Quinta Sexta Sábado Domingo" at bounding box center [846, 311] width 781 height 26
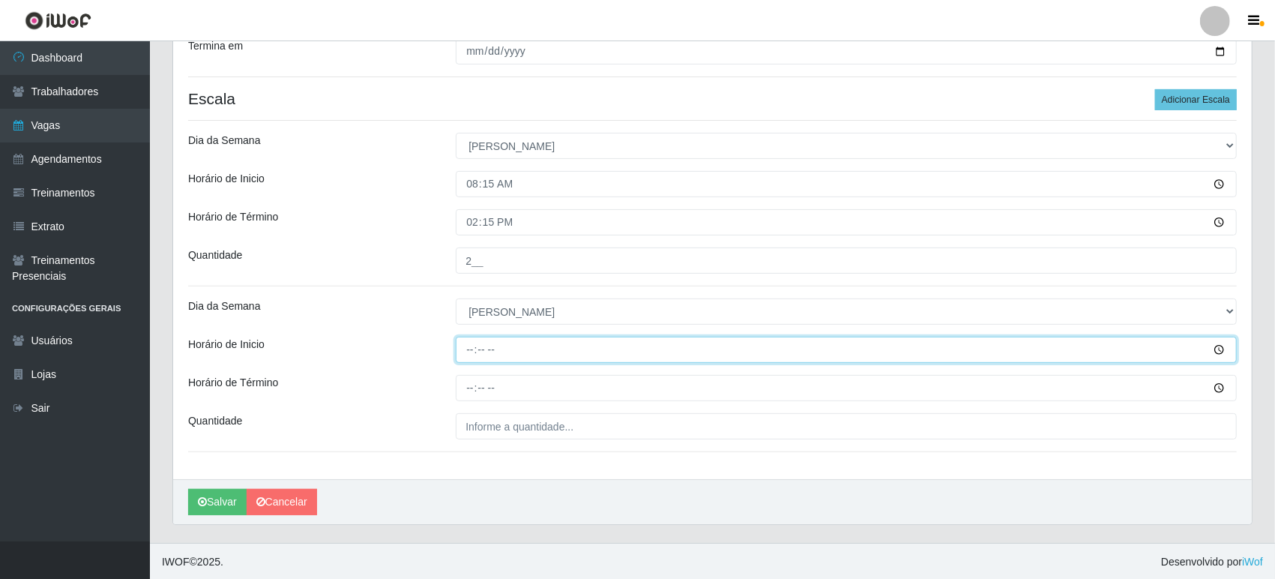
click at [519, 340] on input "Horário de Inicio" at bounding box center [846, 350] width 781 height 26
type input "08:30"
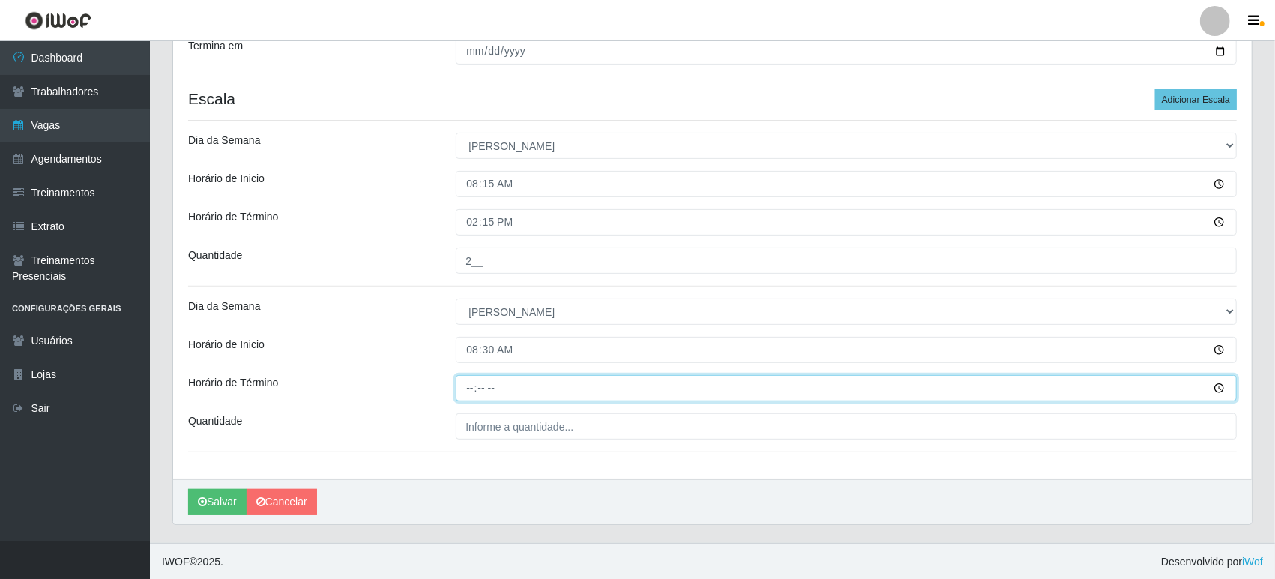
click at [510, 387] on input "Horário de Término" at bounding box center [846, 388] width 781 height 26
type input "14:30"
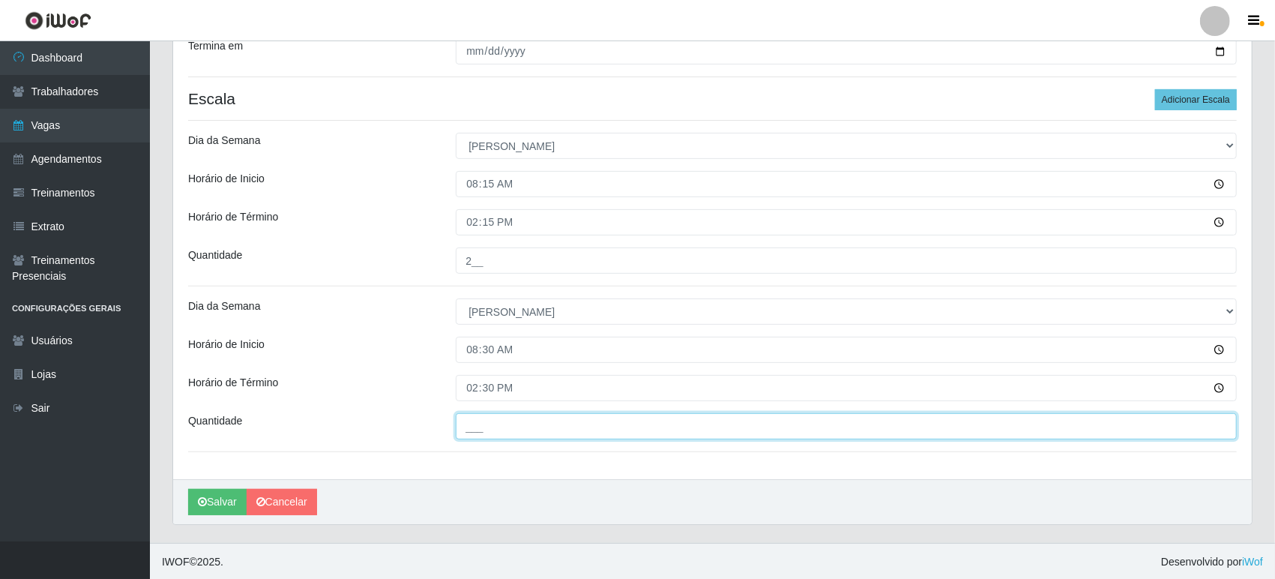
click at [504, 426] on input "___" at bounding box center [846, 426] width 781 height 26
type input "1__"
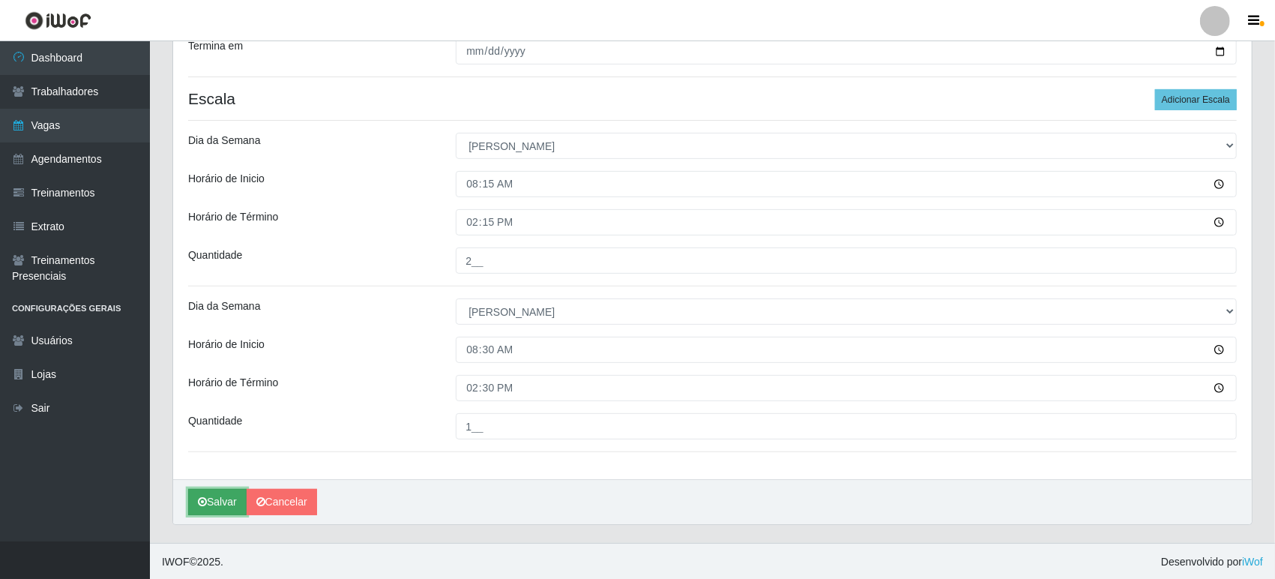
click at [193, 505] on button "Salvar" at bounding box center [217, 502] width 58 height 26
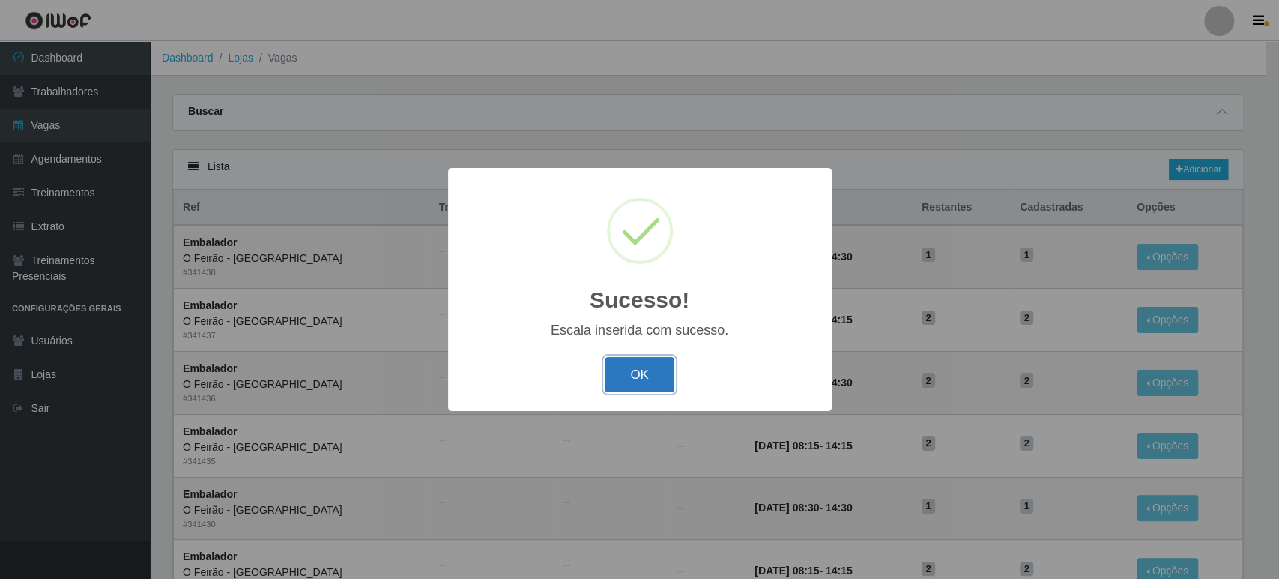
click at [636, 385] on button "OK" at bounding box center [640, 374] width 70 height 35
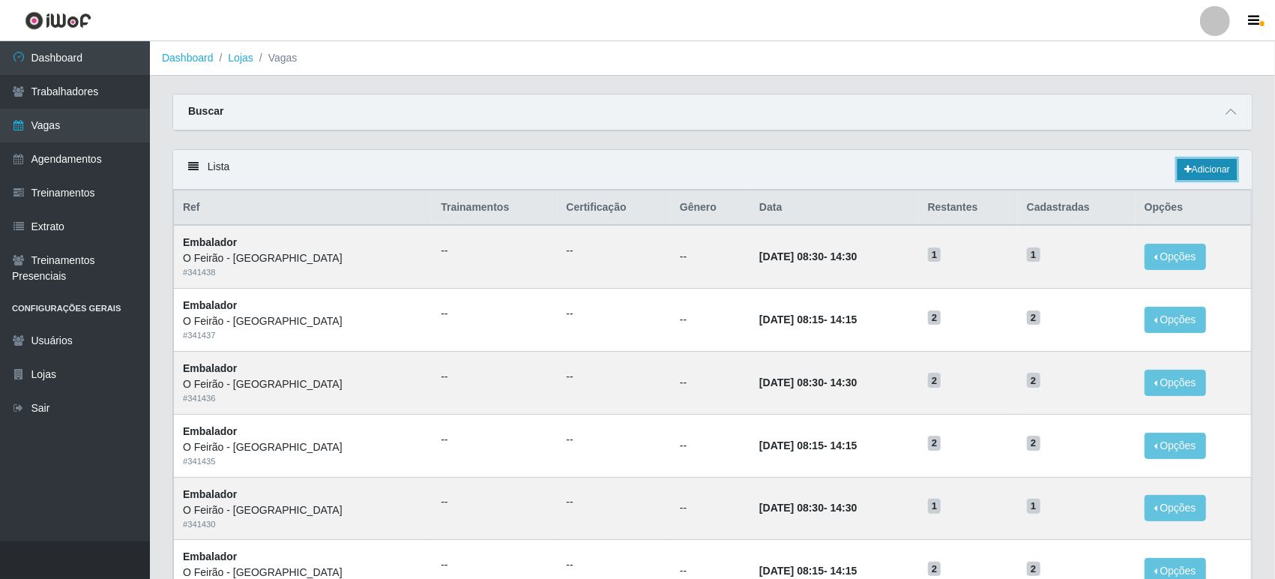
click at [1195, 166] on link "Adicionar" at bounding box center [1206, 169] width 59 height 21
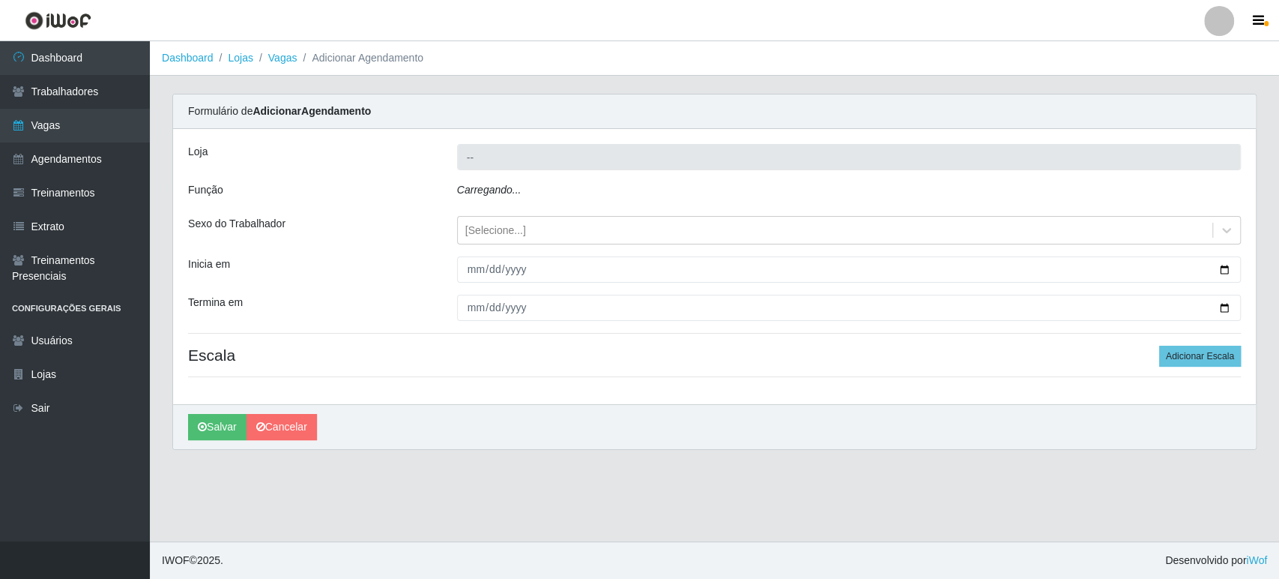
click at [529, 191] on div "Carregando..." at bounding box center [849, 193] width 806 height 22
type input "O Feirão - [GEOGRAPHIC_DATA]"
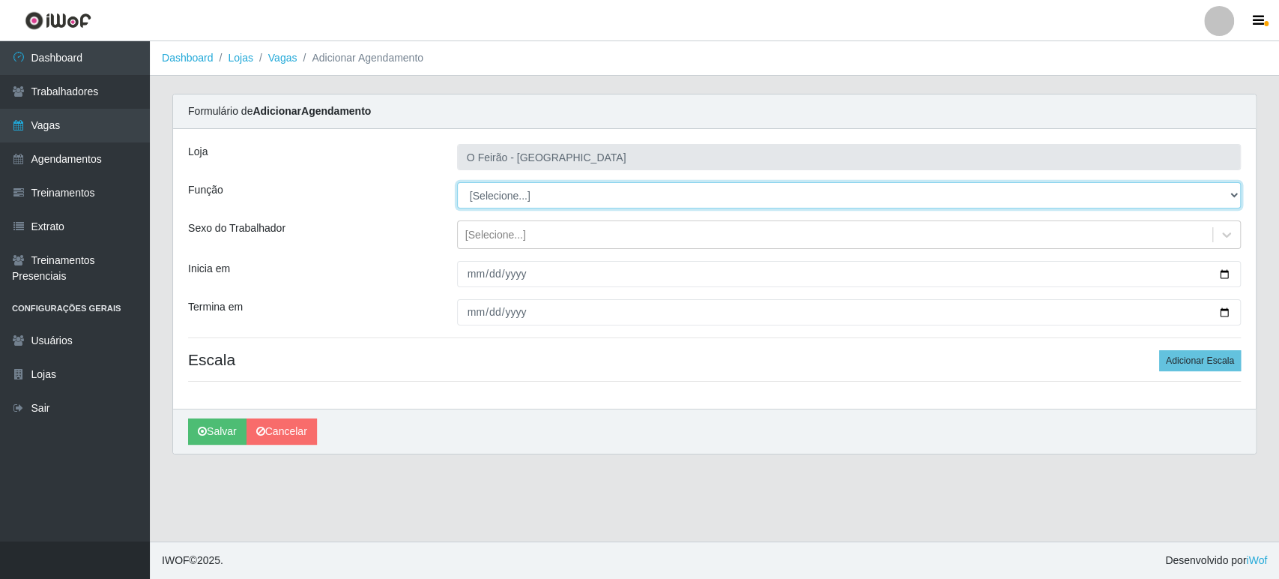
click at [529, 190] on select "[Selecione...] ASG ASG + ASG ++ Embalador Embalador + Embalador ++ Operador de …" at bounding box center [849, 195] width 784 height 26
select select "1"
click at [457, 182] on select "[Selecione...] ASG ASG + ASG ++ Embalador Embalador + Embalador ++ Operador de …" at bounding box center [849, 195] width 784 height 26
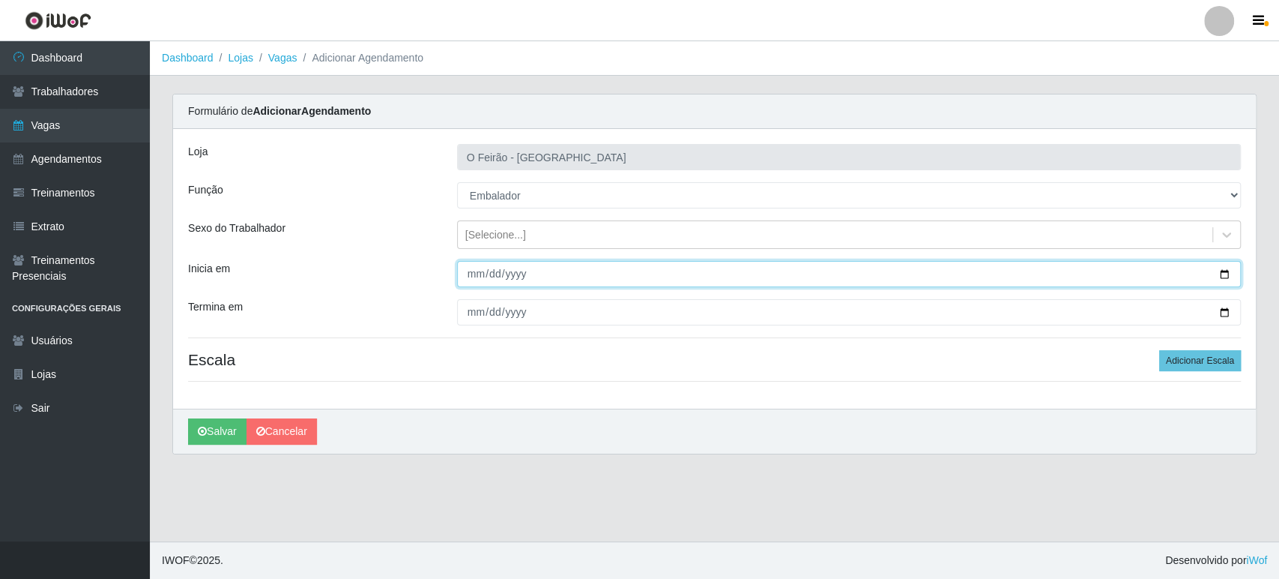
click at [1231, 278] on input "Inicia em" at bounding box center [849, 274] width 784 height 26
click at [1229, 274] on input "Inicia em" at bounding box center [849, 274] width 784 height 26
type input "[DATE]"
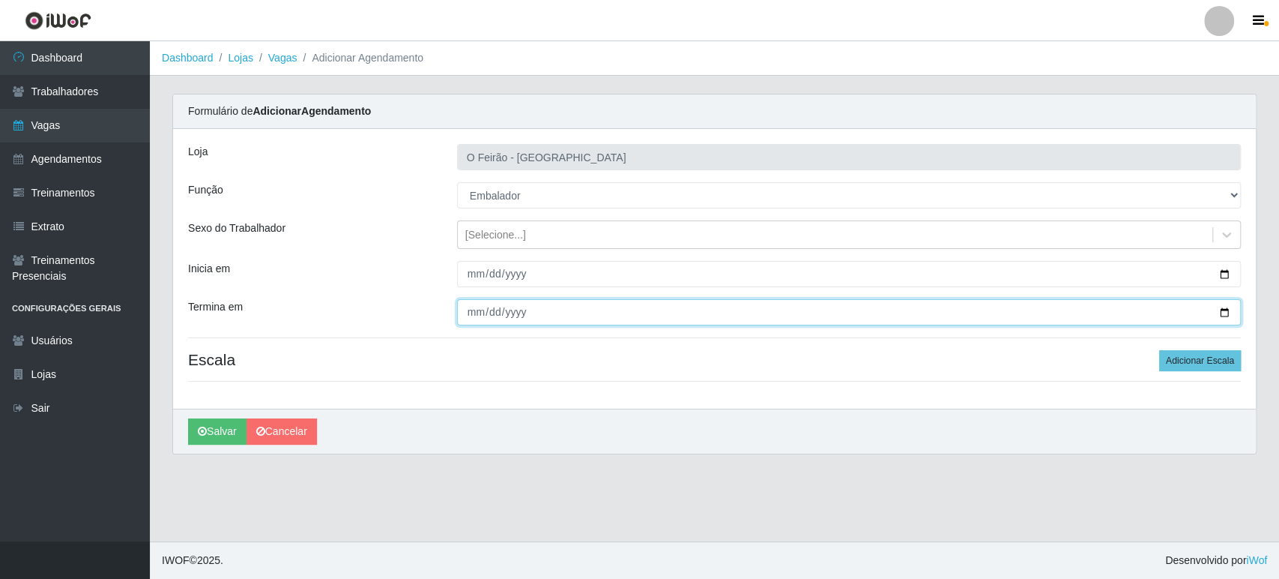
click at [1224, 308] on input "Termina em" at bounding box center [849, 312] width 784 height 26
type input "[DATE]"
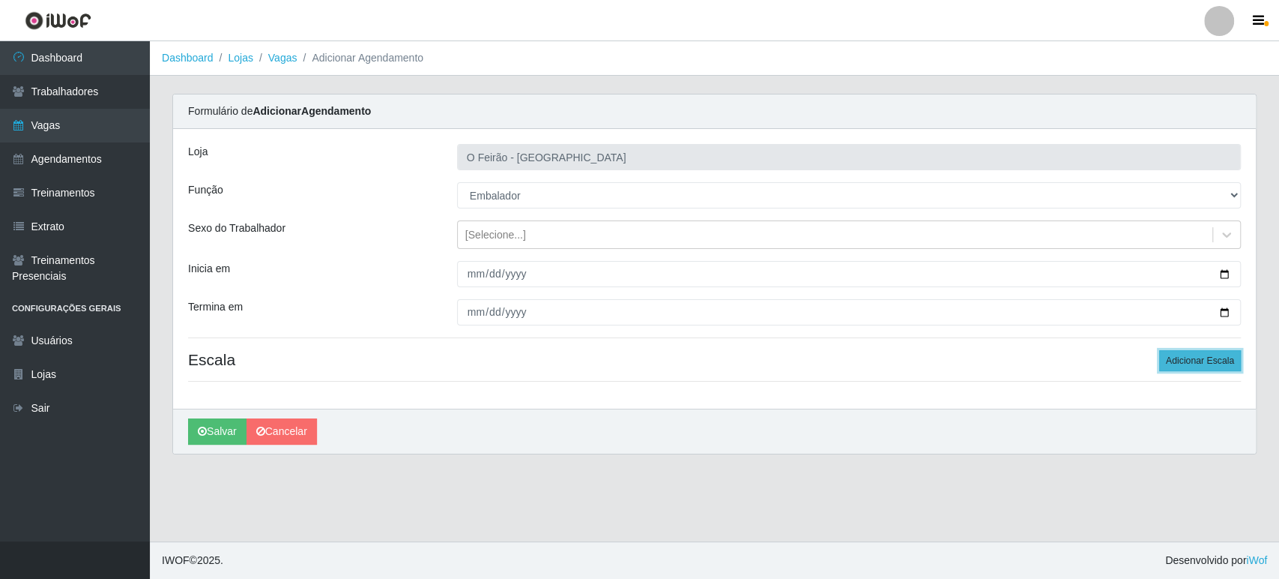
click at [1199, 364] on button "Adicionar Escala" at bounding box center [1201, 360] width 82 height 21
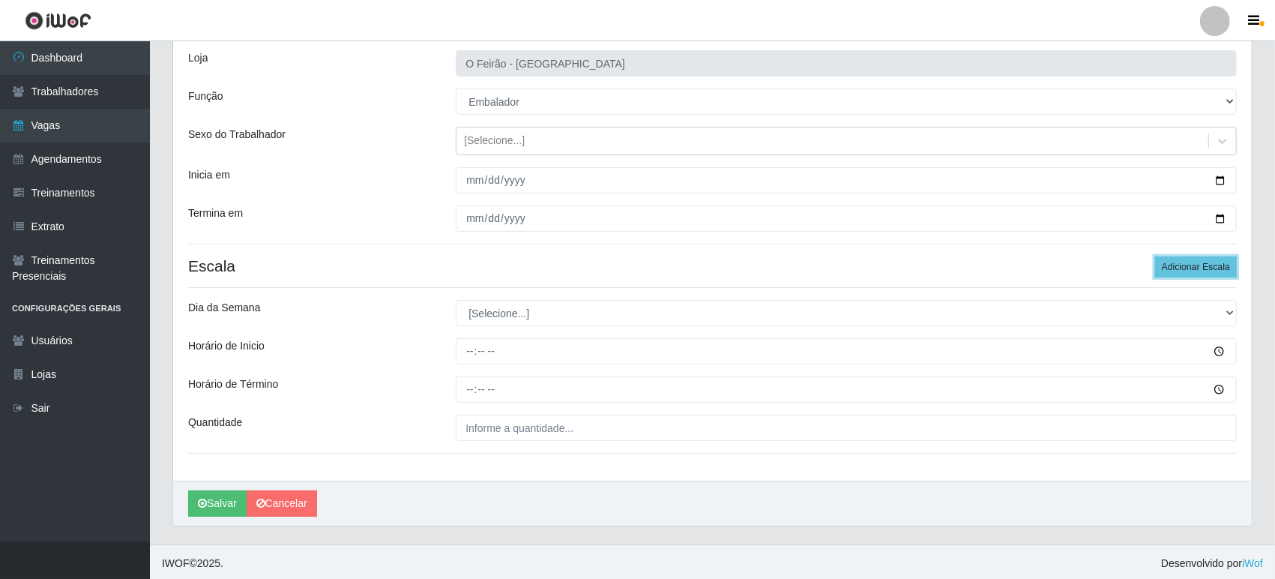
scroll to position [96, 0]
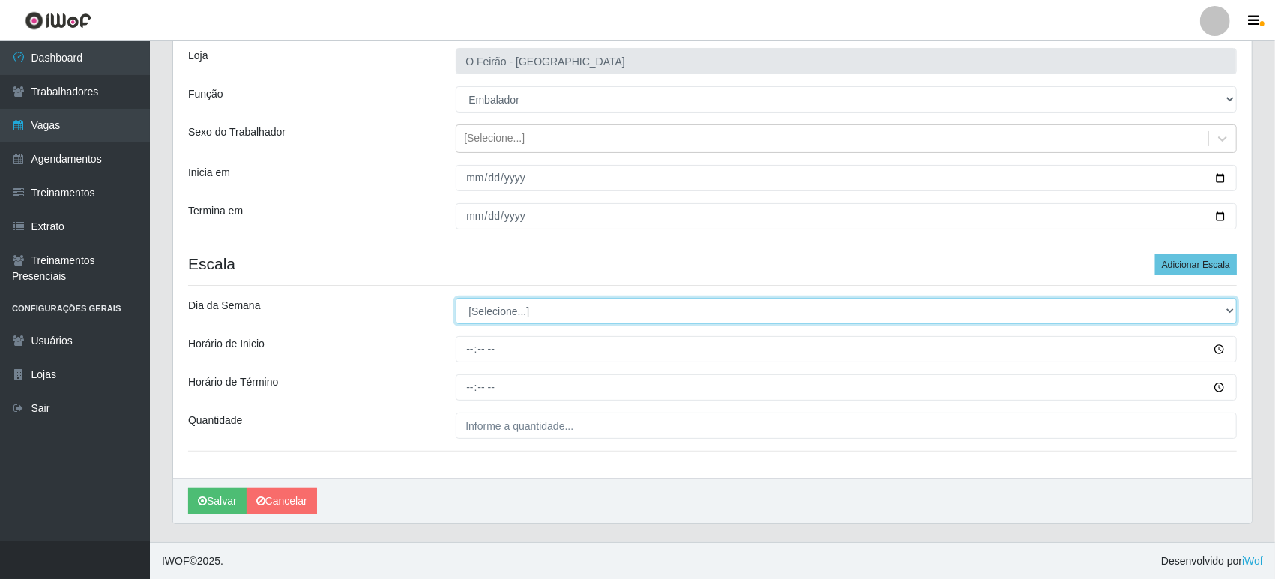
drag, startPoint x: 590, startPoint y: 307, endPoint x: 588, endPoint y: 325, distance: 18.1
click at [590, 307] on select "[Selecione...] Segunda Terça Quarta Quinta Sexta Sábado Domingo" at bounding box center [846, 311] width 781 height 26
click at [567, 309] on select "[Selecione...] Segunda Terça Quarta Quinta Sexta Sábado Domingo" at bounding box center [846, 311] width 781 height 26
select select "0"
click at [456, 298] on select "[Selecione...] Segunda Terça Quarta Quinta Sexta Sábado Domingo" at bounding box center [846, 311] width 781 height 26
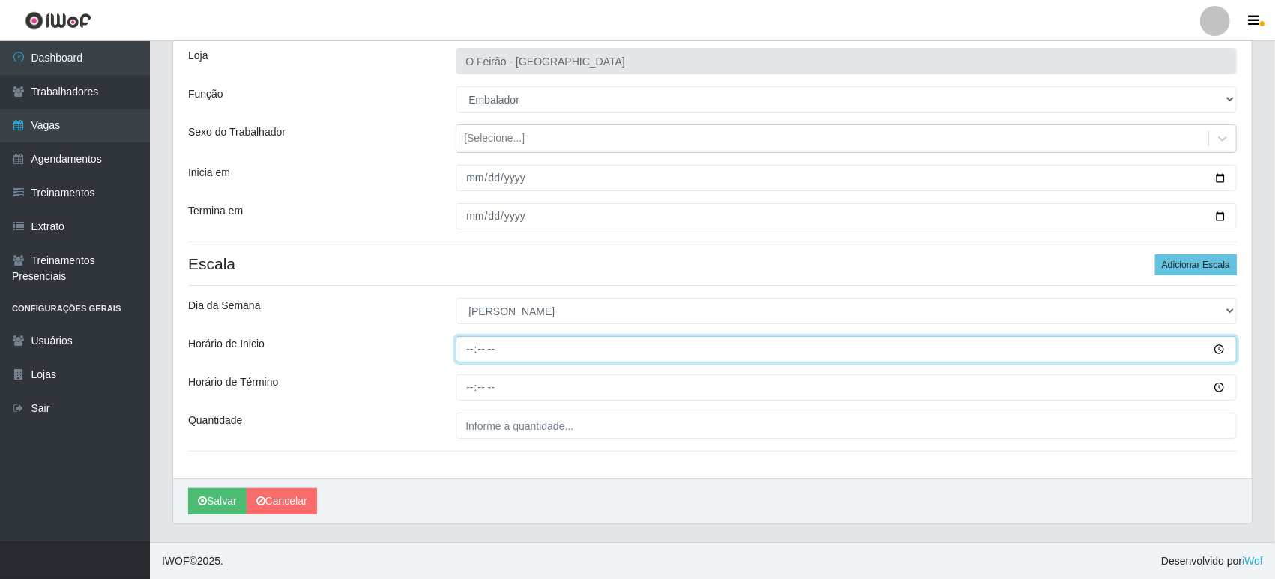
click at [507, 341] on input "Horário de Inicio" at bounding box center [846, 349] width 781 height 26
type input "08:15"
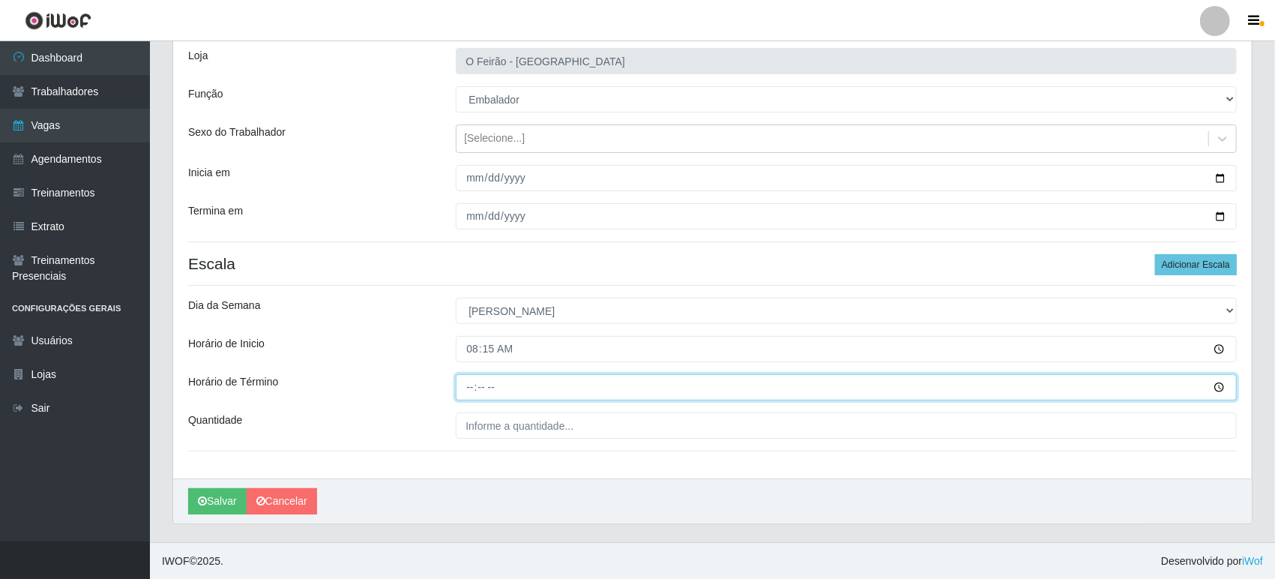
click at [507, 386] on input "Horário de Término" at bounding box center [846, 387] width 781 height 26
type input "14:15"
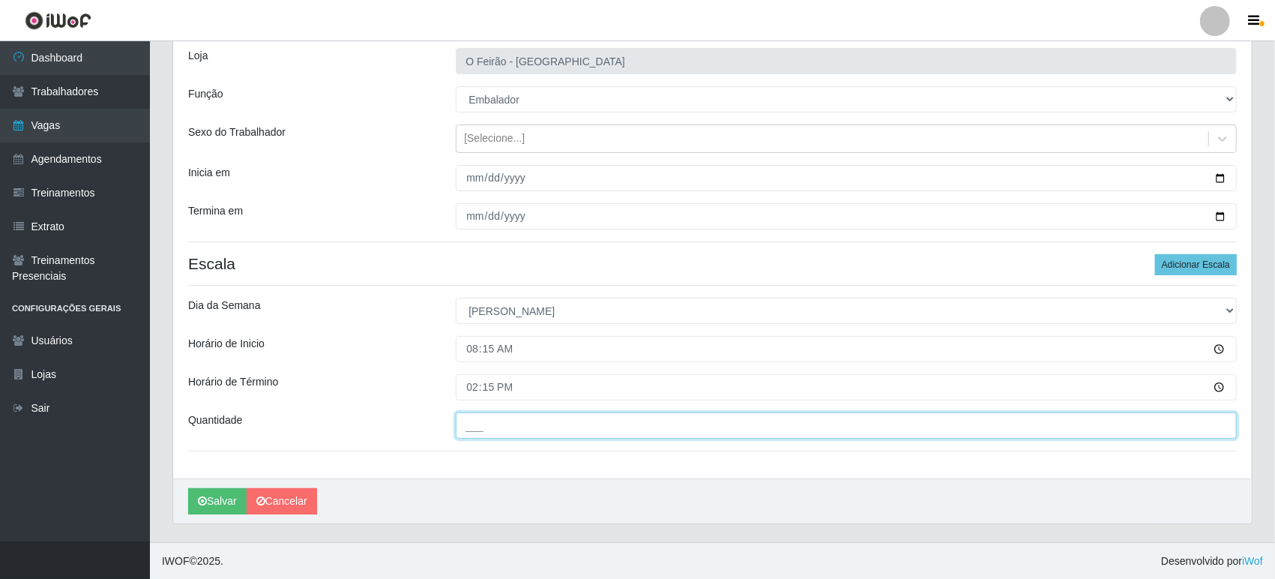
click at [519, 430] on input "___" at bounding box center [846, 425] width 781 height 26
type input "2__"
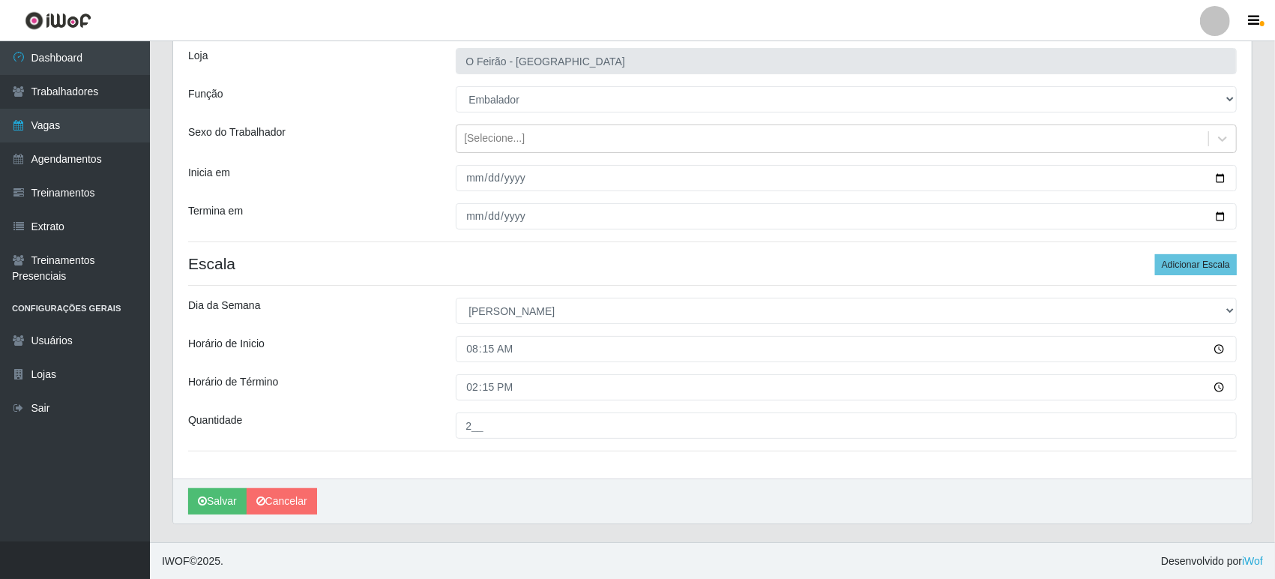
click at [1205, 247] on div "Loja O Feirão - [GEOGRAPHIC_DATA] Função [Selecione...] ASG ASG + ASG ++ Embala…" at bounding box center [712, 255] width 1079 height 445
drag, startPoint x: 1198, startPoint y: 268, endPoint x: 1067, endPoint y: 286, distance: 131.7
click at [1197, 269] on button "Adicionar Escala" at bounding box center [1196, 264] width 82 height 21
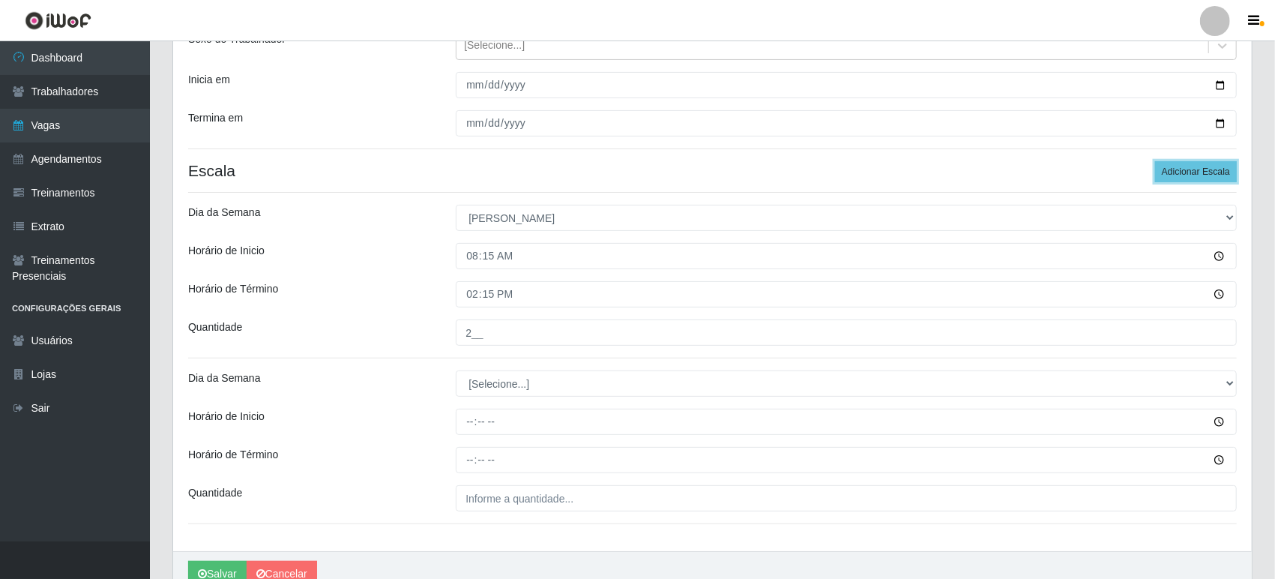
scroll to position [261, 0]
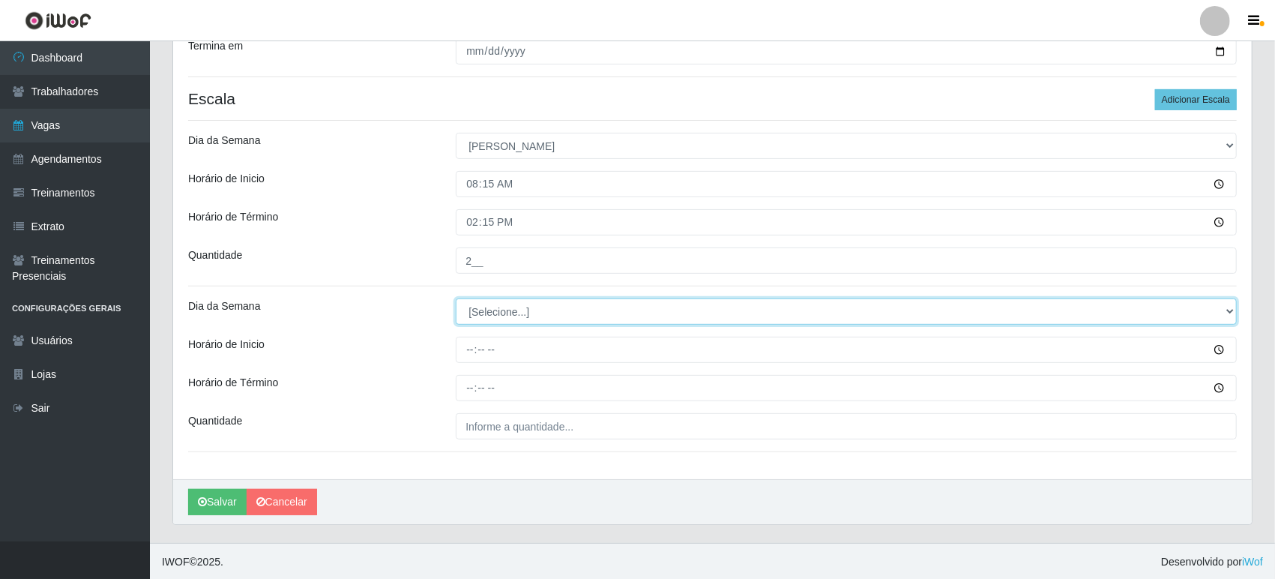
drag, startPoint x: 522, startPoint y: 313, endPoint x: 528, endPoint y: 319, distance: 9.0
click at [522, 313] on select "[Selecione...] Segunda Terça Quarta Quinta Sexta Sábado Domingo" at bounding box center [846, 311] width 781 height 26
select select "0"
click at [456, 298] on select "[Selecione...] Segunda Terça Quarta Quinta Sexta Sábado Domingo" at bounding box center [846, 311] width 781 height 26
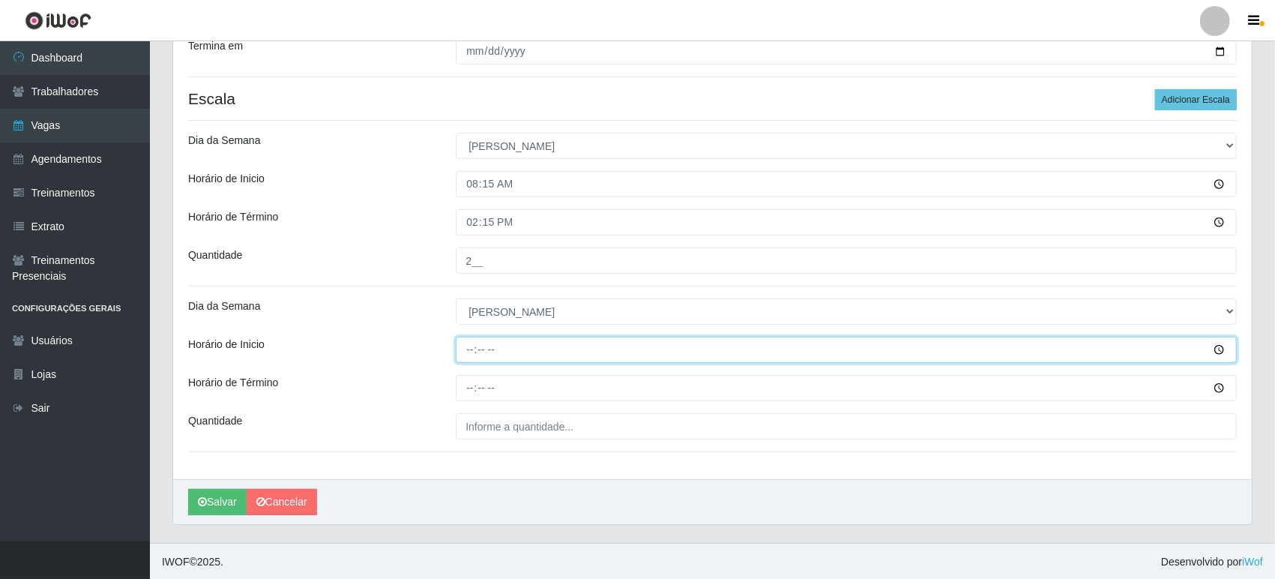
click at [510, 348] on input "Horário de Inicio" at bounding box center [846, 350] width 781 height 26
type input "08:30"
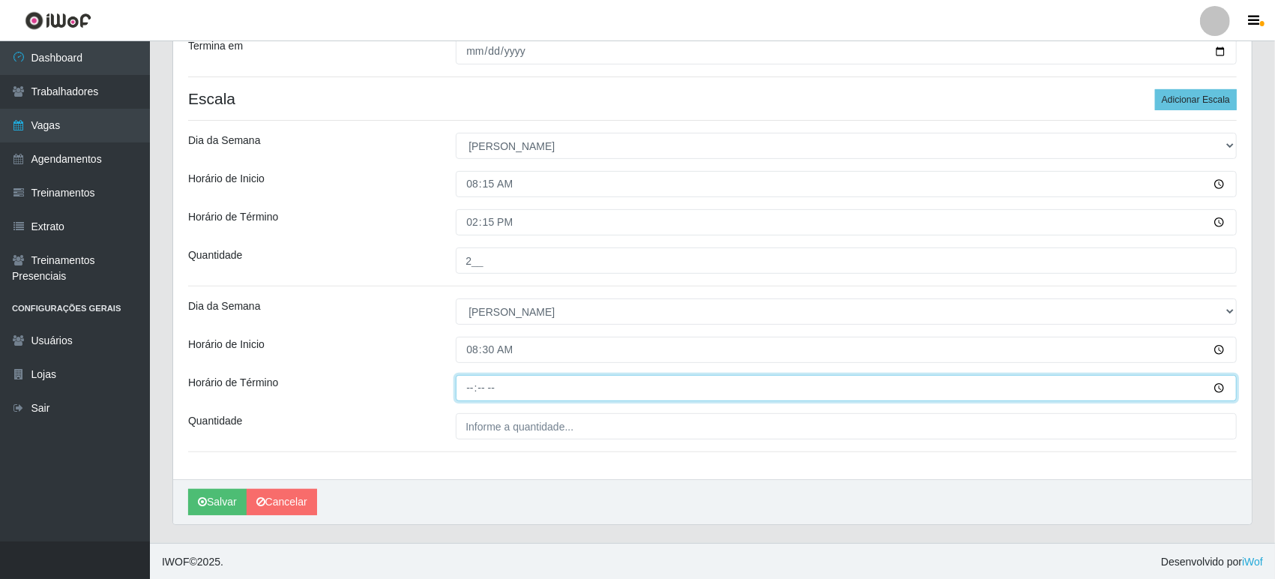
click at [514, 381] on input "Horário de Término" at bounding box center [846, 388] width 781 height 26
type input "14:30"
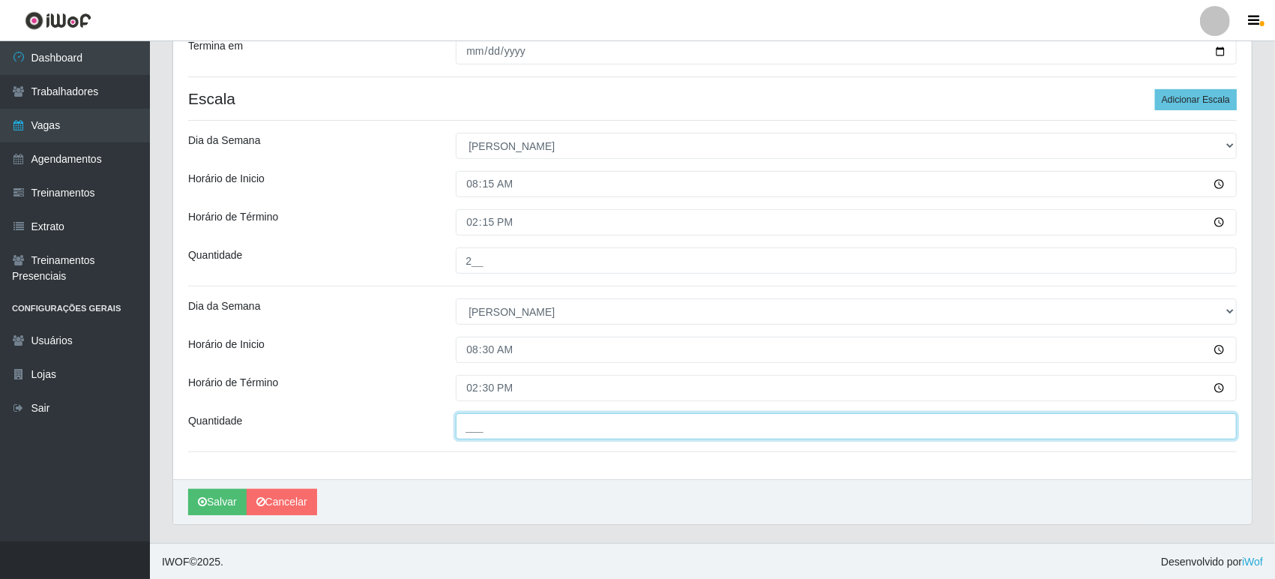
click at [516, 423] on input "___" at bounding box center [846, 426] width 781 height 26
type input "1__"
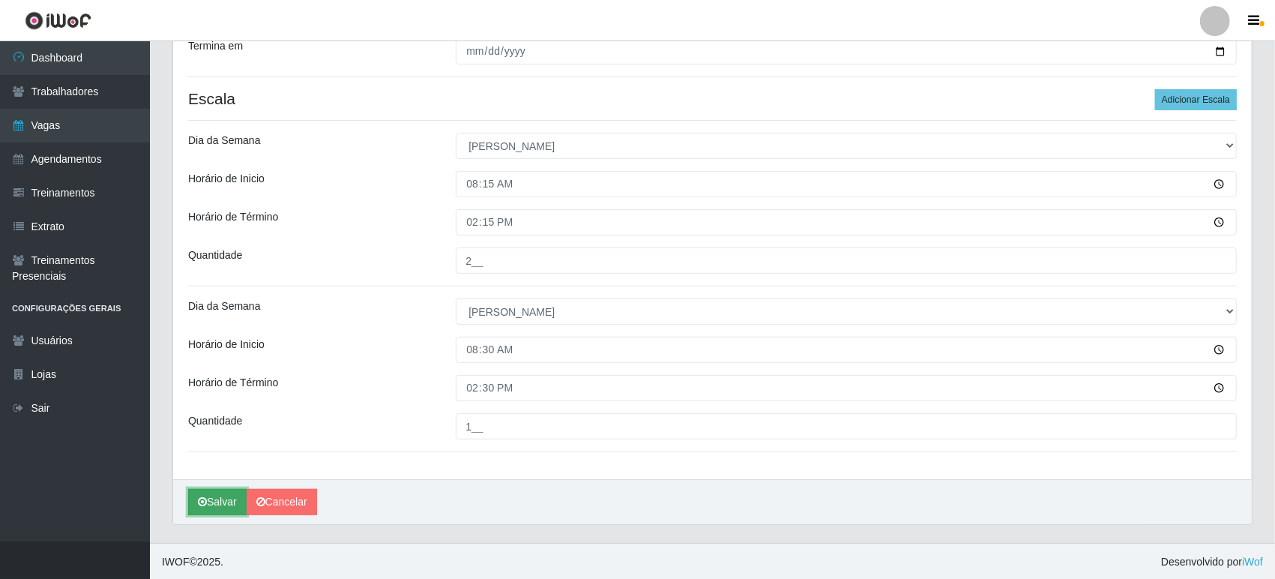
click at [217, 508] on button "Salvar" at bounding box center [217, 502] width 58 height 26
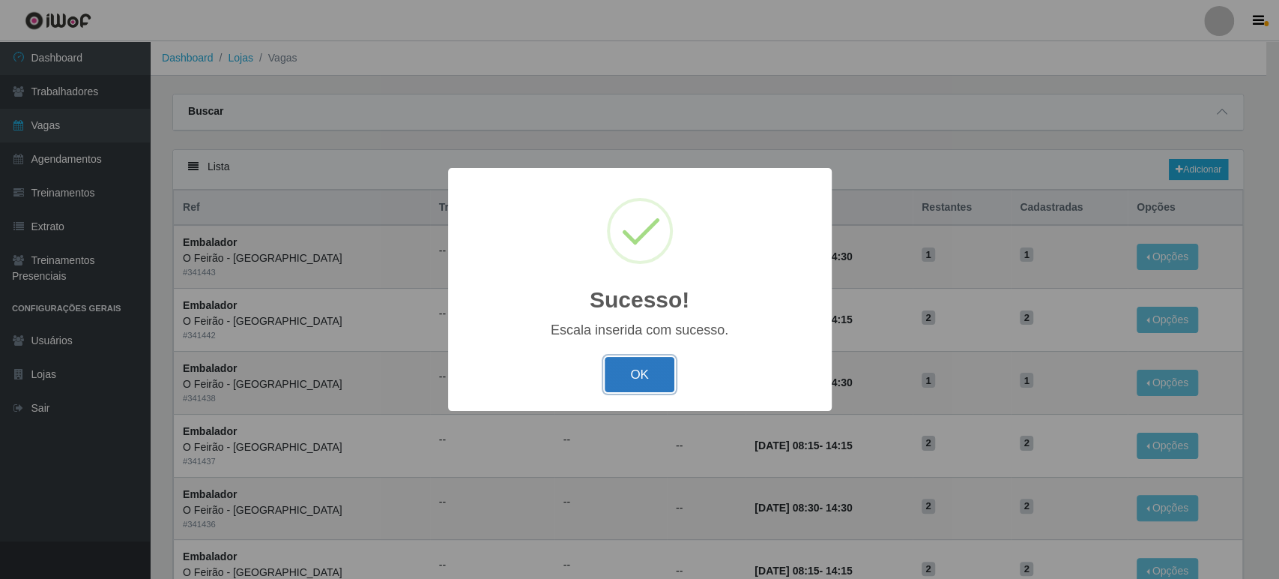
click at [640, 385] on button "OK" at bounding box center [640, 374] width 70 height 35
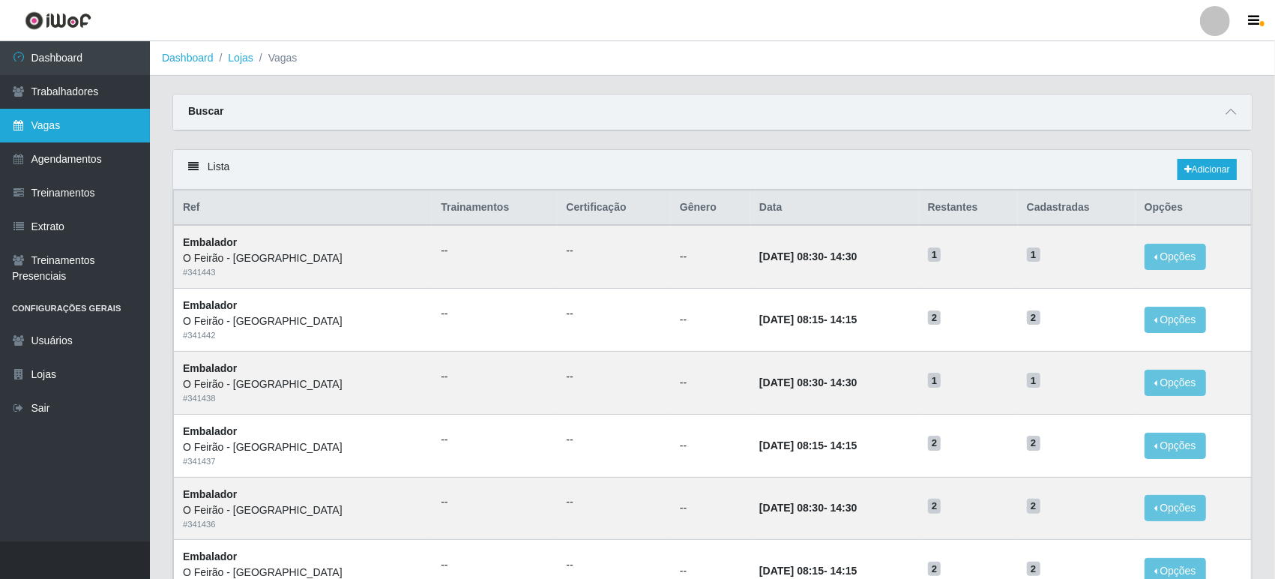
click at [91, 136] on link "Vagas" at bounding box center [75, 126] width 150 height 34
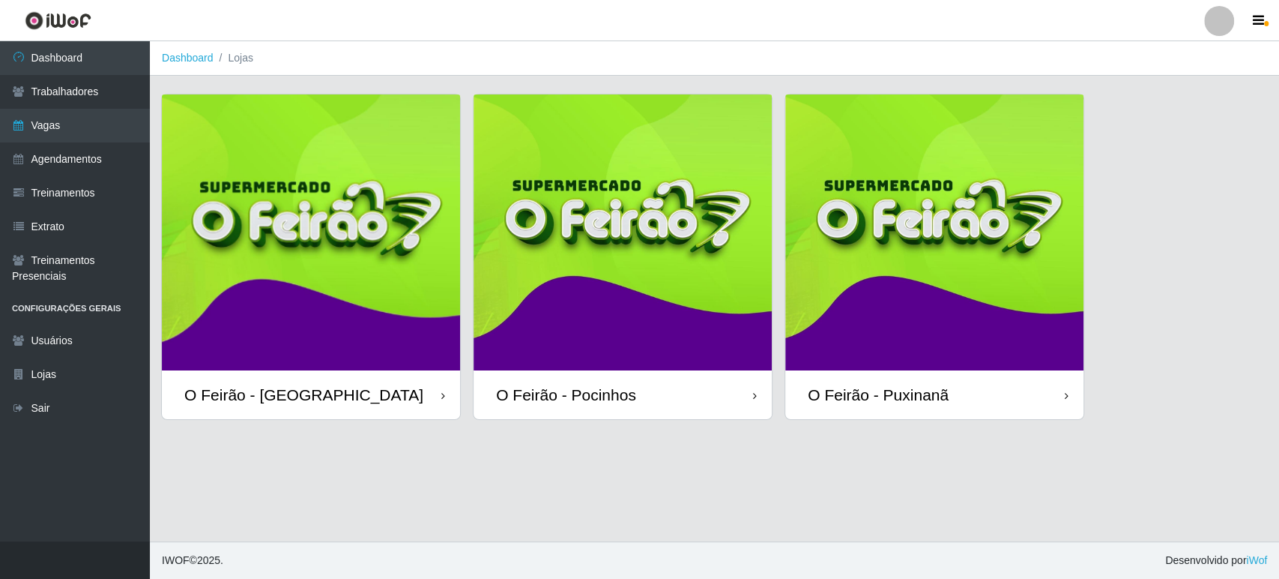
click at [913, 293] on img at bounding box center [934, 232] width 298 height 276
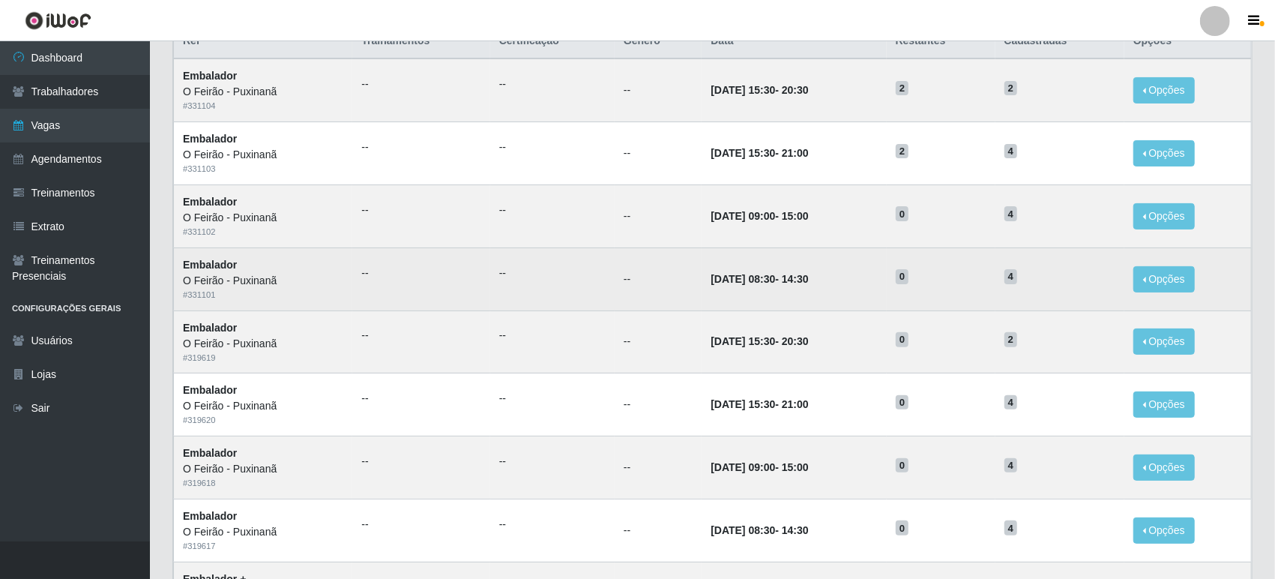
scroll to position [83, 0]
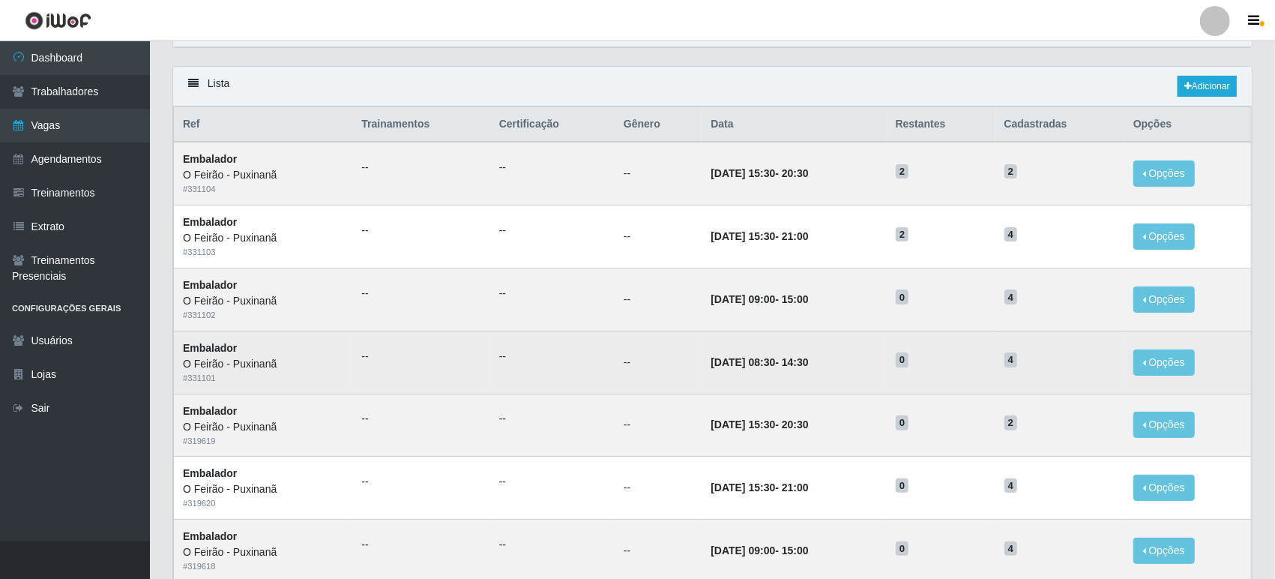
click at [875, 366] on td "[DATE] 08:30 - 14:30" at bounding box center [794, 362] width 184 height 63
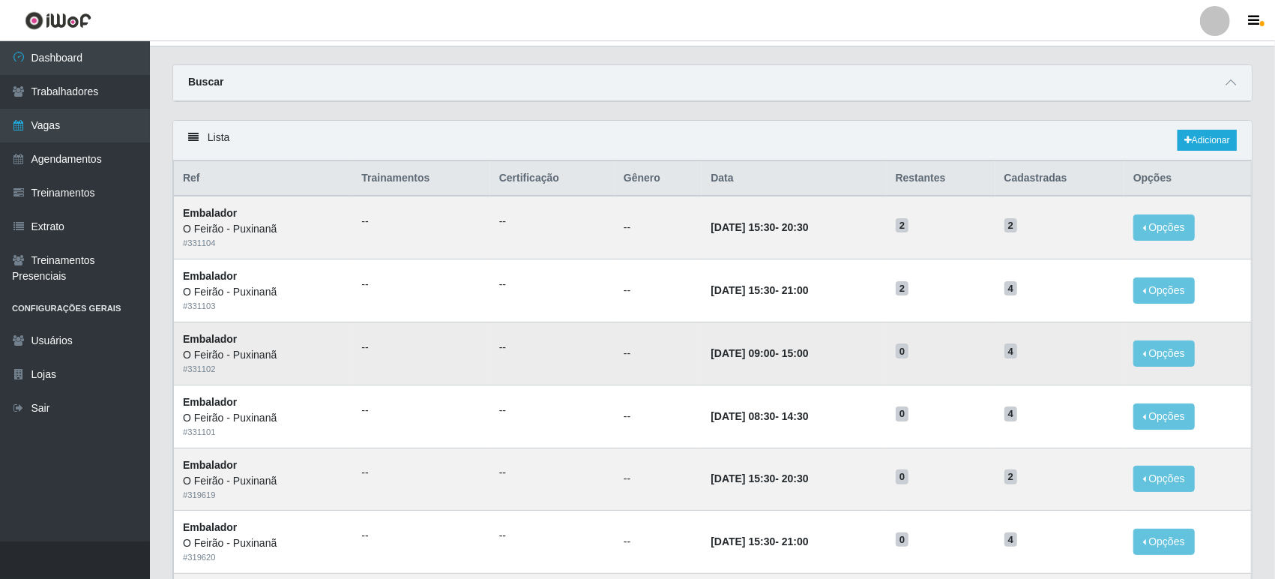
scroll to position [0, 0]
